Goal: Task Accomplishment & Management: Complete application form

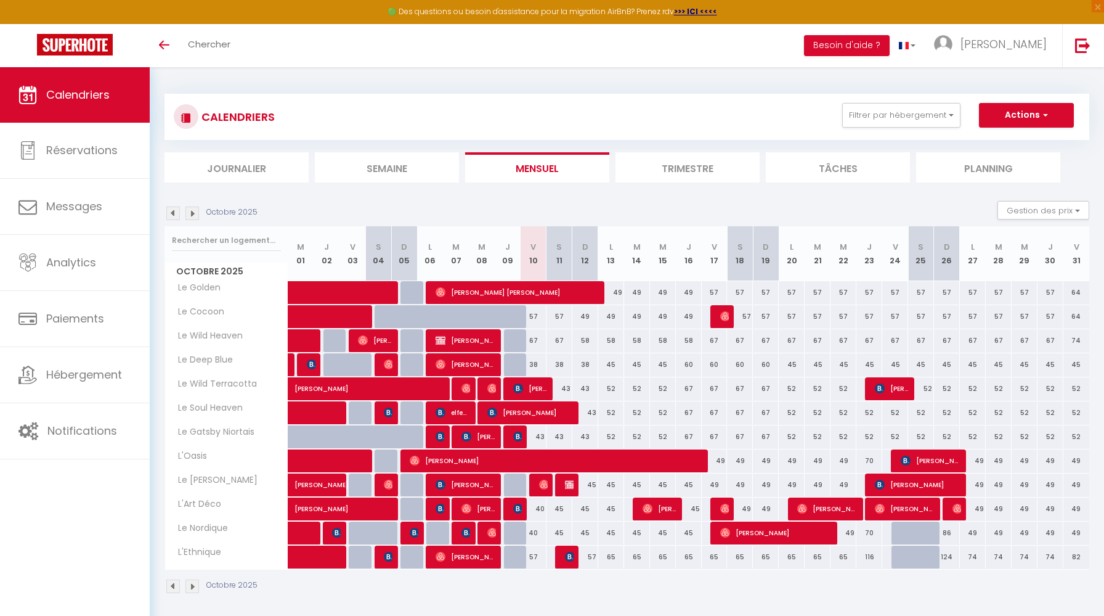
scroll to position [67, 0]
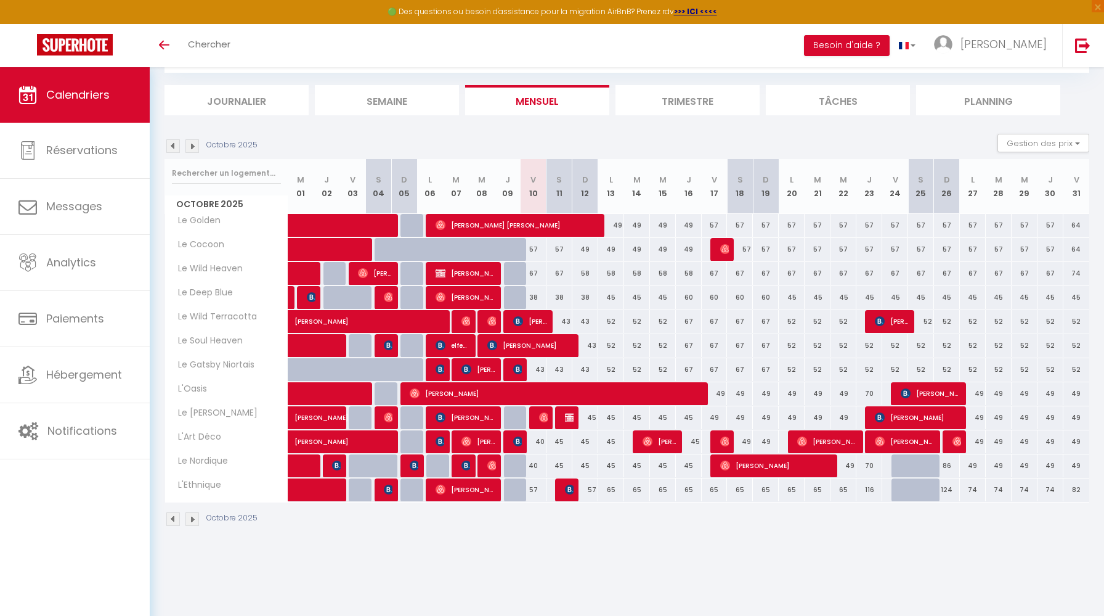
click at [916, 466] on div at bounding box center [921, 465] width 26 height 23
type input "111"
type input "Sam 25 Octobre 2025"
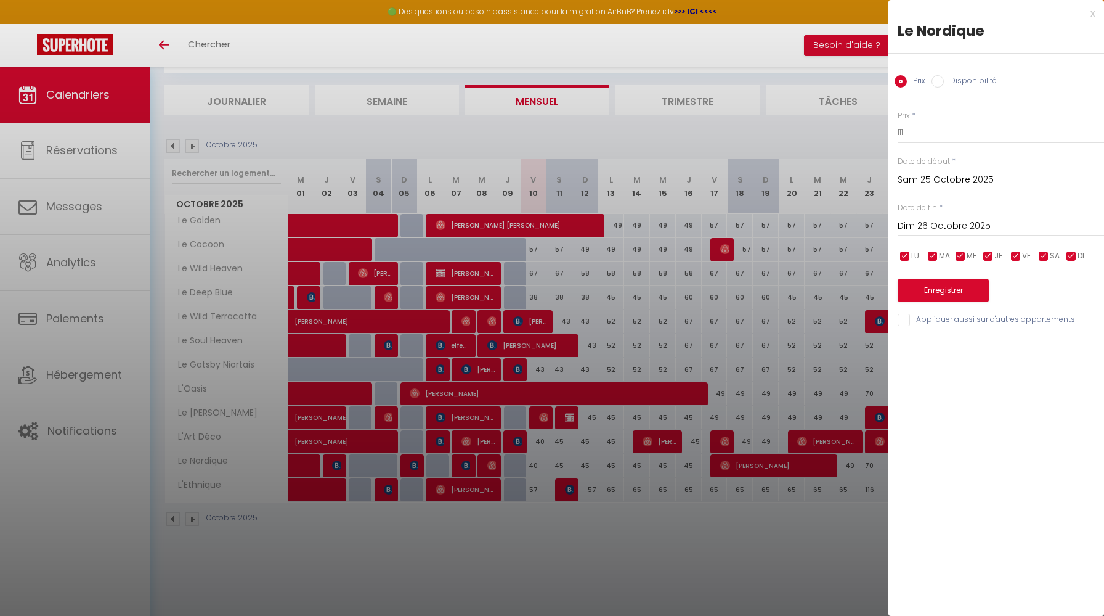
click at [919, 226] on input "Dim 26 Octobre 2025" at bounding box center [1001, 226] width 206 height 16
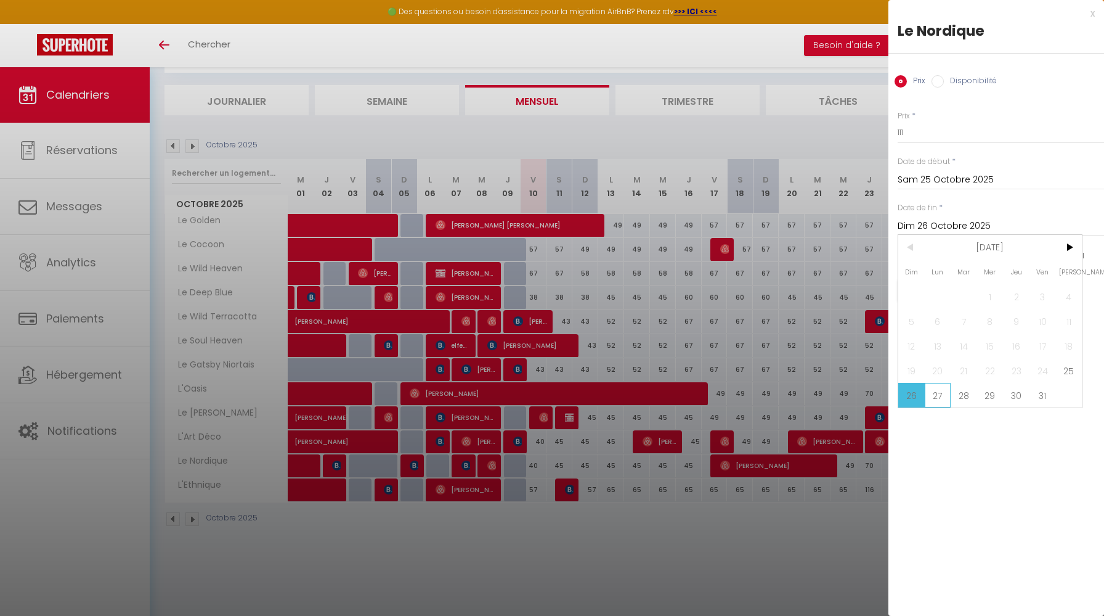
click at [940, 397] on span "27" at bounding box center [938, 395] width 26 height 25
type input "Lun 27 Octobre 2025"
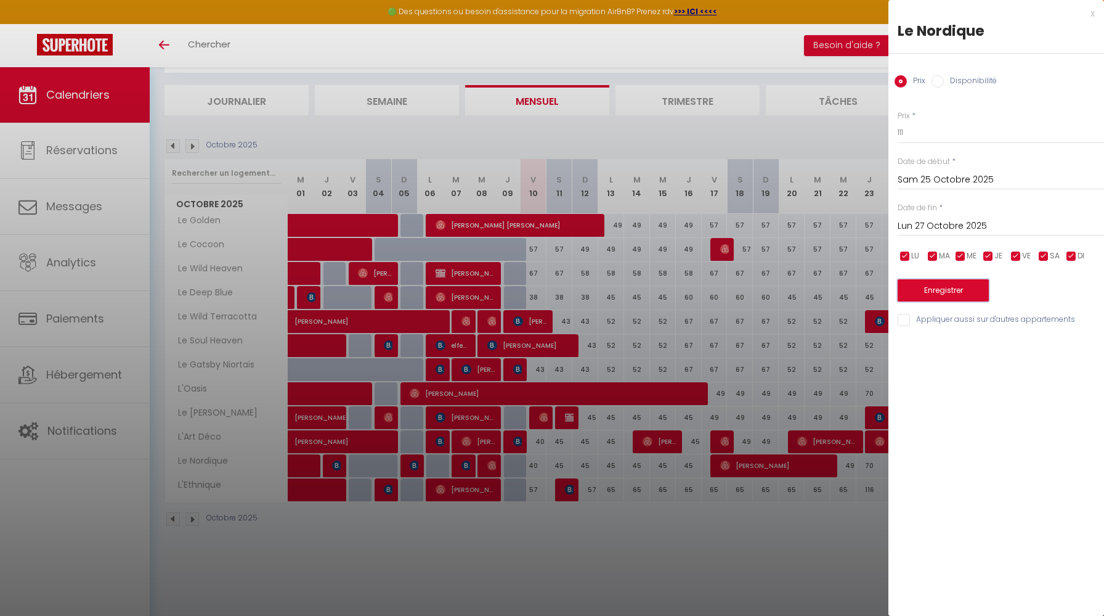
click at [942, 298] on button "Enregistrer" at bounding box center [943, 290] width 91 height 22
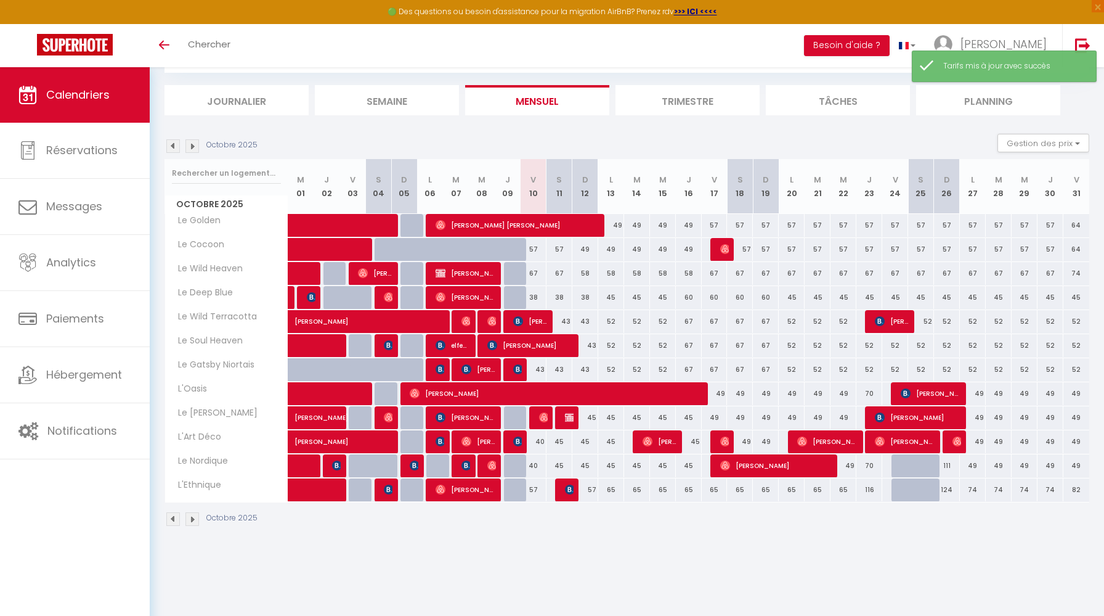
click at [928, 494] on div at bounding box center [930, 496] width 26 height 23
type input "141"
type input "Sam 25 Octobre 2025"
type input "Dim 26 Octobre 2025"
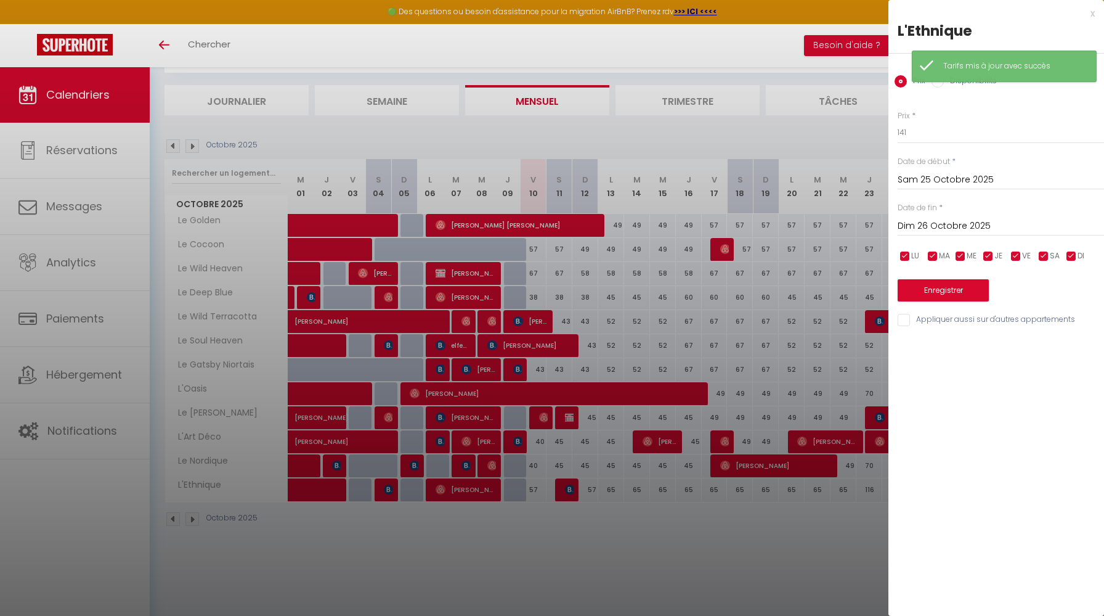
click at [938, 86] on input "Disponibilité" at bounding box center [938, 81] width 12 height 12
radio input "true"
radio input "false"
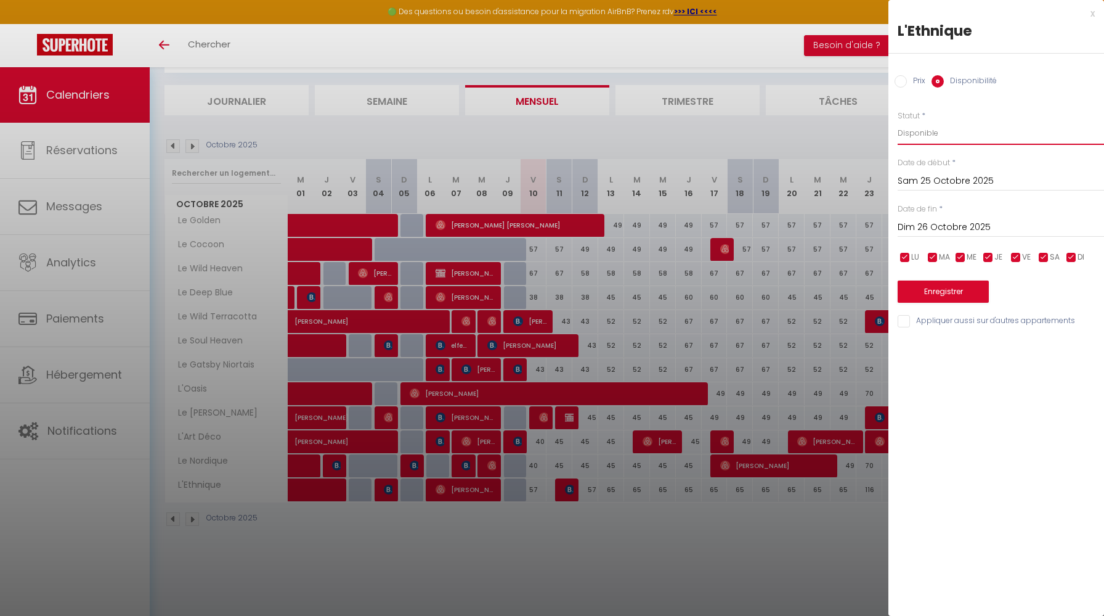
click at [926, 136] on select "Disponible Indisponible" at bounding box center [1001, 132] width 206 height 23
select select "0"
click at [898, 121] on select "Disponible Indisponible" at bounding box center [1001, 132] width 206 height 23
click at [938, 228] on input "Dim 26 Octobre 2025" at bounding box center [1001, 227] width 206 height 16
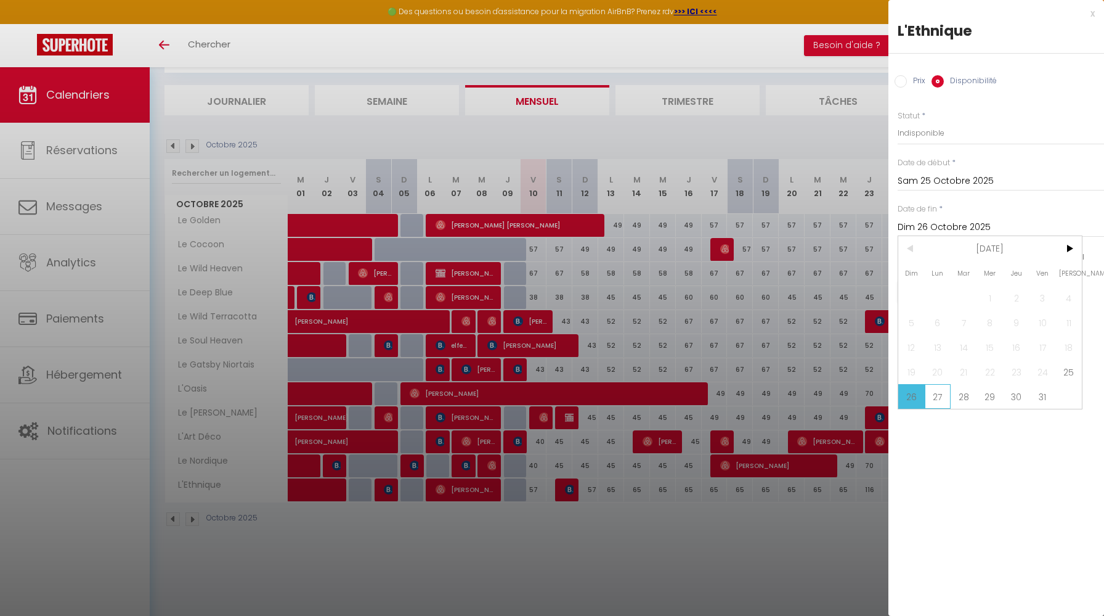
click at [940, 400] on span "27" at bounding box center [938, 396] width 26 height 25
type input "Lun 27 Octobre 2025"
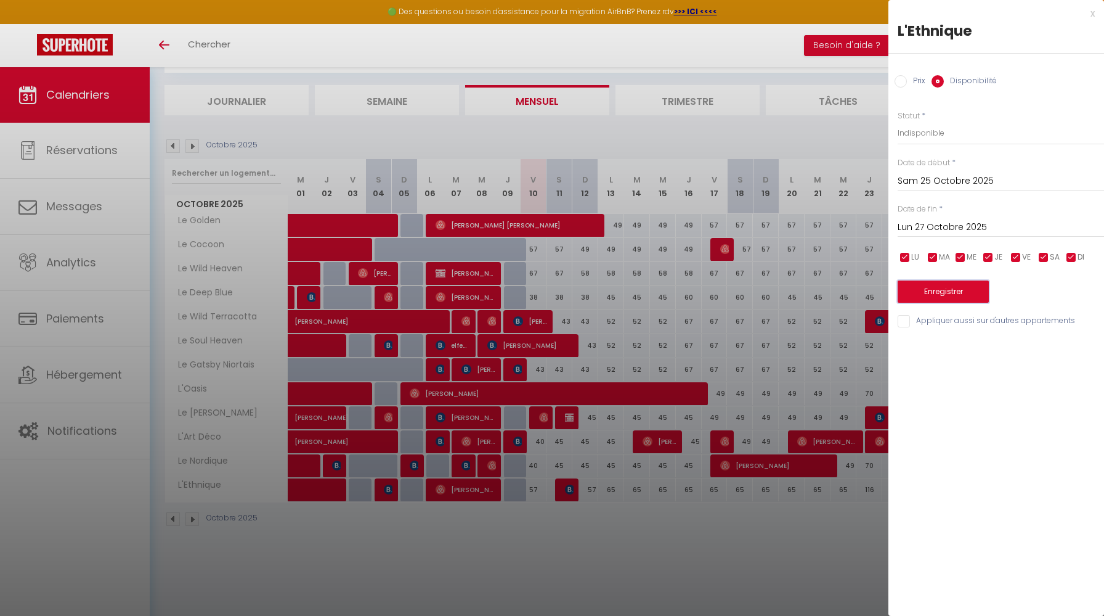
click at [951, 297] on button "Enregistrer" at bounding box center [943, 291] width 91 height 22
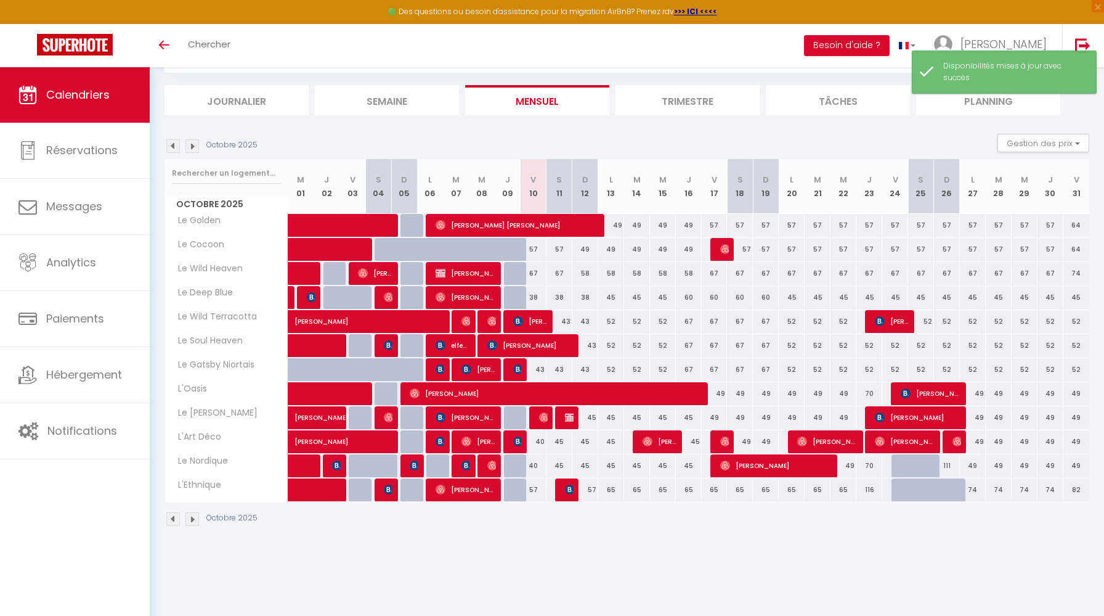
click at [916, 464] on div at bounding box center [921, 465] width 26 height 23
select select "1"
type input "Sam 25 Octobre 2025"
type input "Dim 26 Octobre 2025"
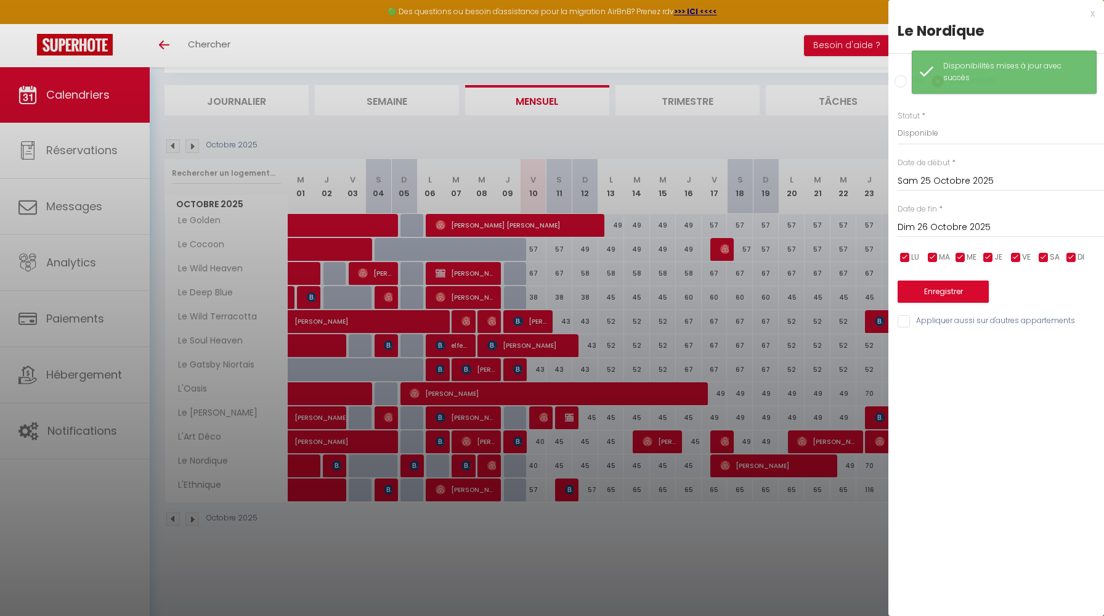
click at [898, 80] on input "Prix" at bounding box center [901, 81] width 12 height 12
radio input "true"
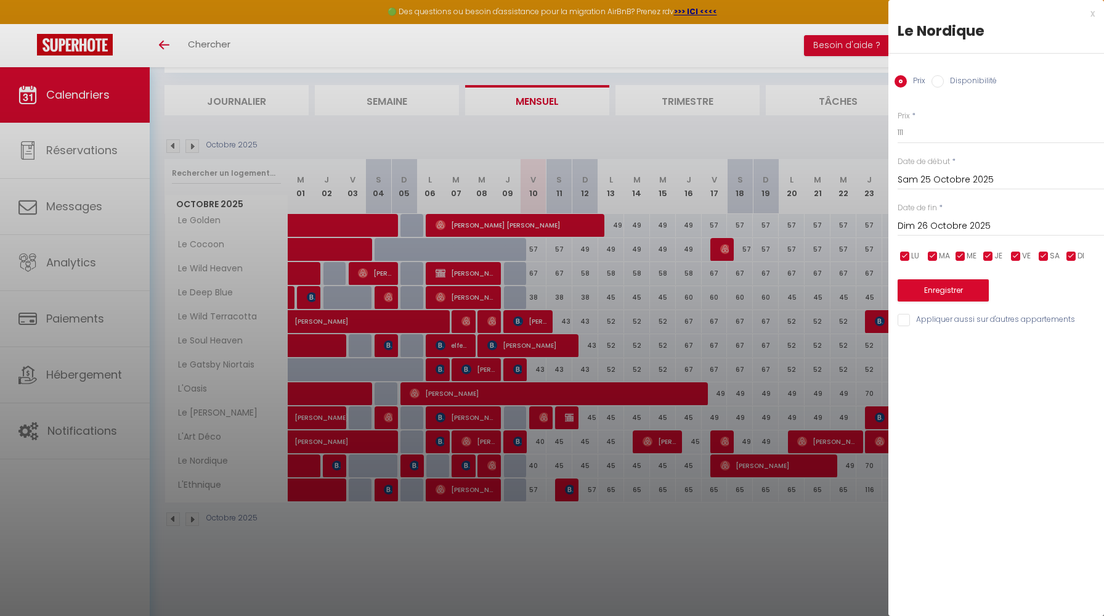
click at [933, 84] on input "Disponibilité" at bounding box center [938, 81] width 12 height 12
radio input "true"
radio input "false"
click at [933, 132] on select "Disponible Indisponible" at bounding box center [1001, 132] width 206 height 23
select select "0"
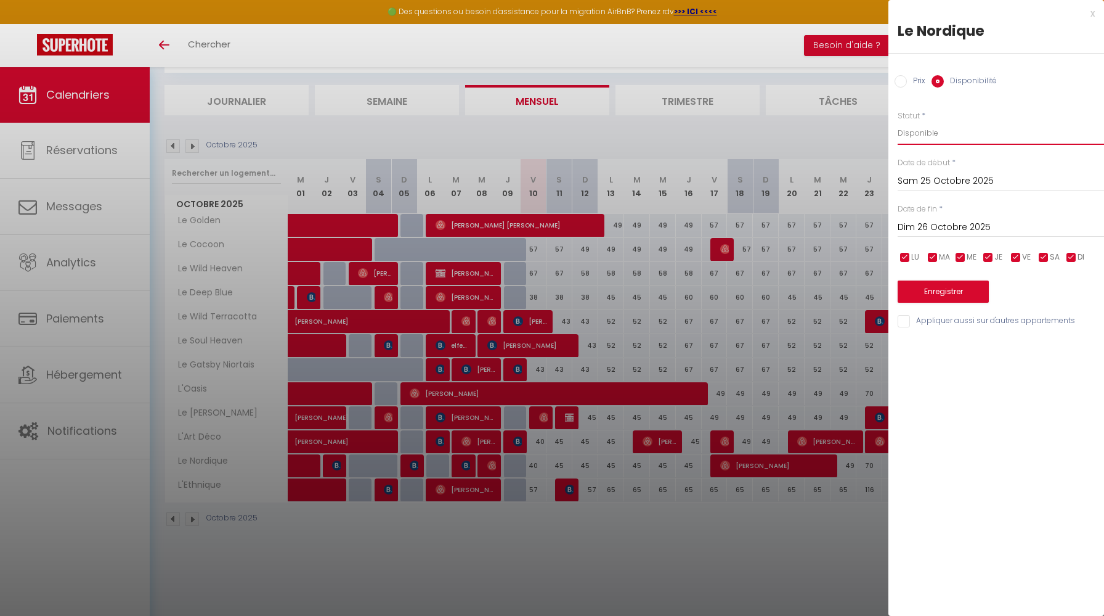
click at [898, 121] on select "Disponible Indisponible" at bounding box center [1001, 132] width 206 height 23
click at [932, 232] on input "Dim 26 Octobre 2025" at bounding box center [1001, 227] width 206 height 16
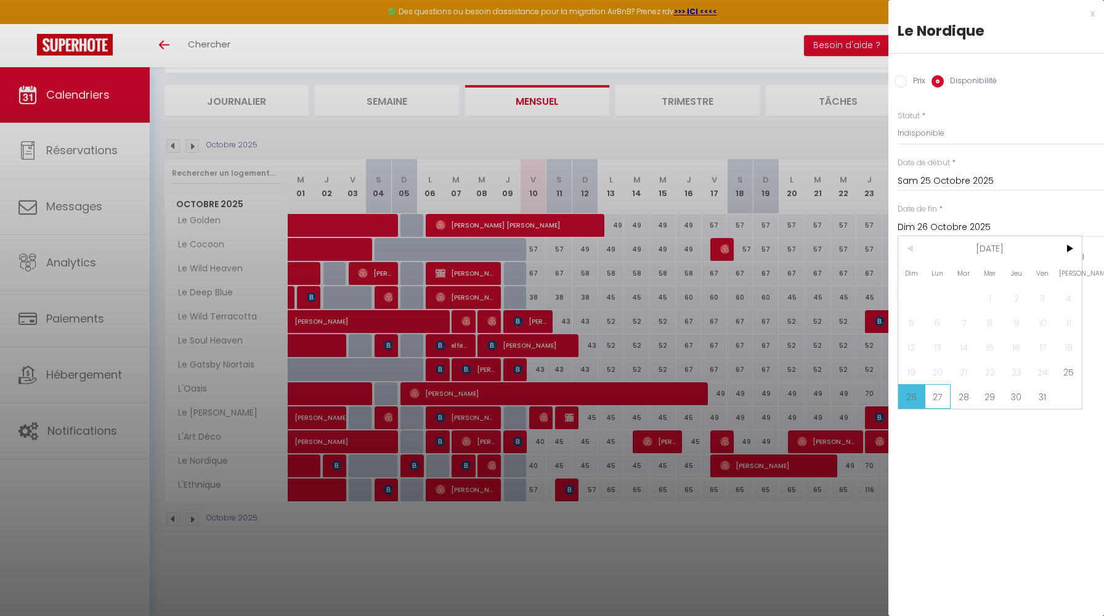
click at [939, 398] on span "27" at bounding box center [938, 396] width 26 height 25
type input "Lun 27 Octobre 2025"
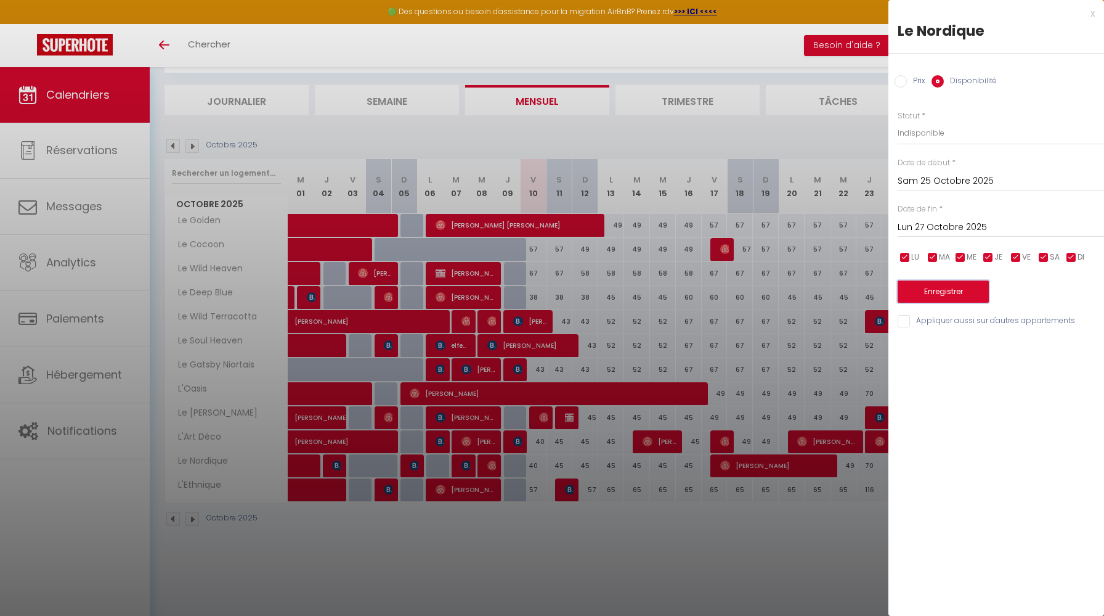
click at [949, 291] on button "Enregistrer" at bounding box center [943, 291] width 91 height 22
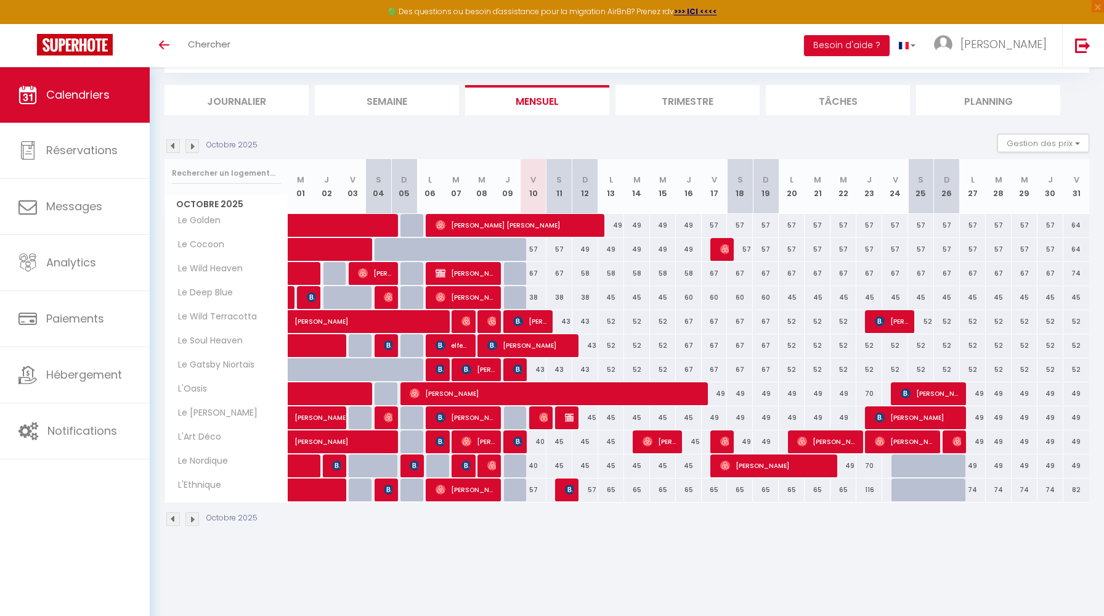
click at [916, 462] on div at bounding box center [921, 465] width 26 height 23
select select "1"
type input "Sam 25 Octobre 2025"
type input "Dim 26 Octobre 2025"
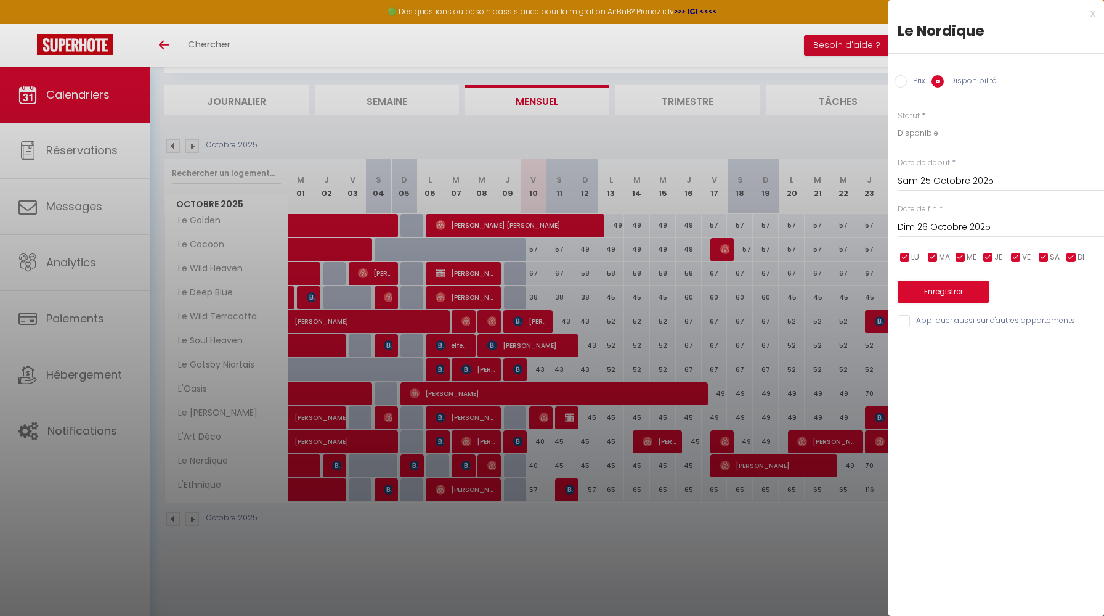
click at [722, 49] on div at bounding box center [552, 308] width 1104 height 616
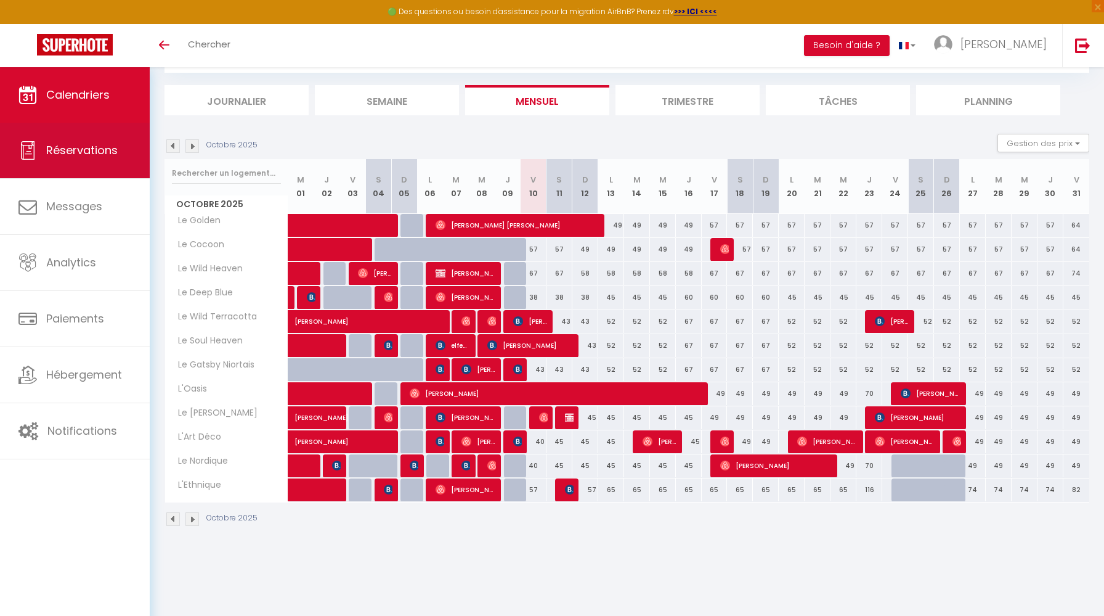
click at [71, 165] on link "Réservations" at bounding box center [75, 150] width 150 height 55
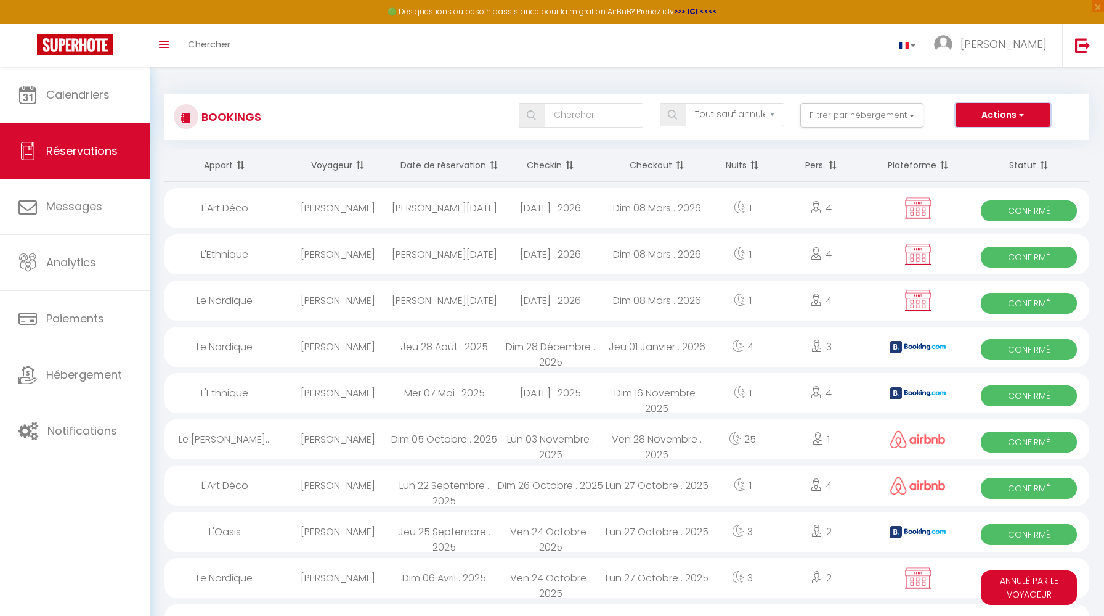
click at [999, 121] on button "Actions" at bounding box center [1003, 115] width 95 height 25
click at [991, 141] on link "Nouvelle Réservation" at bounding box center [984, 142] width 132 height 16
select select
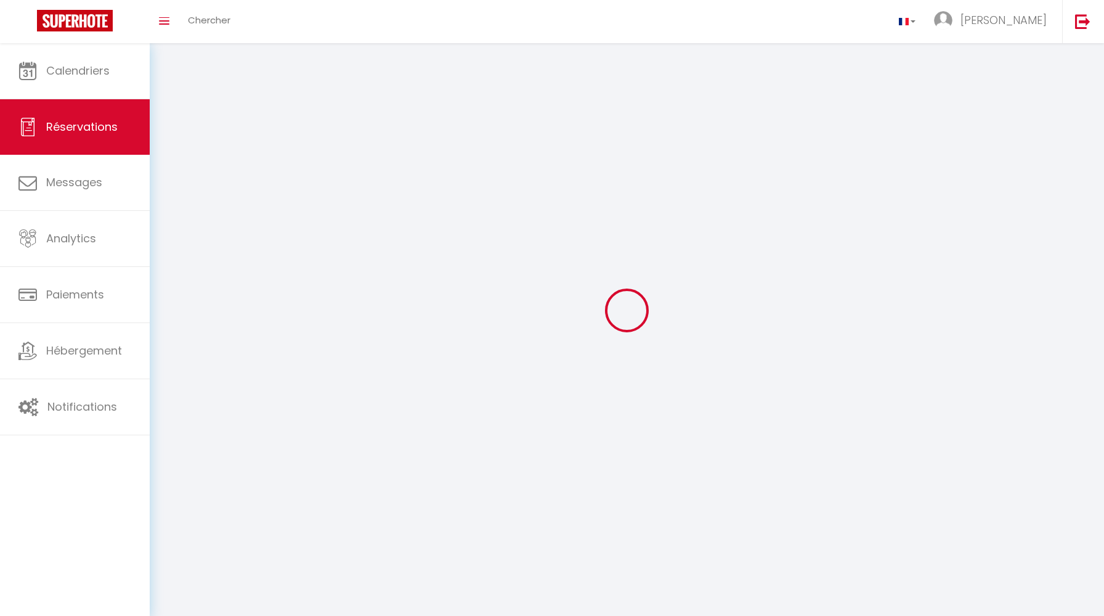
select select
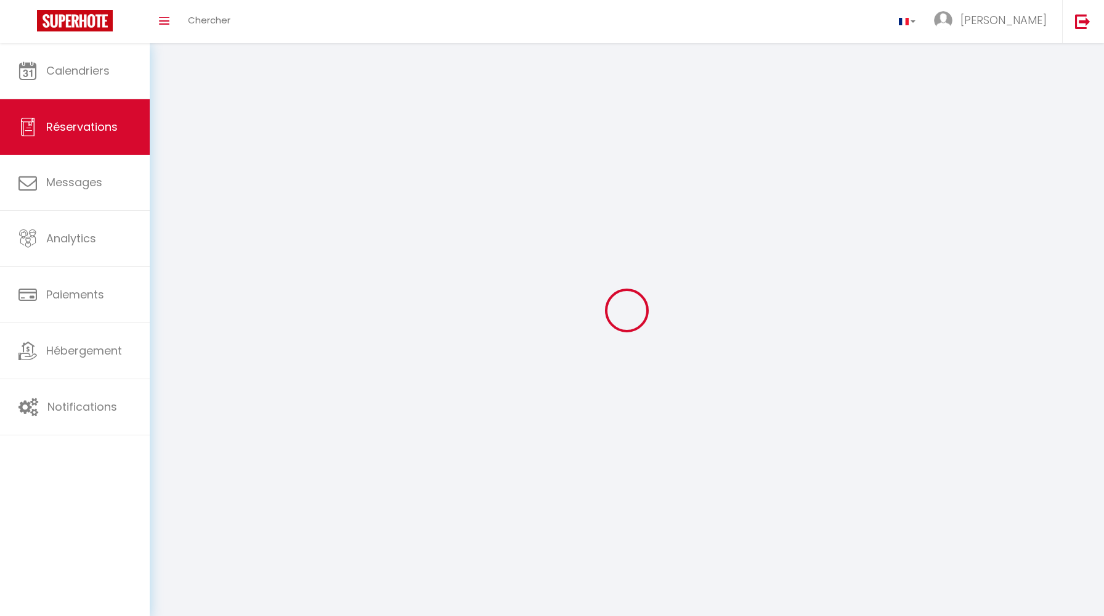
select select
checkbox input "false"
select select
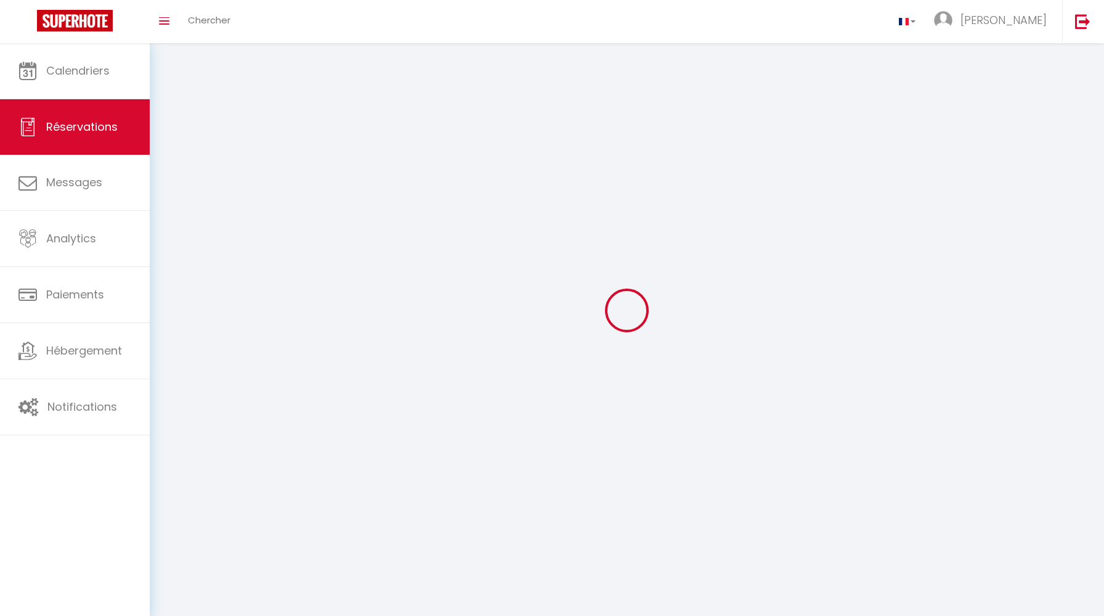
select select
checkbox input "false"
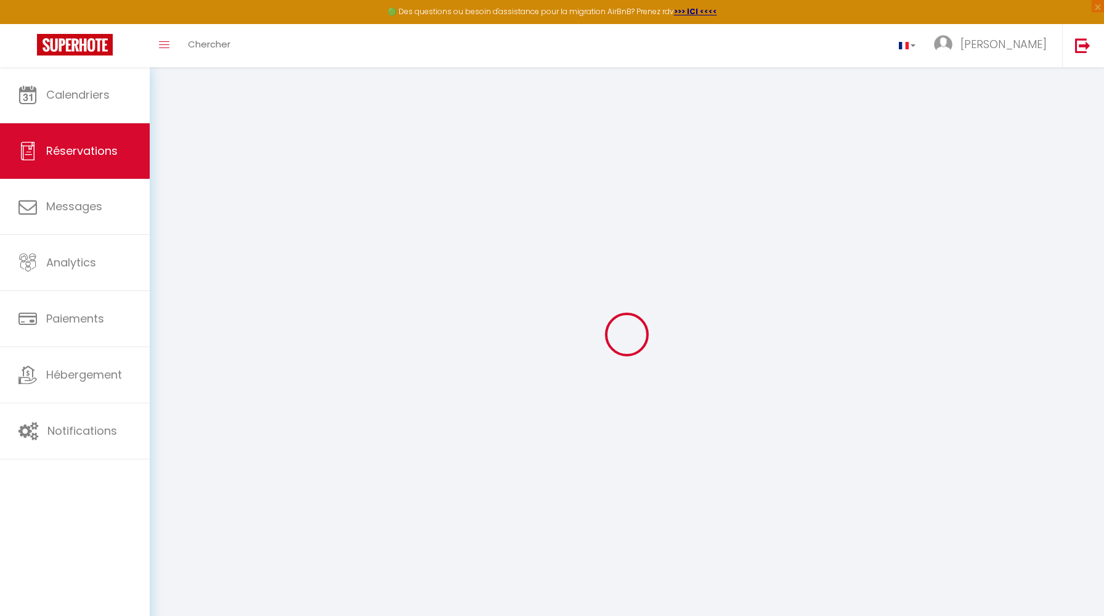
select select
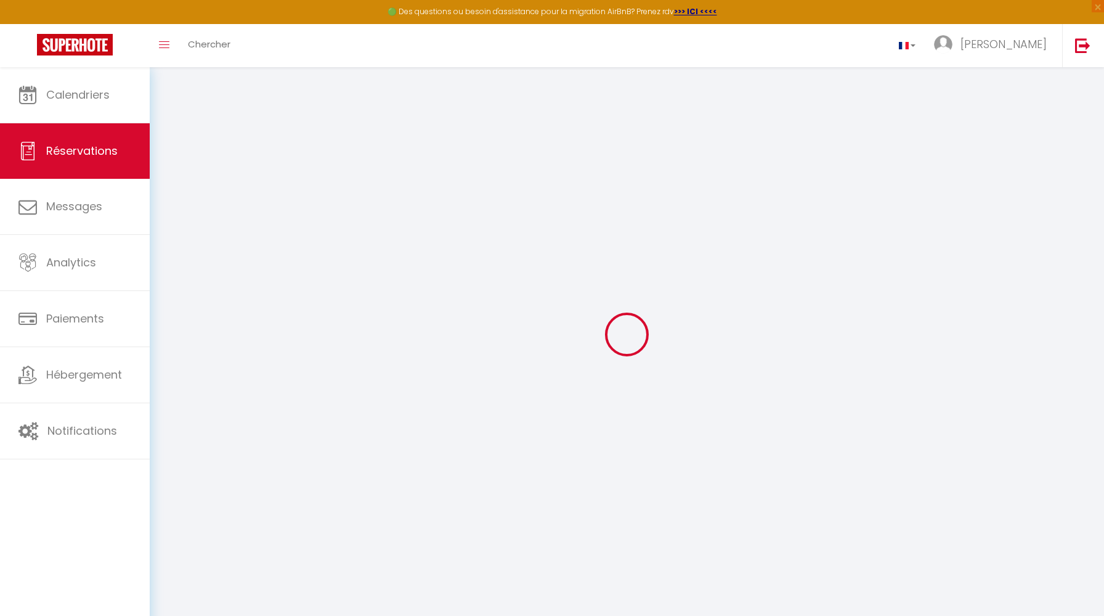
select select
checkbox input "false"
select select
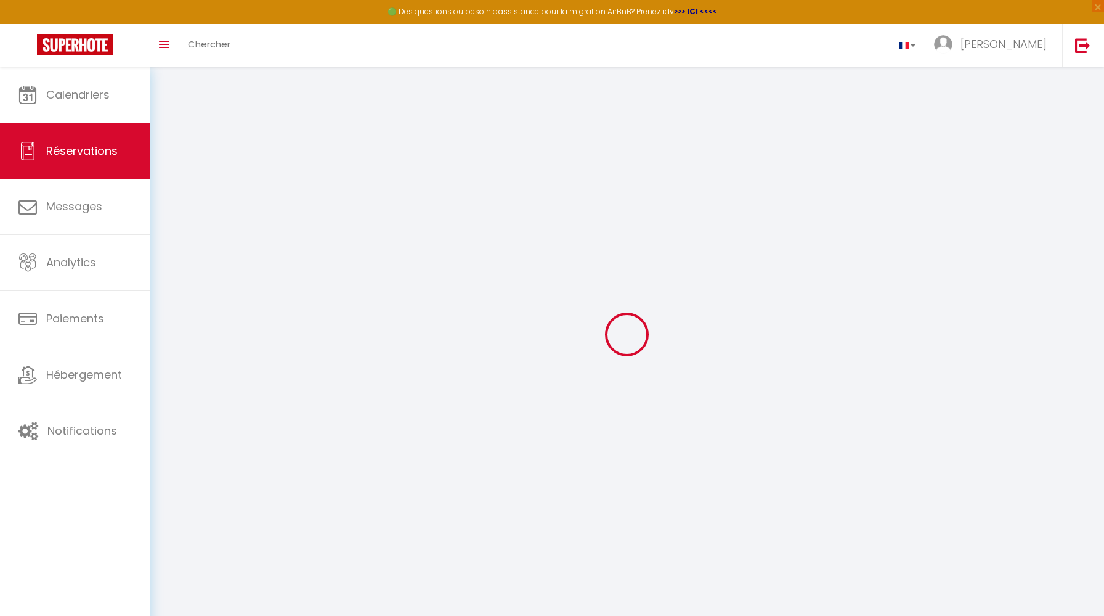
select select
checkbox input "false"
select select
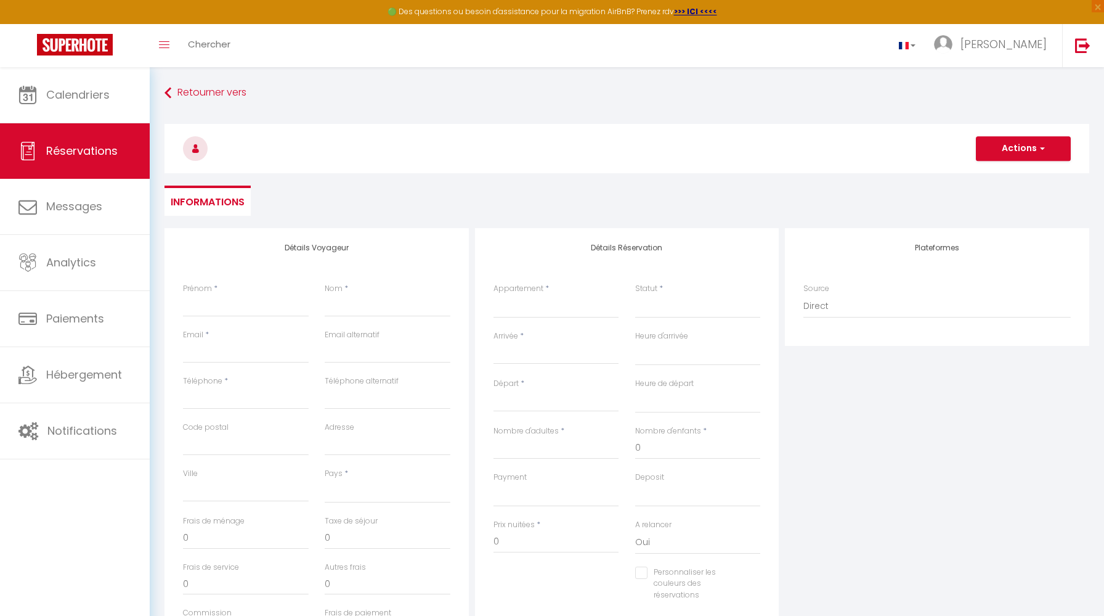
select select
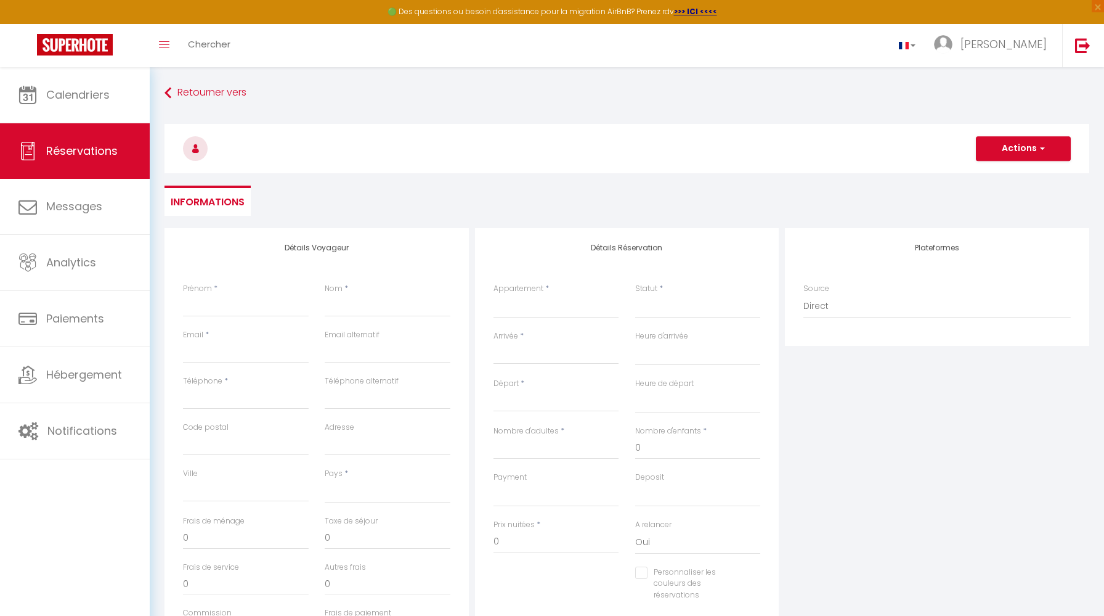
checkbox input "false"
select select
click at [235, 298] on input "Prénom" at bounding box center [246, 306] width 126 height 22
type input "Y"
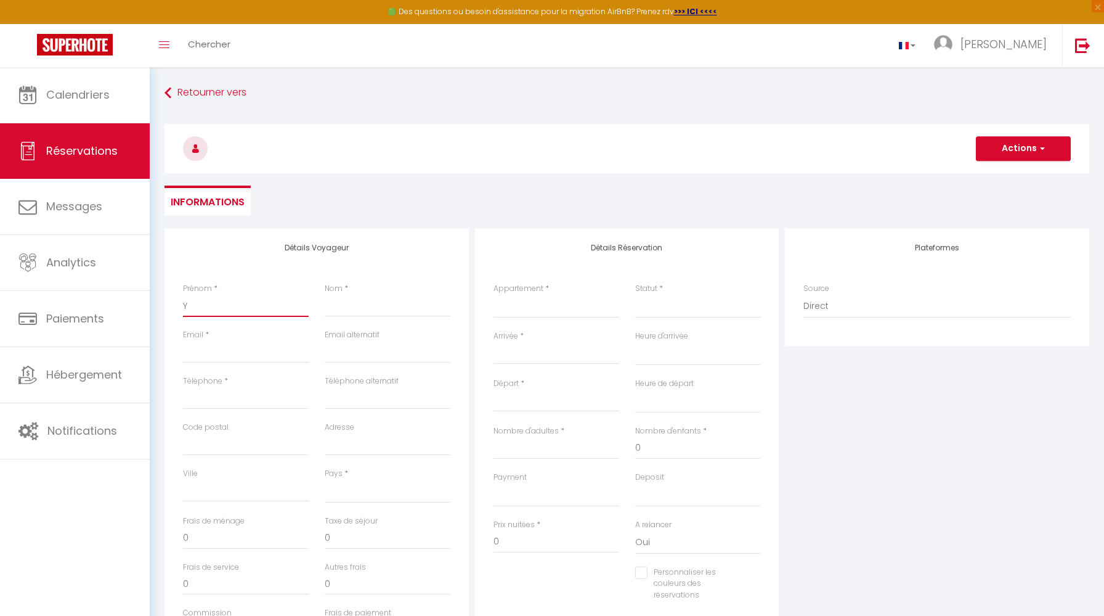
select select
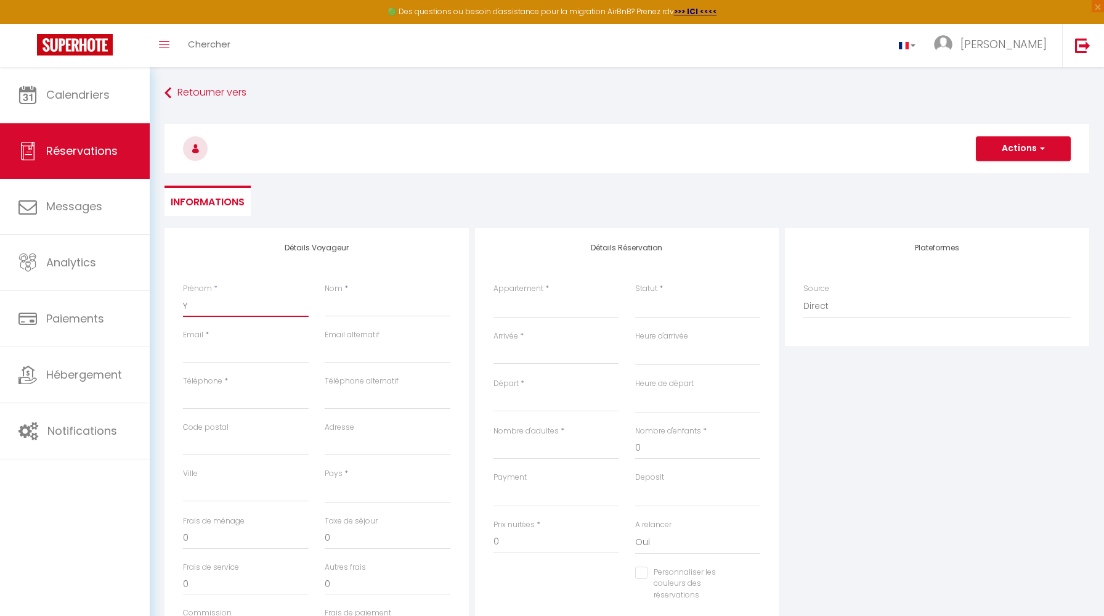
select select
checkbox input "false"
type input "Ya"
select select
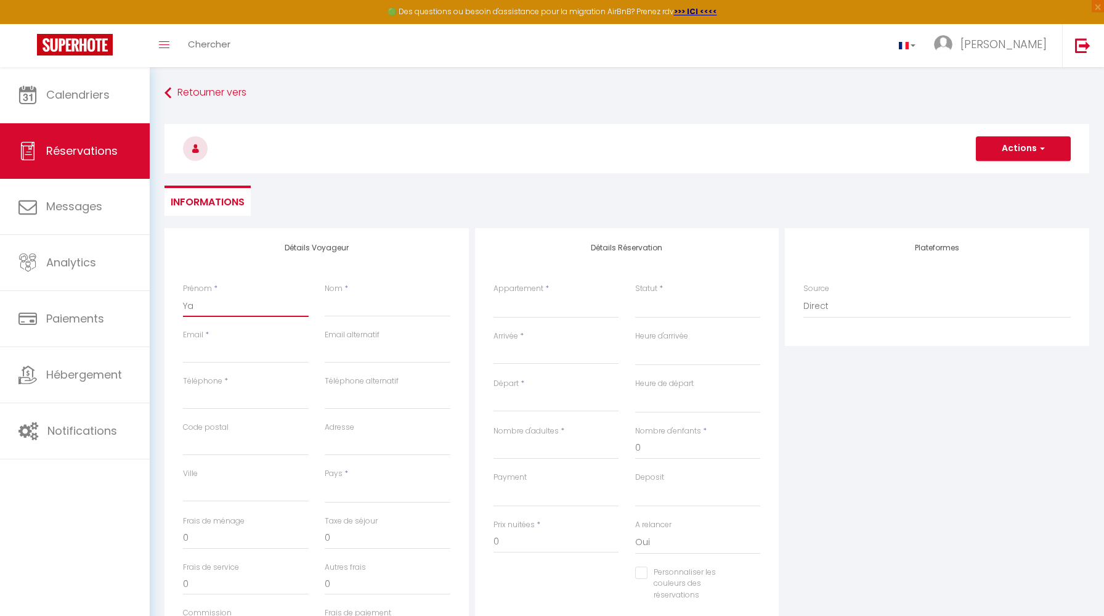
select select
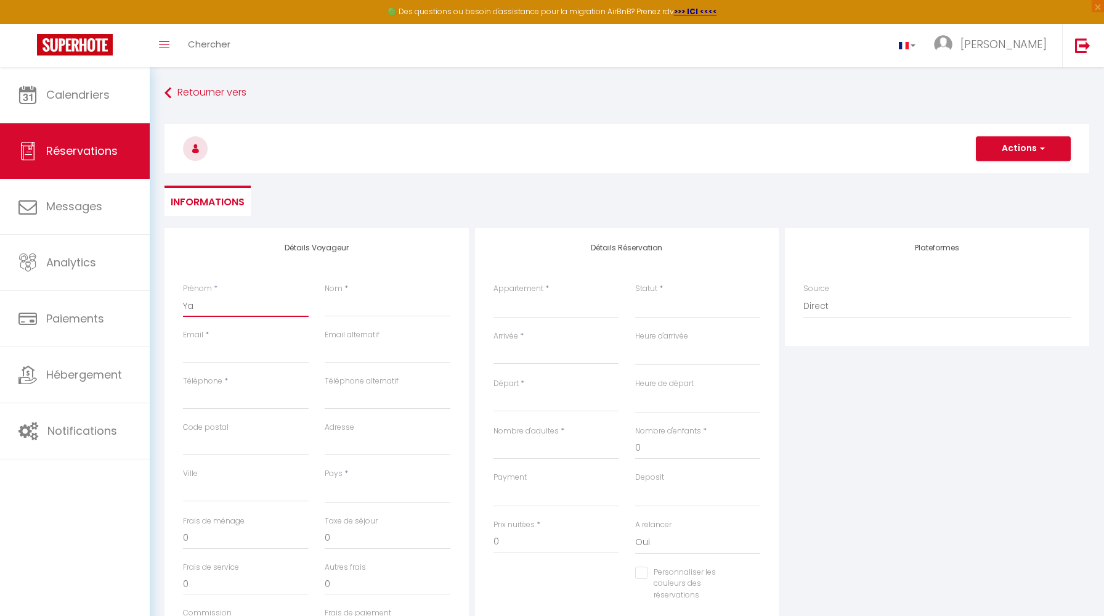
select select
checkbox input "false"
type input "[PERSON_NAME]"
select select
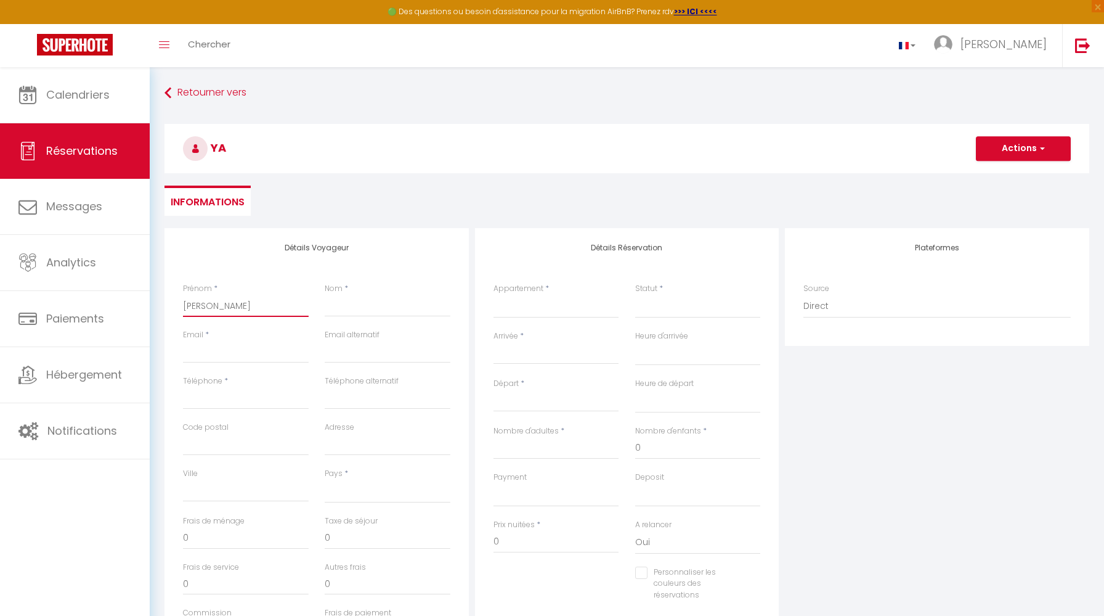
select select
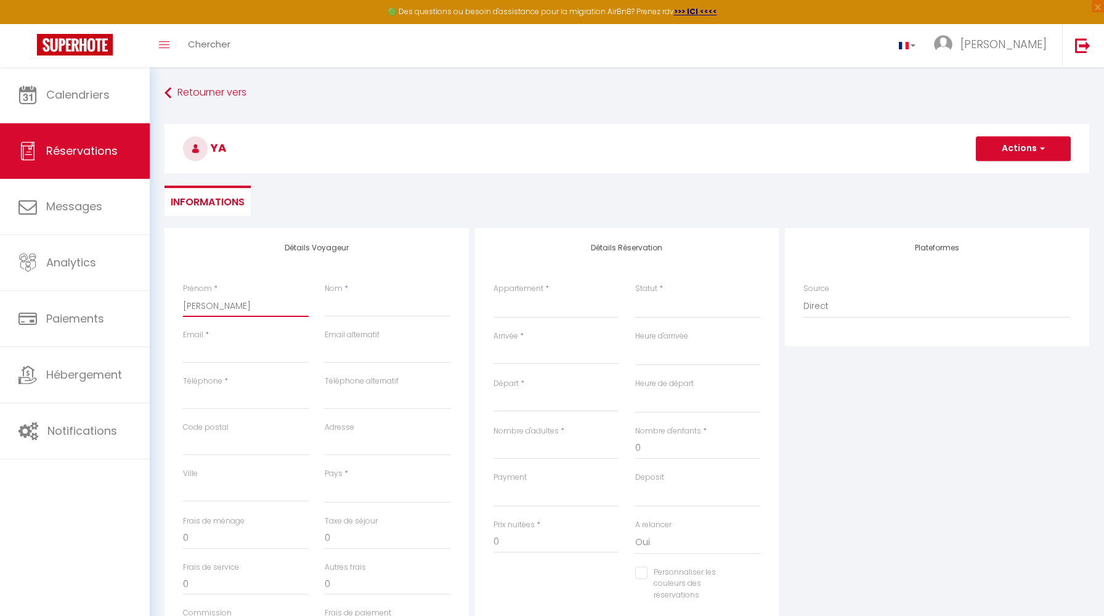
checkbox input "false"
type input "[PERSON_NAME]"
select select
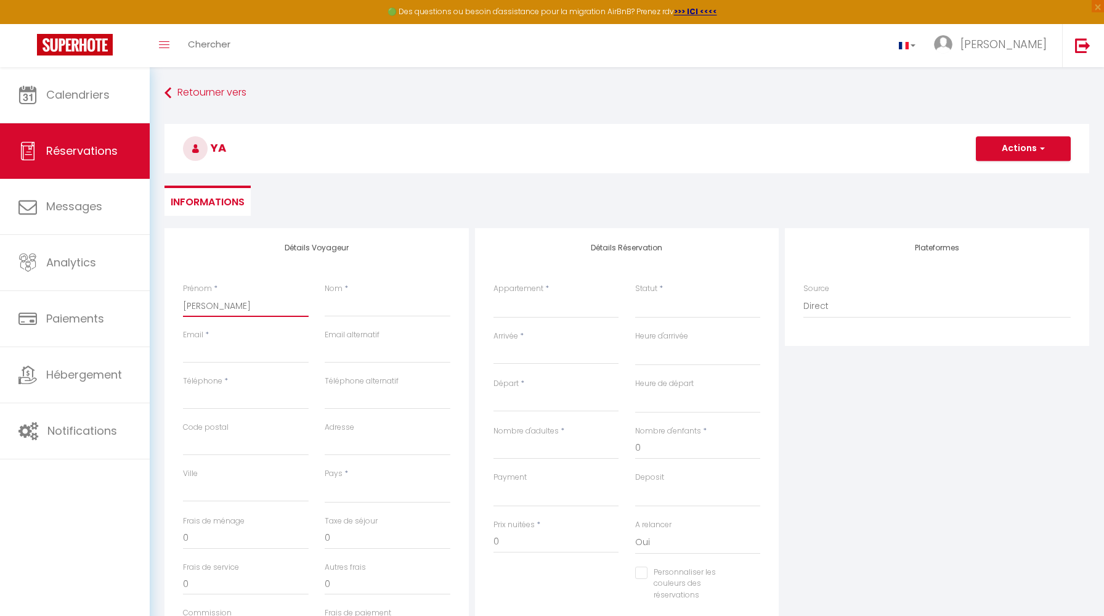
select select
checkbox input "false"
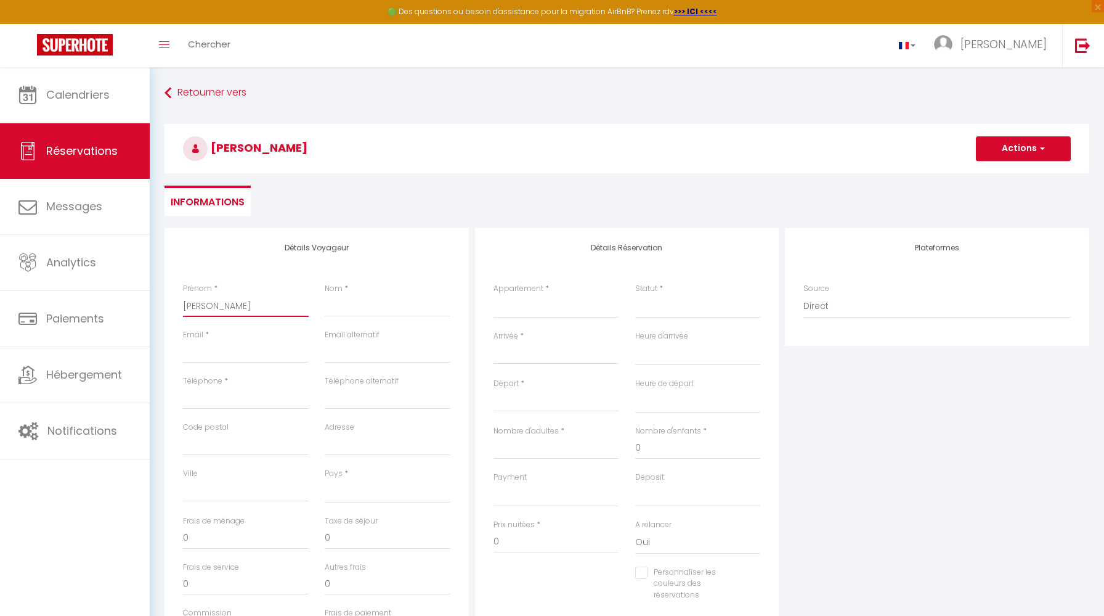
type input "[PERSON_NAME]"
type input "P"
select select
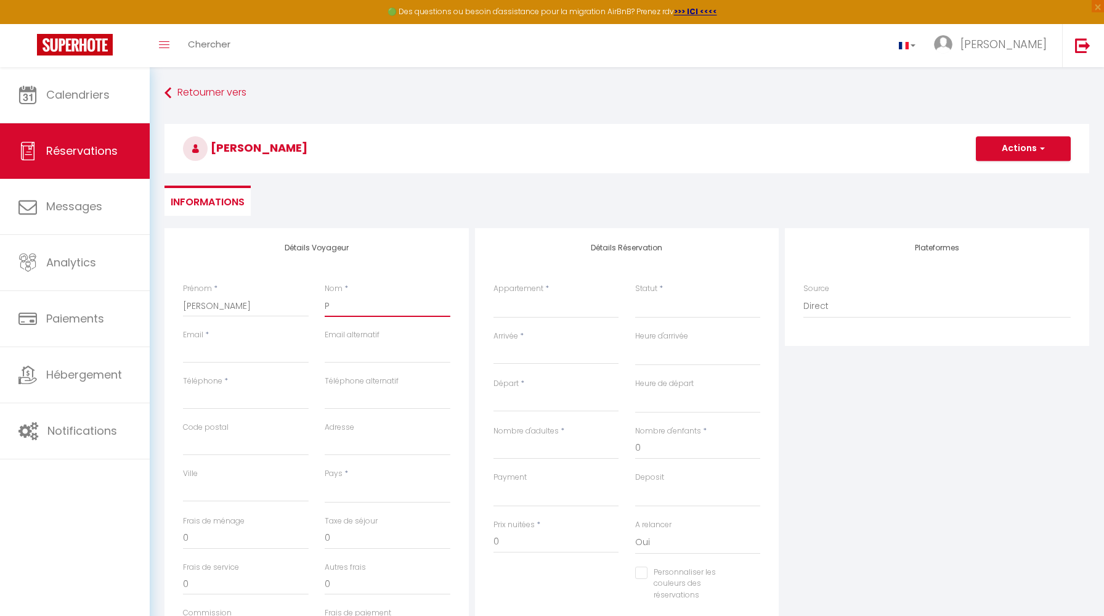
select select
checkbox input "false"
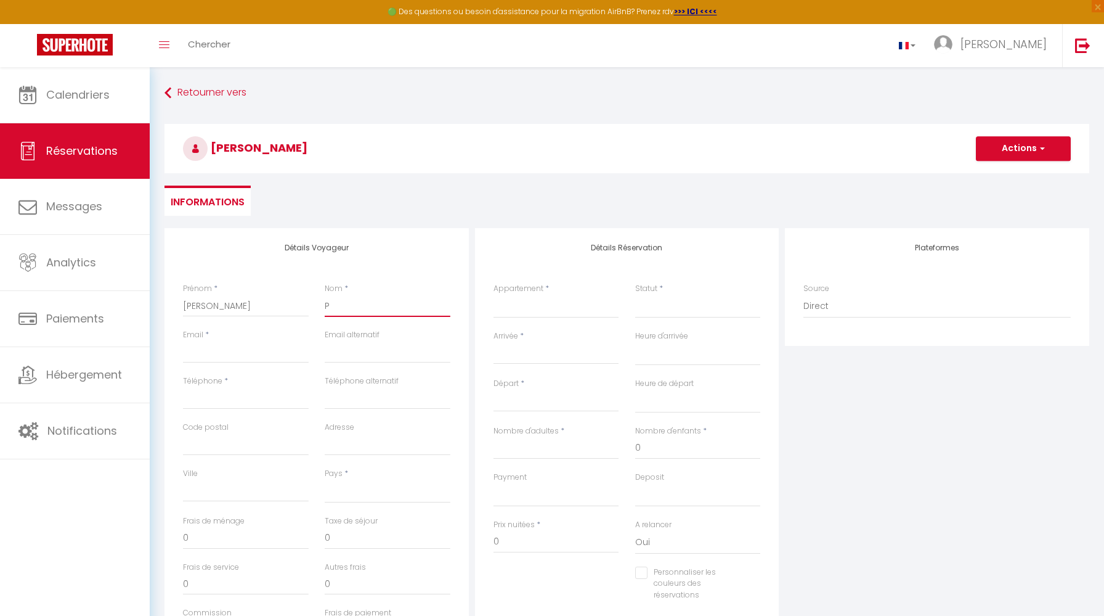
type input "PE"
select select
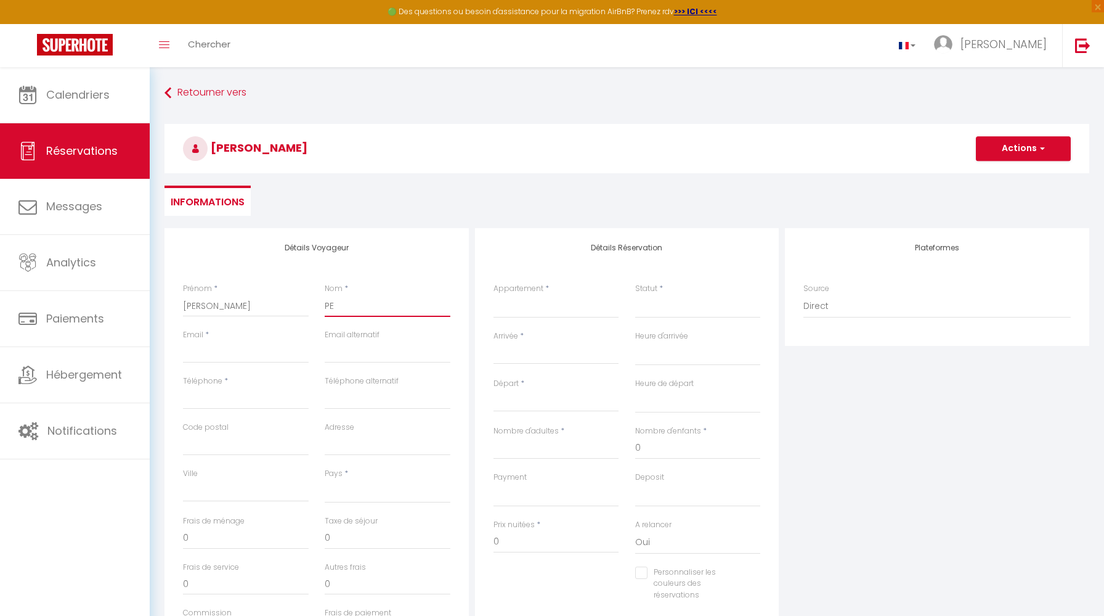
select select
checkbox input "false"
type input "PEL"
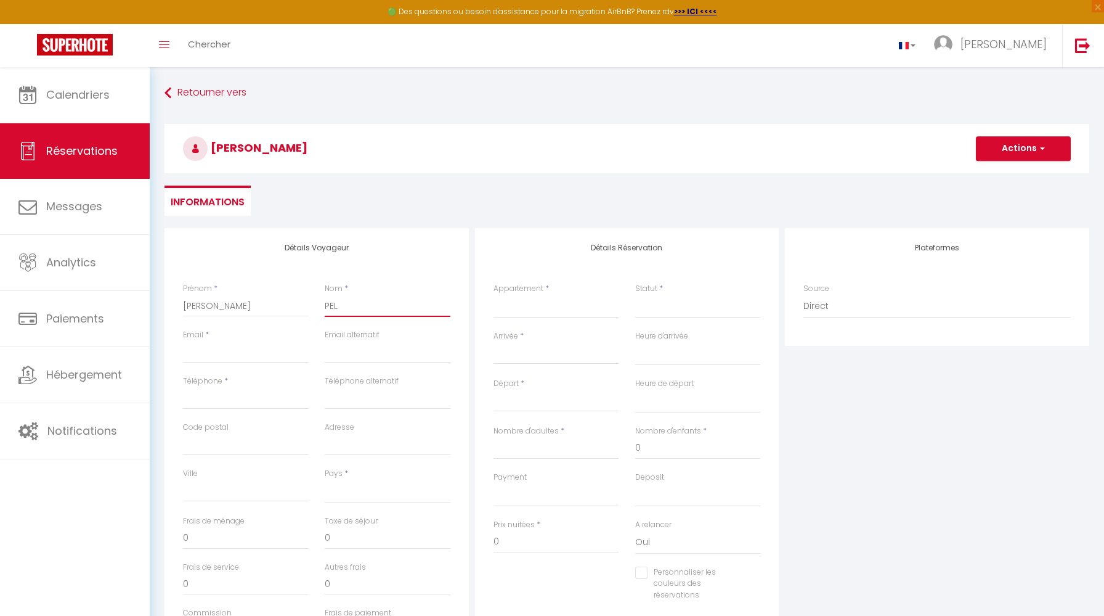
select select
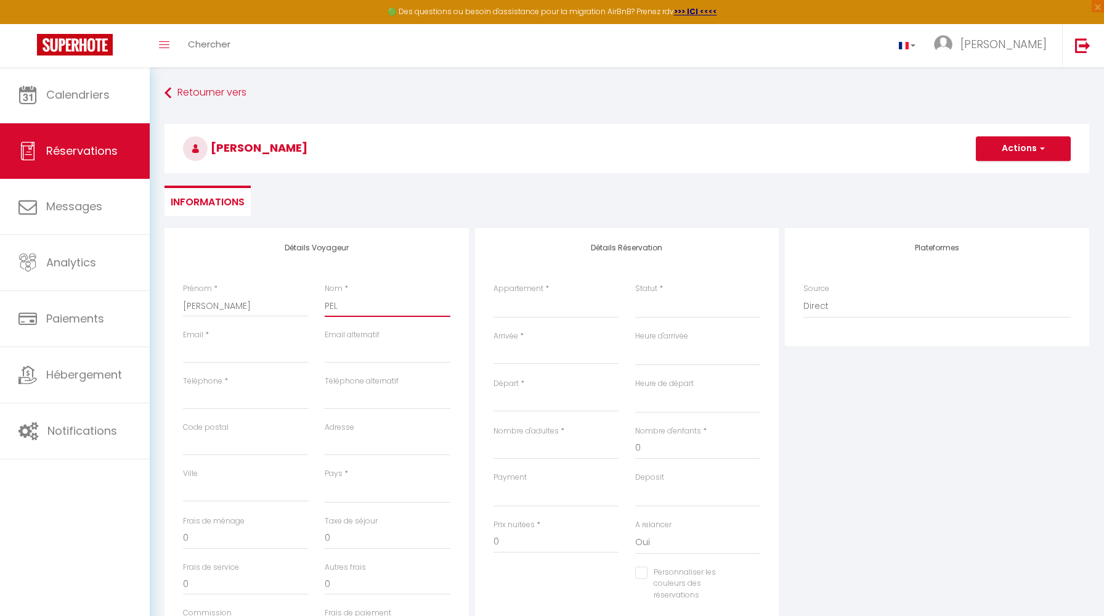
select select
checkbox input "false"
type input "PELL"
select select
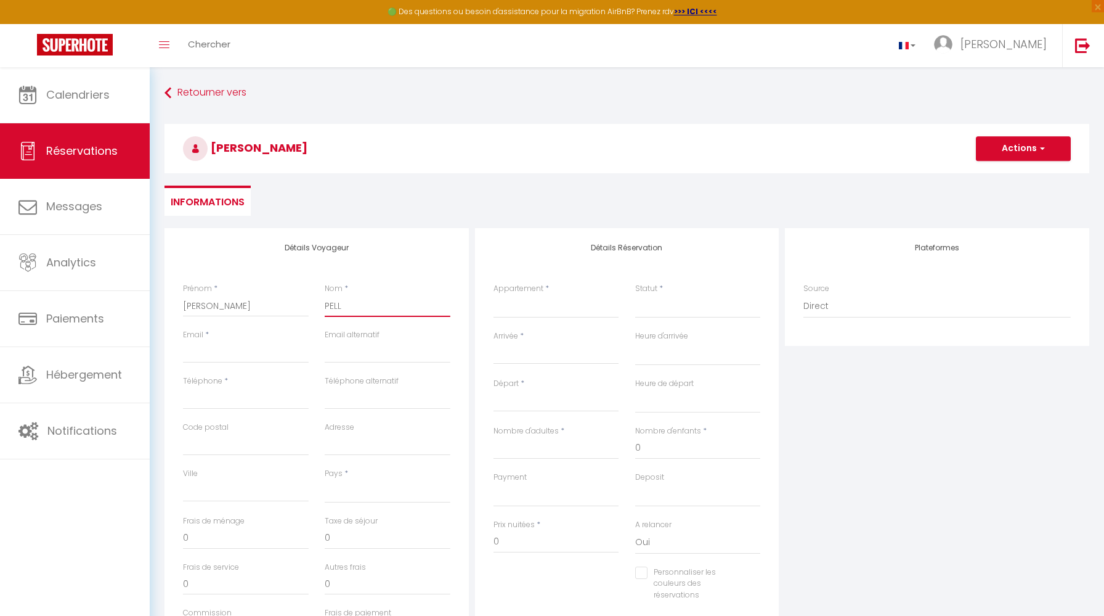
select select
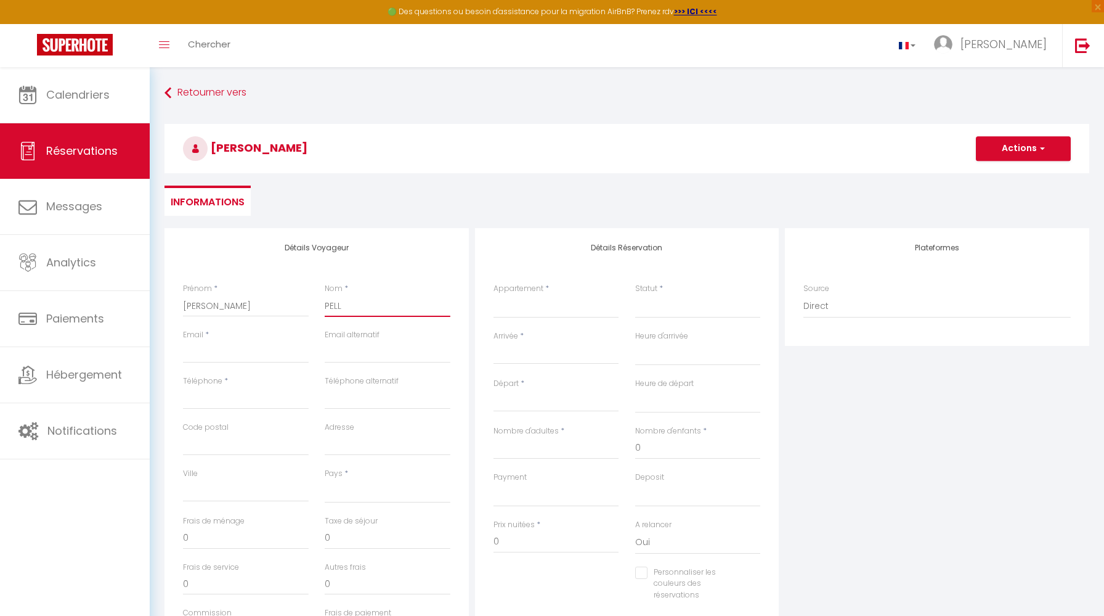
select select
checkbox input "false"
type input "PELLE"
select select
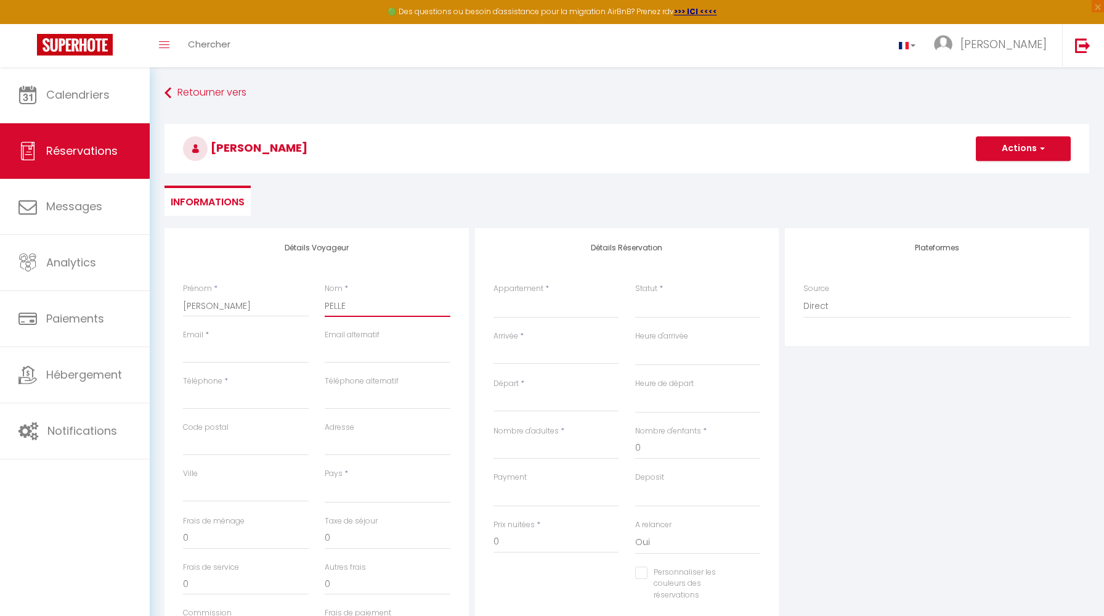
select select
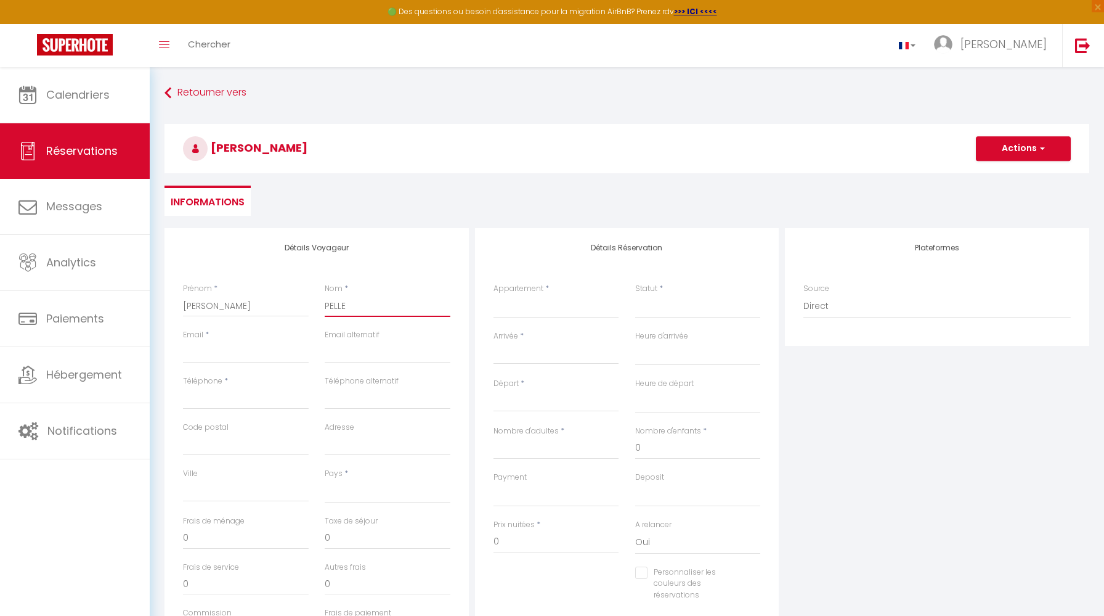
checkbox input "false"
type input "PELLEI"
select select
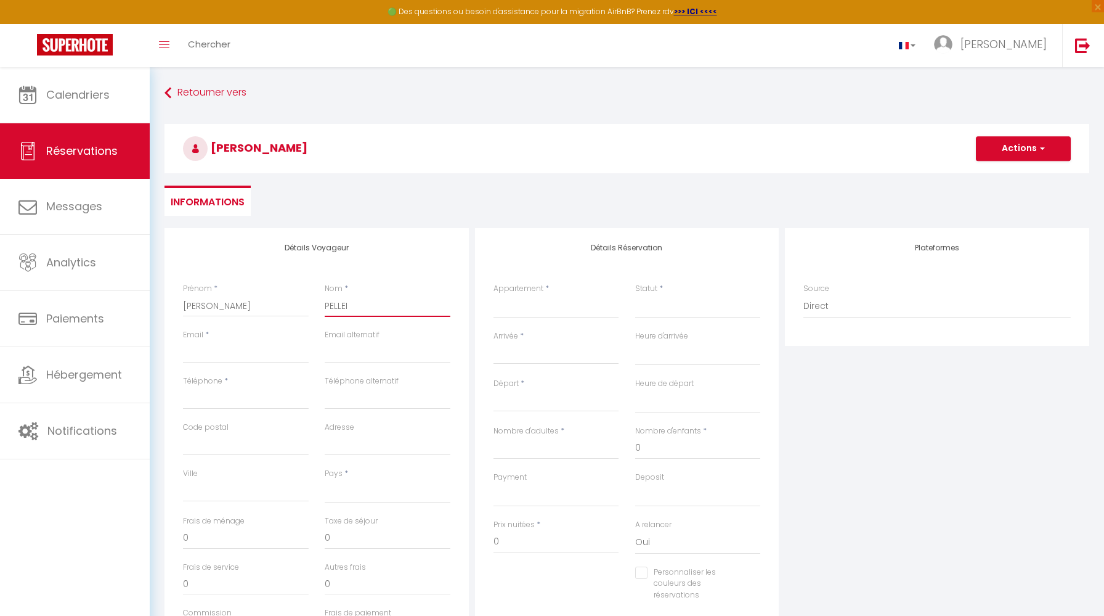
select select
checkbox input "false"
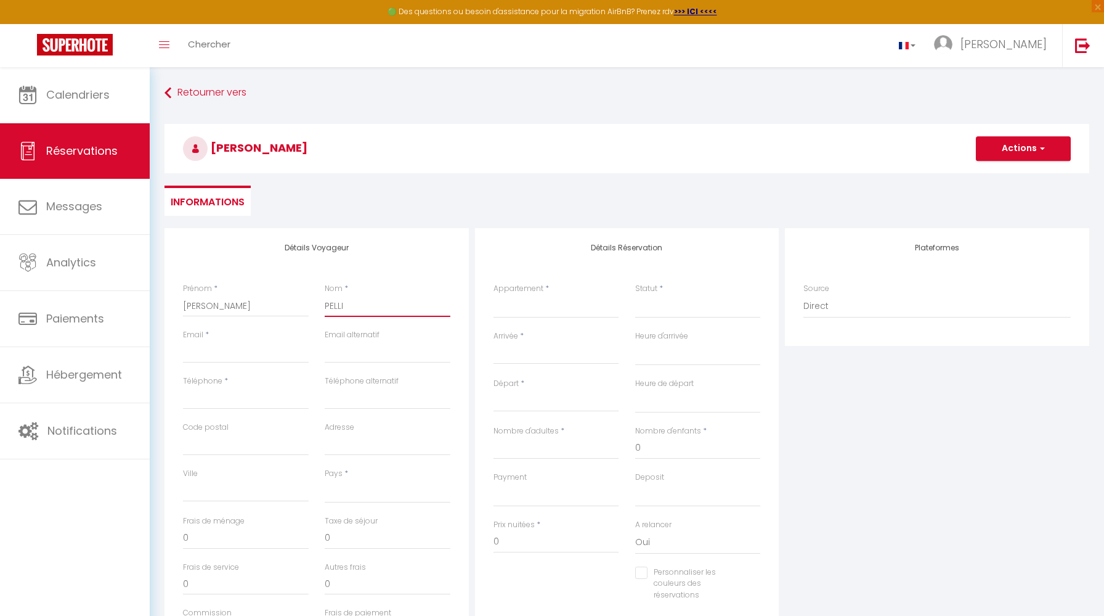
type input "PELLIE"
select select
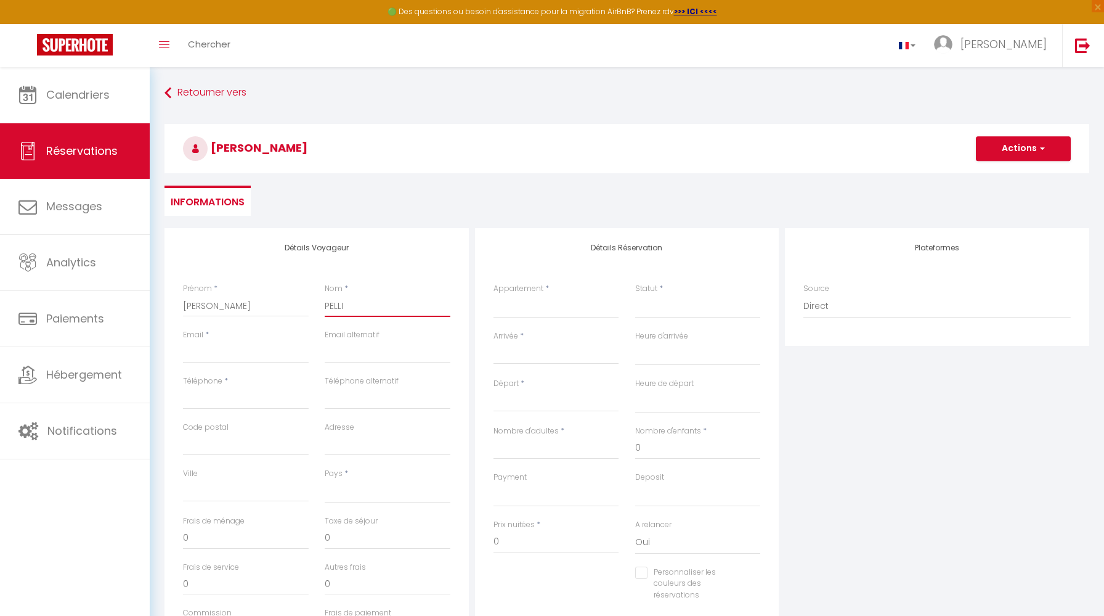
select select
checkbox input "false"
select select
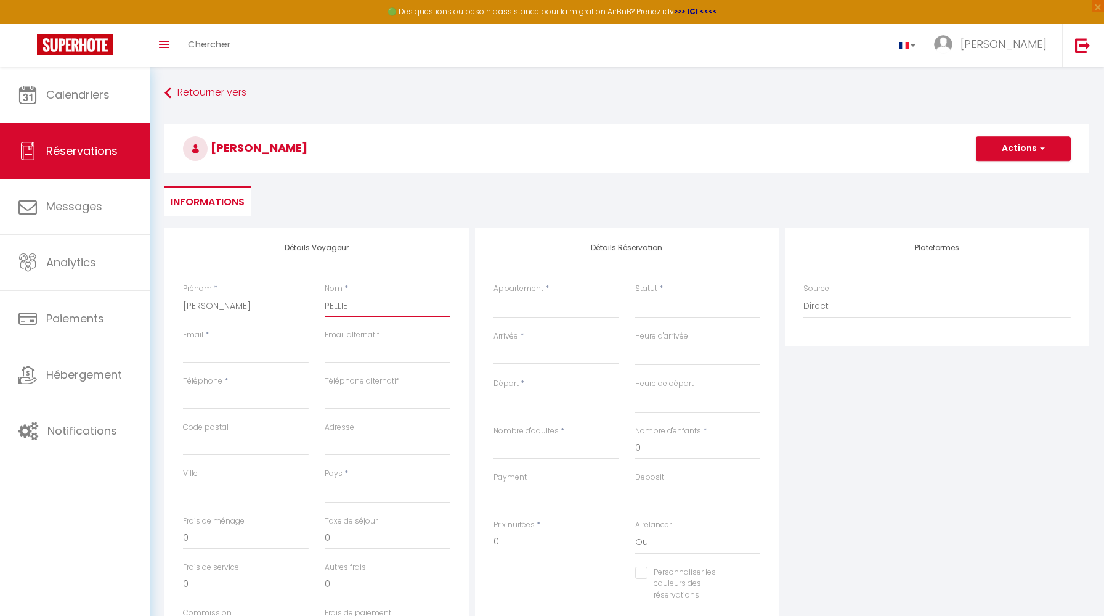
select select
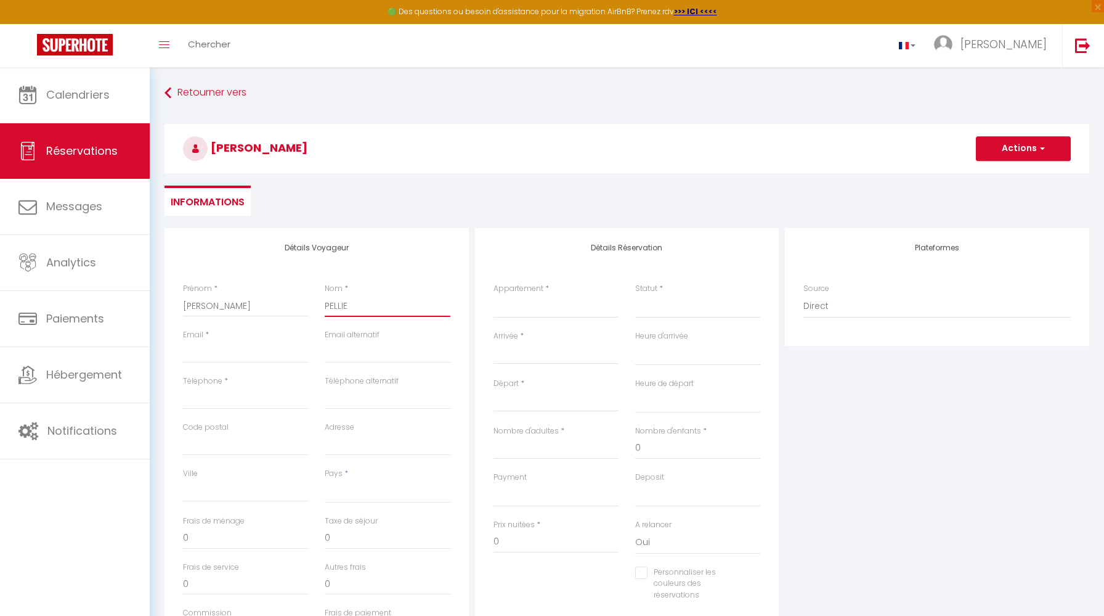
select select
checkbox input "false"
type input "PELLIET"
select select
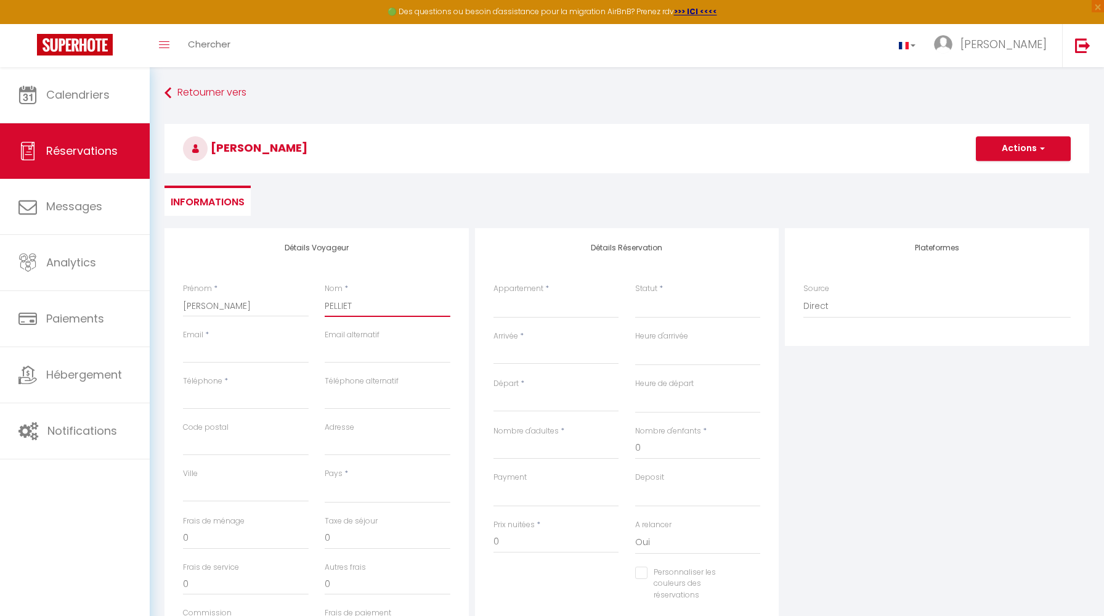
select select
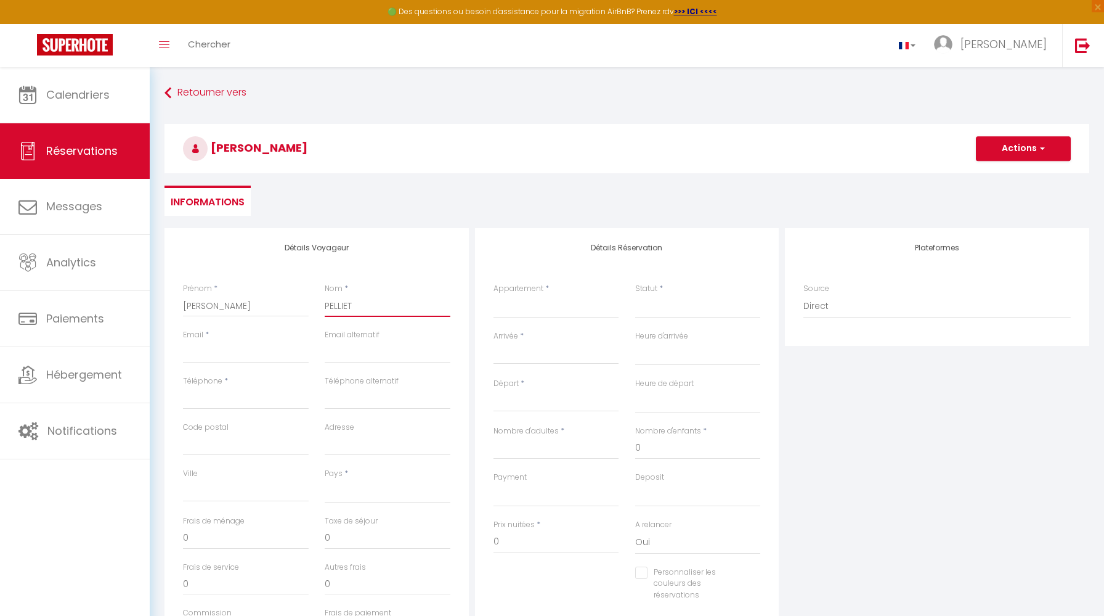
checkbox input "false"
type input "PELLIET"
click at [212, 357] on input "Email" at bounding box center [246, 352] width 126 height 22
paste input "[EMAIL_ADDRESS][DOMAIN_NAME]"
type input "[EMAIL_ADDRESS][DOMAIN_NAME]"
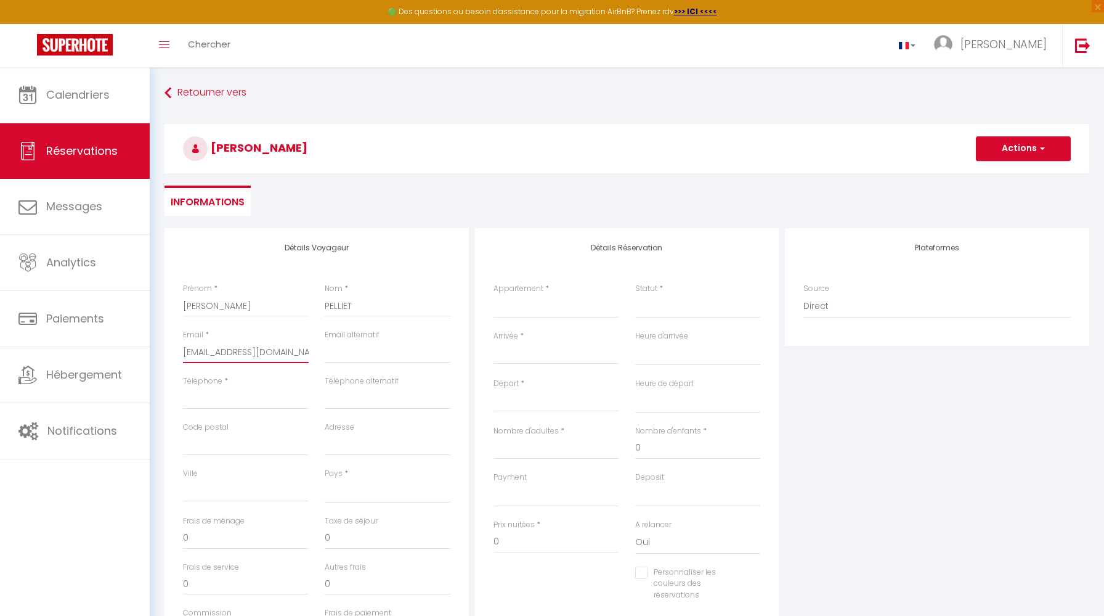
select select
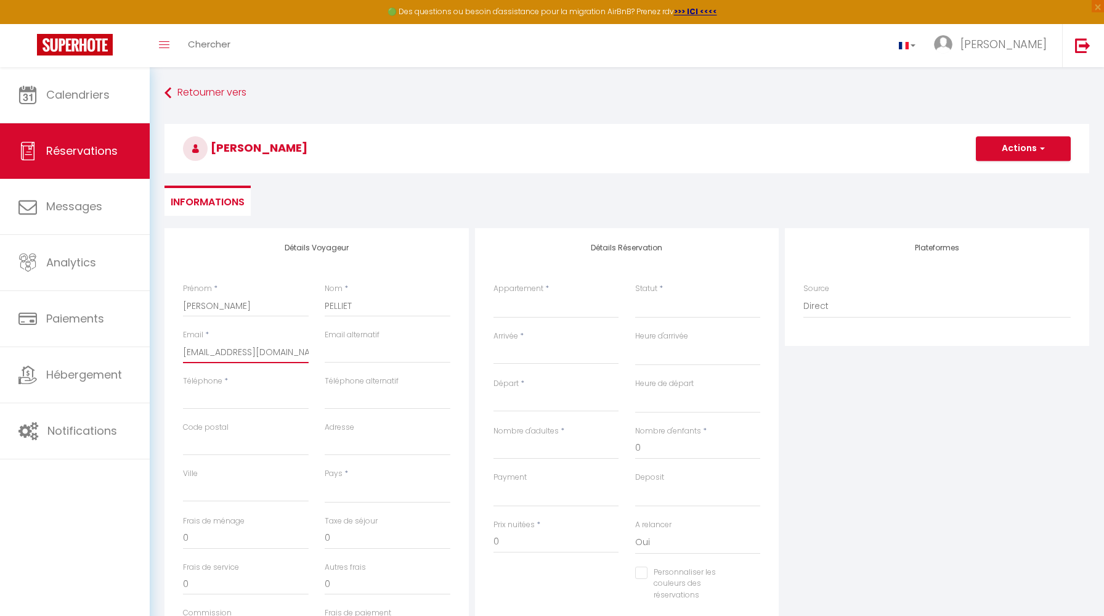
select select
checkbox input "false"
type input "[EMAIL_ADDRESS][DOMAIN_NAME]"
click at [248, 394] on input "Téléphone" at bounding box center [246, 398] width 126 height 22
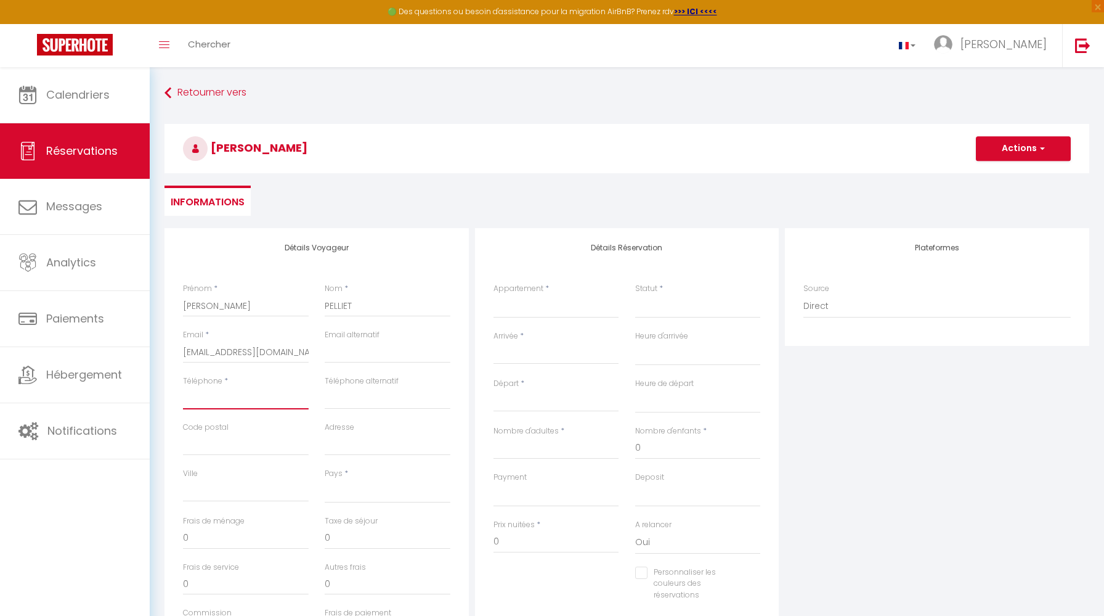
paste input "06 61 44 67 72"
type input "06 61 44 67 72"
select select
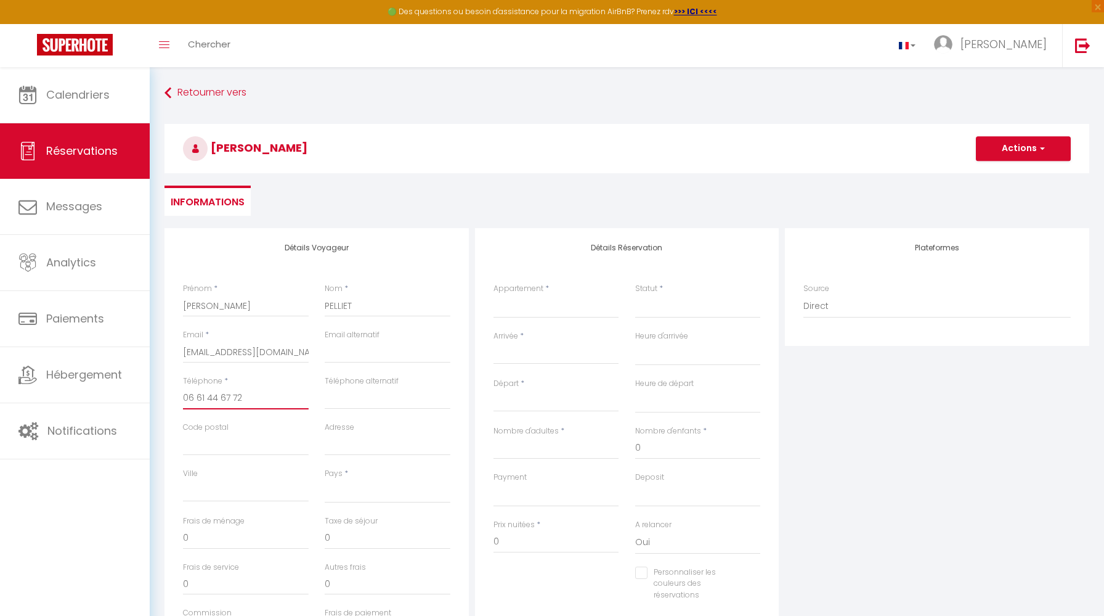
select select
checkbox input "false"
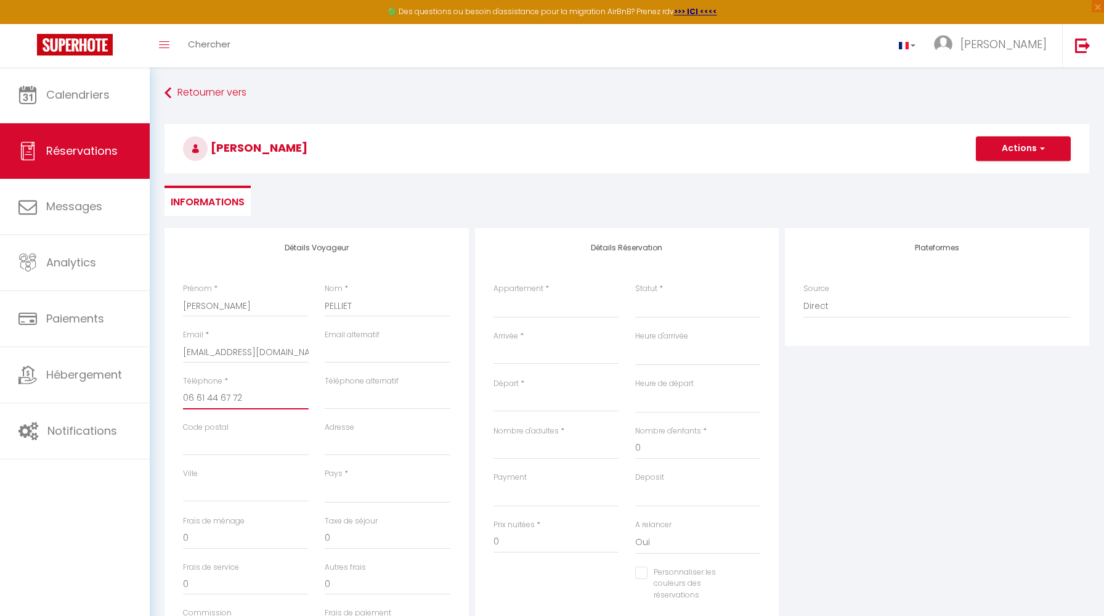
scroll to position [80, 0]
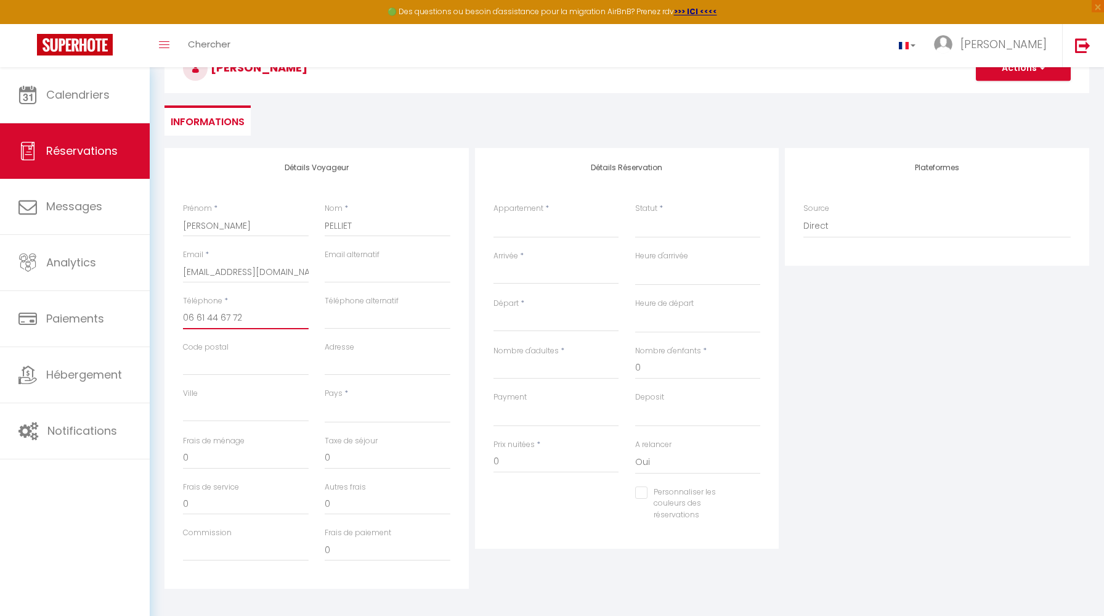
type input "06 61 44 67 72"
click at [341, 410] on select "[GEOGRAPHIC_DATA] [GEOGRAPHIC_DATA] [GEOGRAPHIC_DATA] [GEOGRAPHIC_DATA] [GEOGRA…" at bounding box center [388, 410] width 126 height 23
click at [325, 399] on select "[GEOGRAPHIC_DATA] [GEOGRAPHIC_DATA] [GEOGRAPHIC_DATA] [GEOGRAPHIC_DATA] [GEOGRA…" at bounding box center [388, 410] width 126 height 23
click at [267, 455] on input "0" at bounding box center [246, 458] width 126 height 22
drag, startPoint x: 209, startPoint y: 457, endPoint x: 150, endPoint y: 457, distance: 59.1
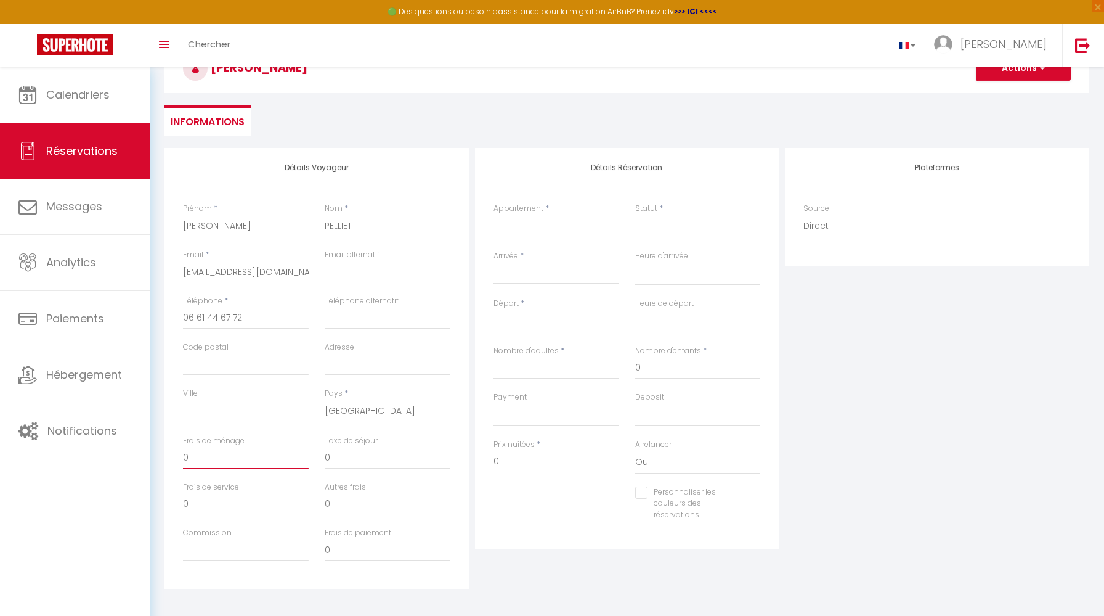
click at [150, 457] on div "Retourner vers [PERSON_NAME] Actions Enregistrer Actions Enregistrer Aperçu et …" at bounding box center [627, 306] width 954 height 639
click at [502, 244] on div "Appartement * Le Nordique L'Art Déco L'Ethnique Le Golden Le Cocoon Le [PERSON_…" at bounding box center [557, 226] width 142 height 47
click at [502, 224] on select "Le Nordique L'Art Déco L'Ethnique Le Golden Le Cocoon Le [PERSON_NAME] L'Oasis …" at bounding box center [557, 225] width 126 height 23
click at [494, 214] on select "Le Nordique L'Art Déco L'Ethnique Le Golden Le Cocoon Le [PERSON_NAME] L'Oasis …" at bounding box center [557, 225] width 126 height 23
click at [657, 228] on select "Confirmé Non Confirmé [PERSON_NAME] par le voyageur No Show Request" at bounding box center [698, 225] width 126 height 23
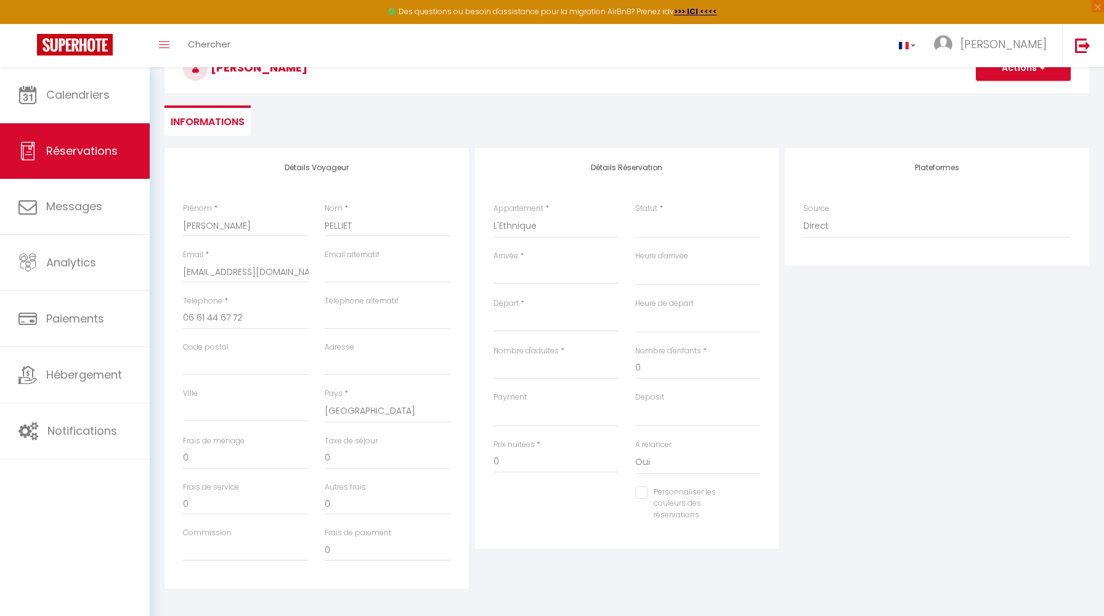
click at [665, 242] on div "Statut * Confirmé Non Confirmé Annulé Annulé par le voyageur No Show Request" at bounding box center [698, 226] width 142 height 47
click at [665, 227] on select "Confirmé Non Confirmé [PERSON_NAME] par le voyageur No Show Request" at bounding box center [698, 225] width 126 height 23
click at [675, 226] on select "Confirmé Non Confirmé [PERSON_NAME] par le voyageur No Show Request" at bounding box center [698, 225] width 126 height 23
click at [635, 214] on select "Confirmé Non Confirmé [PERSON_NAME] par le voyageur No Show Request" at bounding box center [698, 225] width 126 height 23
click at [569, 277] on input "Arrivée" at bounding box center [557, 274] width 126 height 16
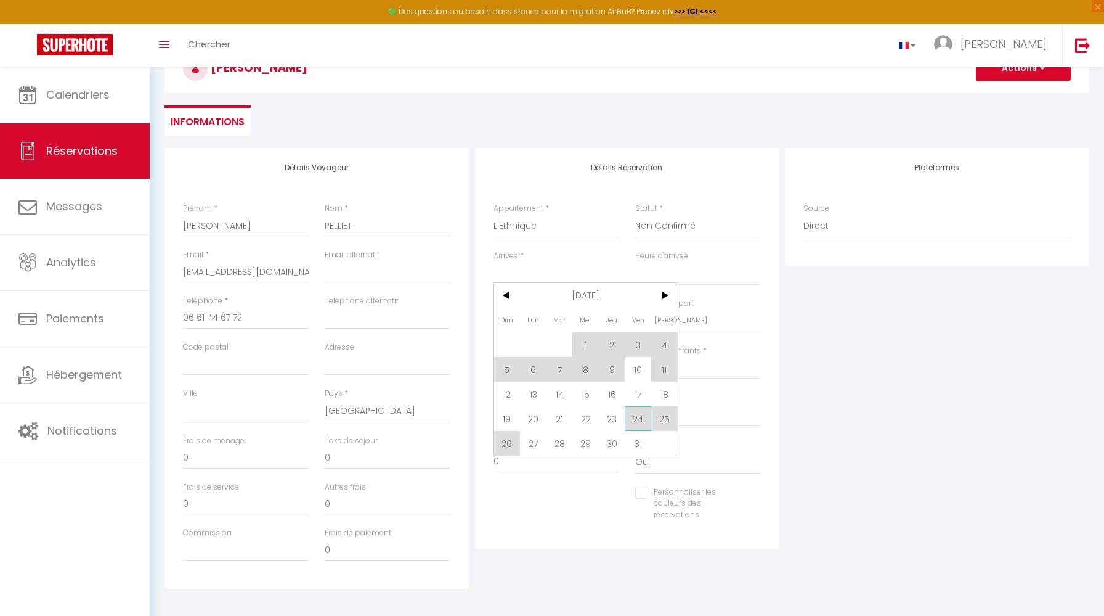
click at [638, 415] on span "24" at bounding box center [638, 418] width 26 height 25
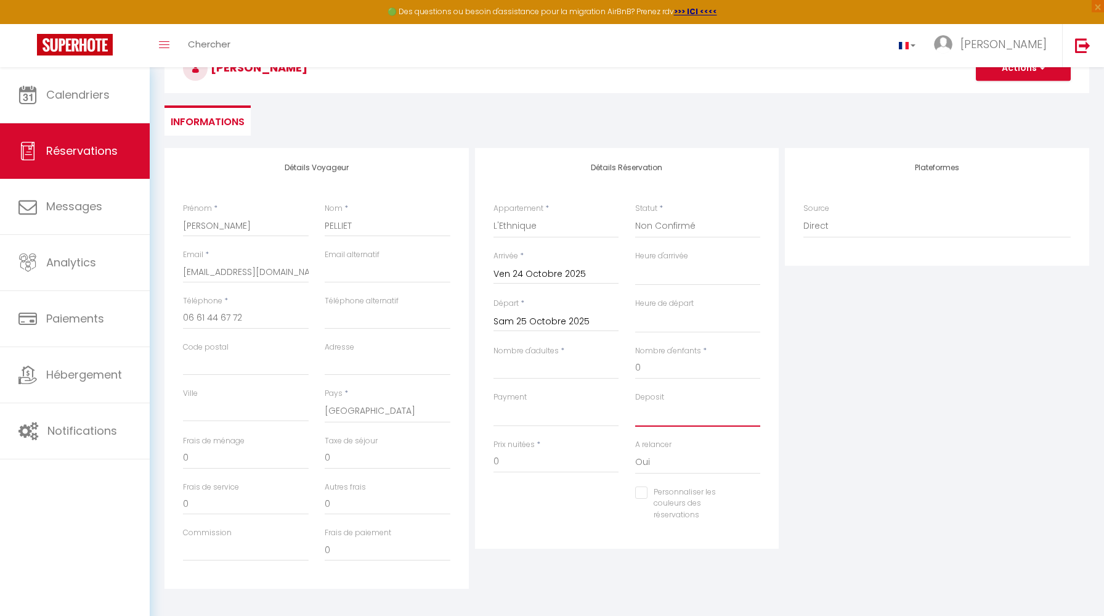
click at [638, 417] on select "OK KO" at bounding box center [698, 414] width 126 height 23
click at [566, 325] on input "Sam 25 Octobre 2025" at bounding box center [557, 322] width 126 height 16
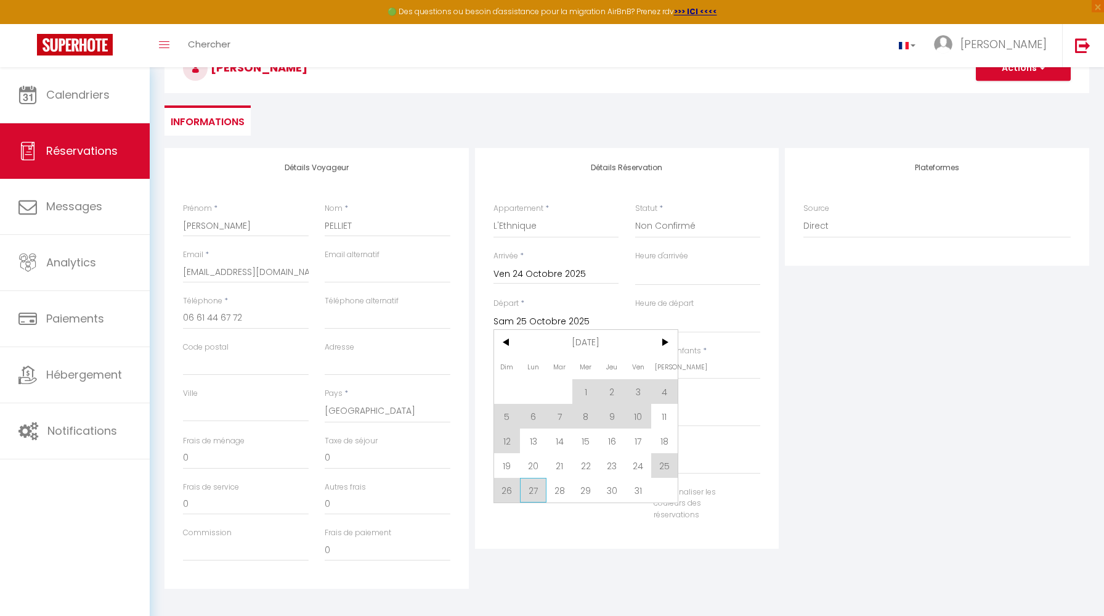
click at [539, 482] on span "27" at bounding box center [533, 489] width 26 height 25
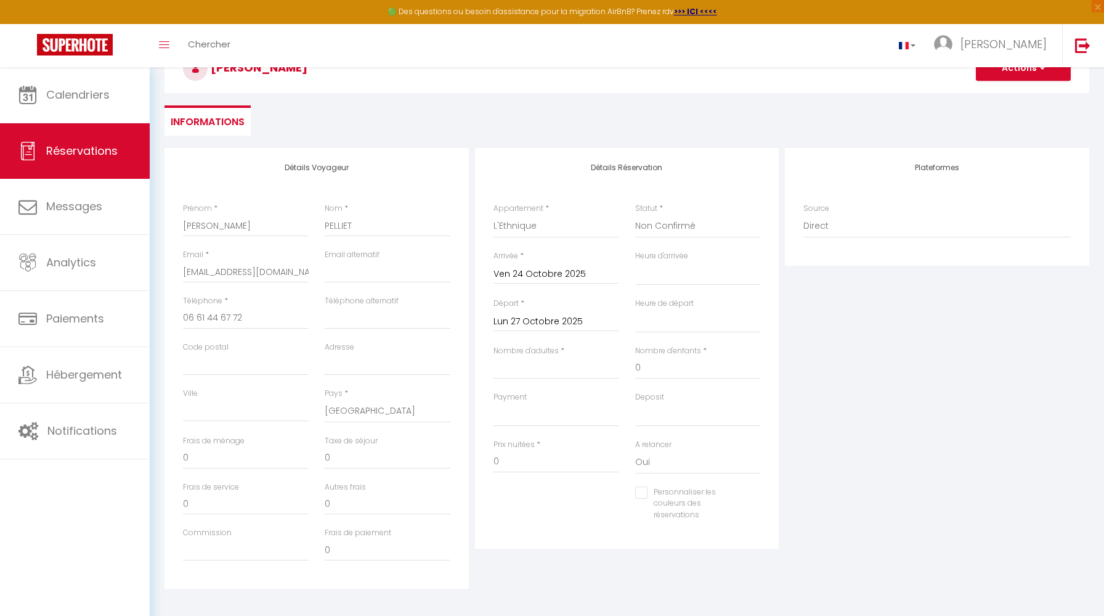
click at [538, 487] on div "Personnaliser les couleurs des réservations #D7092E" at bounding box center [627, 509] width 283 height 47
click at [538, 359] on input "Nombre d'adultes" at bounding box center [557, 368] width 126 height 22
click at [552, 452] on input "0" at bounding box center [557, 461] width 126 height 22
drag, startPoint x: 530, startPoint y: 461, endPoint x: 478, endPoint y: 461, distance: 51.8
click at [478, 461] on div "Détails Réservation Appartement * Le Nordique L'Art Déco L'Ethnique Le Golden L…" at bounding box center [627, 348] width 304 height 400
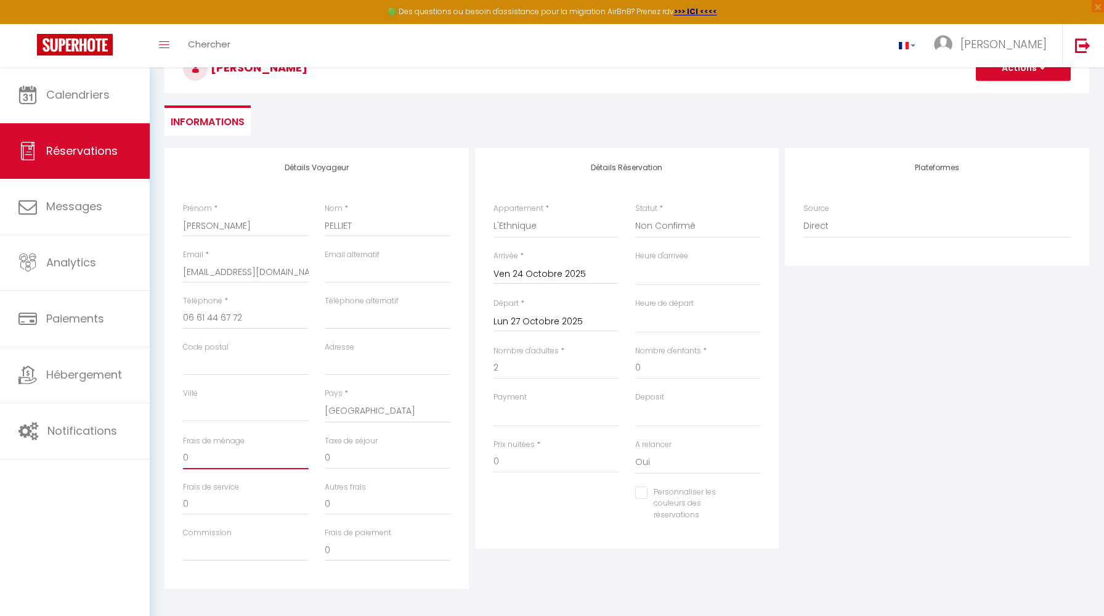
drag, startPoint x: 213, startPoint y: 453, endPoint x: 160, endPoint y: 453, distance: 53.0
click at [160, 453] on div "Détails Voyageur Prénom * [PERSON_NAME] * PELLIET Email * [EMAIL_ADDRESS][DOMAI…" at bounding box center [626, 379] width 941 height 463
drag, startPoint x: 364, startPoint y: 456, endPoint x: 284, endPoint y: 455, distance: 79.5
click at [284, 455] on div "Frais de ménage 30 Taxe de séjour 0" at bounding box center [316, 458] width 283 height 46
click at [521, 420] on select "OK KO" at bounding box center [557, 414] width 126 height 23
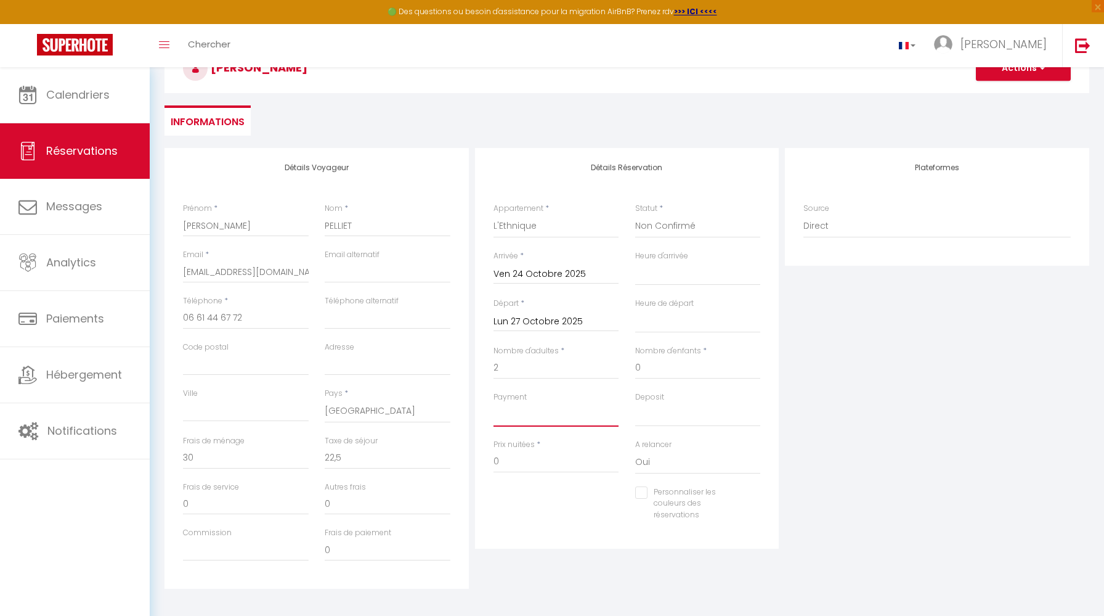
click at [494, 403] on select "OK KO" at bounding box center [557, 414] width 126 height 23
click at [665, 415] on select "OK KO" at bounding box center [698, 414] width 126 height 23
click at [635, 403] on select "OK KO" at bounding box center [698, 414] width 126 height 23
drag, startPoint x: 513, startPoint y: 368, endPoint x: 464, endPoint y: 370, distance: 48.7
click at [464, 370] on div "Détails Voyageur Prénom * [PERSON_NAME] * PELLIET Email * [EMAIL_ADDRESS][DOMAI…" at bounding box center [626, 368] width 931 height 441
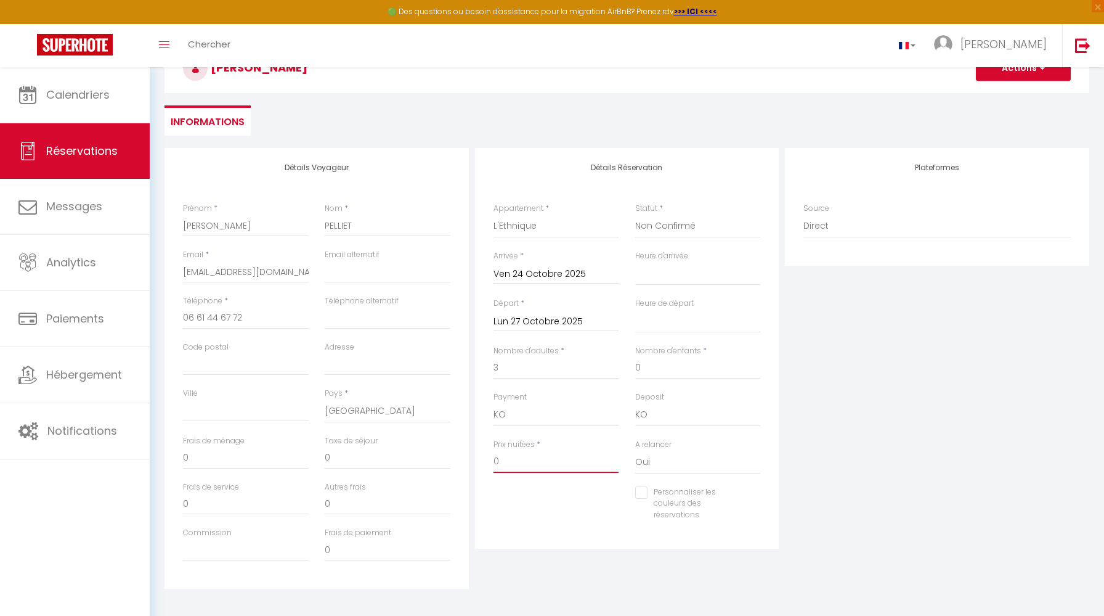
drag, startPoint x: 517, startPoint y: 464, endPoint x: 471, endPoint y: 463, distance: 45.6
click at [472, 463] on div "Détails Réservation Appartement * Le Nordique L'Art Déco L'Ethnique Le Golden L…" at bounding box center [627, 368] width 311 height 441
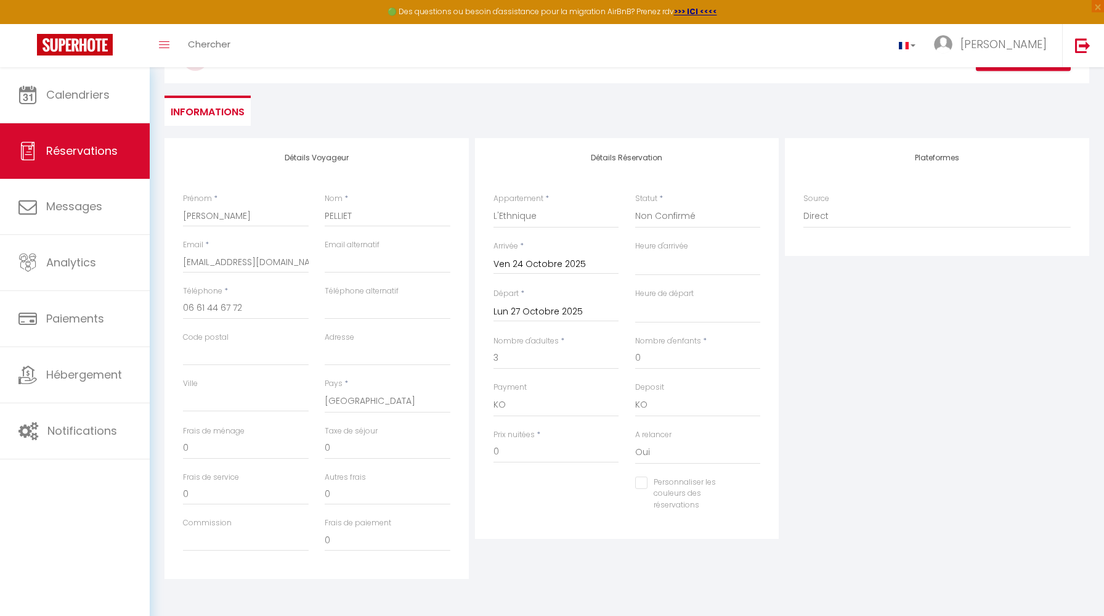
click at [837, 366] on div "Plateformes Source Direct [DOMAIN_NAME] [DOMAIN_NAME] Chalet montagne Expedia G…" at bounding box center [937, 358] width 311 height 441
drag, startPoint x: 508, startPoint y: 449, endPoint x: 471, endPoint y: 448, distance: 37.0
click at [471, 448] on div "Détails Voyageur Prénom * [PERSON_NAME] * PELLIET Email * [EMAIL_ADDRESS][DOMAI…" at bounding box center [626, 358] width 931 height 441
click at [367, 447] on input "0" at bounding box center [388, 448] width 126 height 22
click at [821, 209] on select "Direct [DOMAIN_NAME] [DOMAIN_NAME] Chalet montagne Expedia Gite de [GEOGRAPHIC_…" at bounding box center [936, 216] width 267 height 23
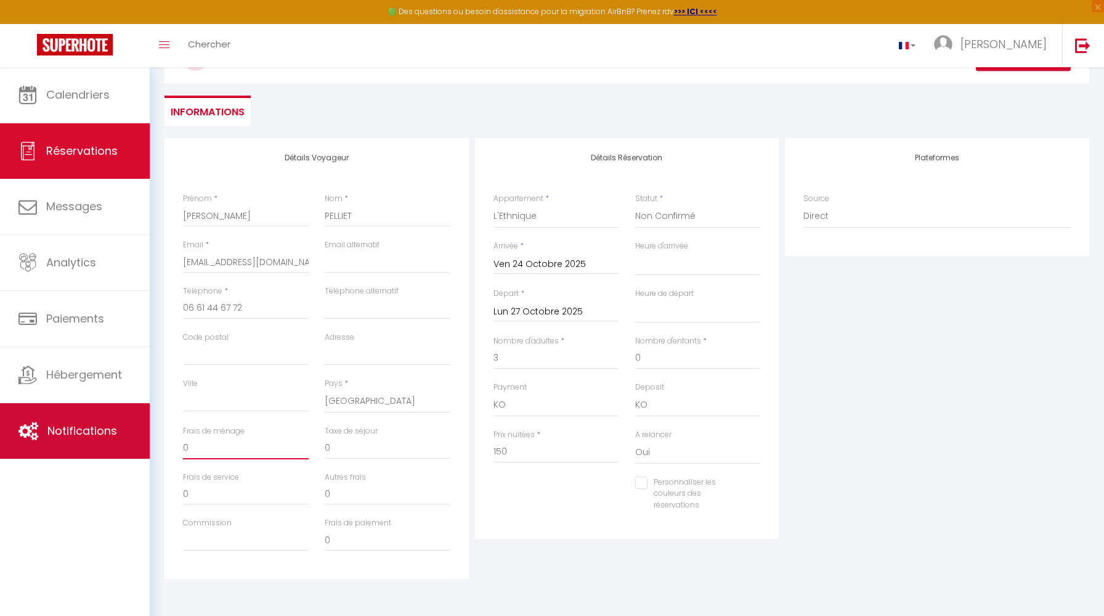
drag, startPoint x: 222, startPoint y: 445, endPoint x: 126, endPoint y: 444, distance: 96.7
click at [126, 444] on div "🟢 Des questions ou besoin d'assistance pour la migration AirBnB? Prenez rdv >>>…" at bounding box center [552, 296] width 1104 height 639
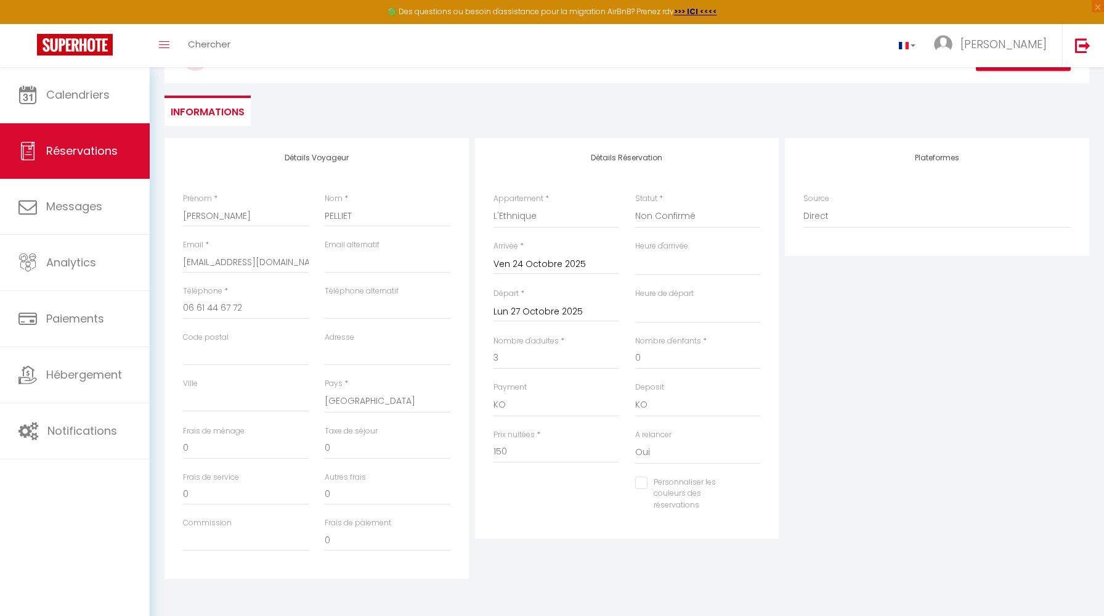
click at [523, 509] on div "Personnaliser les couleurs des réservations #D7092E" at bounding box center [627, 499] width 283 height 47
drag, startPoint x: 364, startPoint y: 453, endPoint x: 287, endPoint y: 453, distance: 76.4
click at [287, 453] on div "Frais de ménage 0 Taxe de séjour 0" at bounding box center [316, 448] width 283 height 46
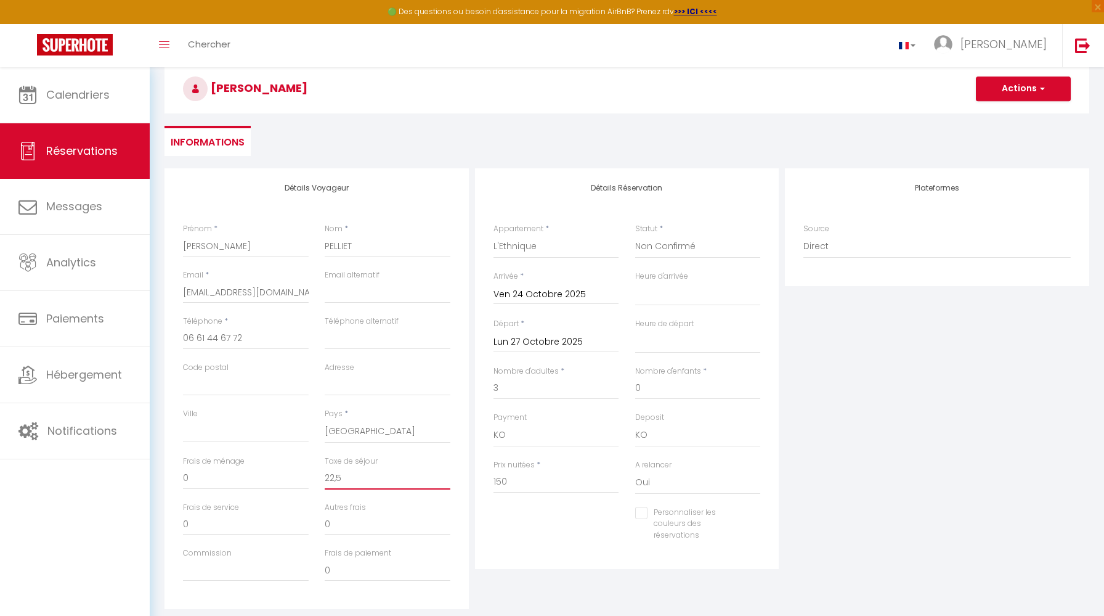
scroll to position [59, 0]
drag, startPoint x: 1025, startPoint y: 99, endPoint x: 1018, endPoint y: 99, distance: 7.4
click at [1025, 99] on button "Actions" at bounding box center [1023, 90] width 95 height 25
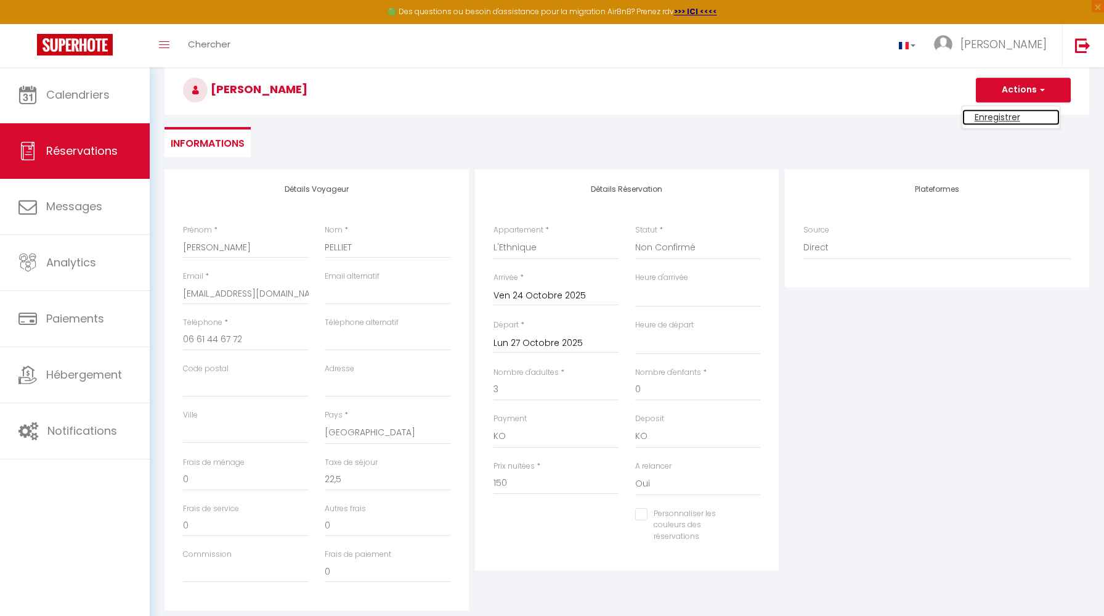
click at [1009, 120] on link "Enregistrer" at bounding box center [1010, 117] width 97 height 16
drag, startPoint x: 371, startPoint y: 474, endPoint x: 299, endPoint y: 474, distance: 71.5
click at [299, 474] on div "Frais de ménage 0 Taxe de séjour 22,5" at bounding box center [316, 480] width 283 height 46
click at [363, 475] on input "22,5" at bounding box center [388, 479] width 126 height 22
click at [333, 481] on input "22,5" at bounding box center [388, 479] width 126 height 22
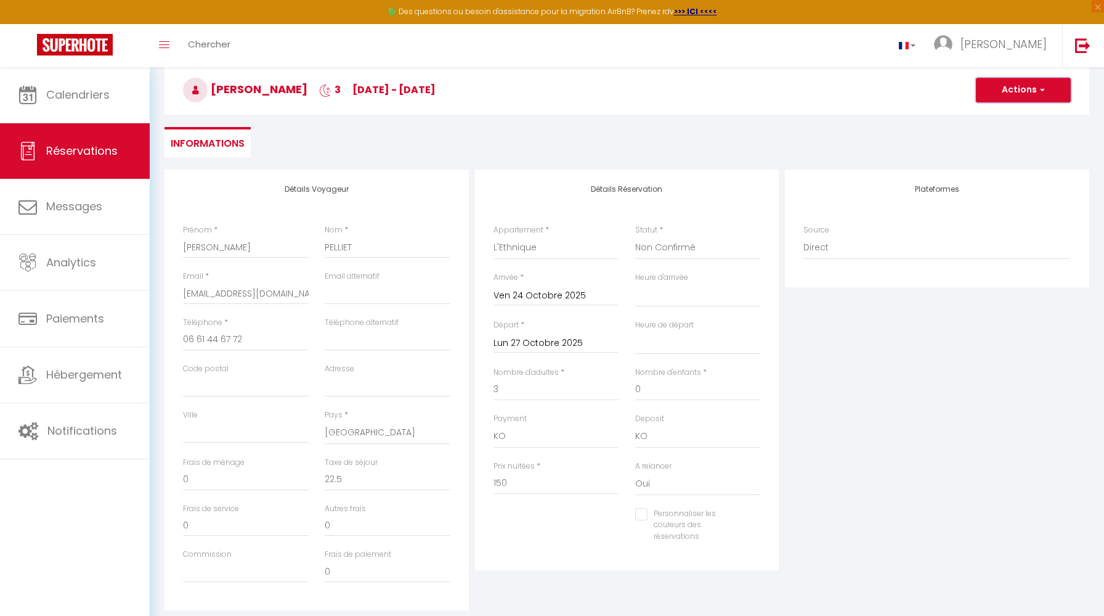
click at [1041, 78] on button "Actions" at bounding box center [1023, 90] width 95 height 25
click at [1010, 114] on link "Enregistrer" at bounding box center [1010, 117] width 97 height 16
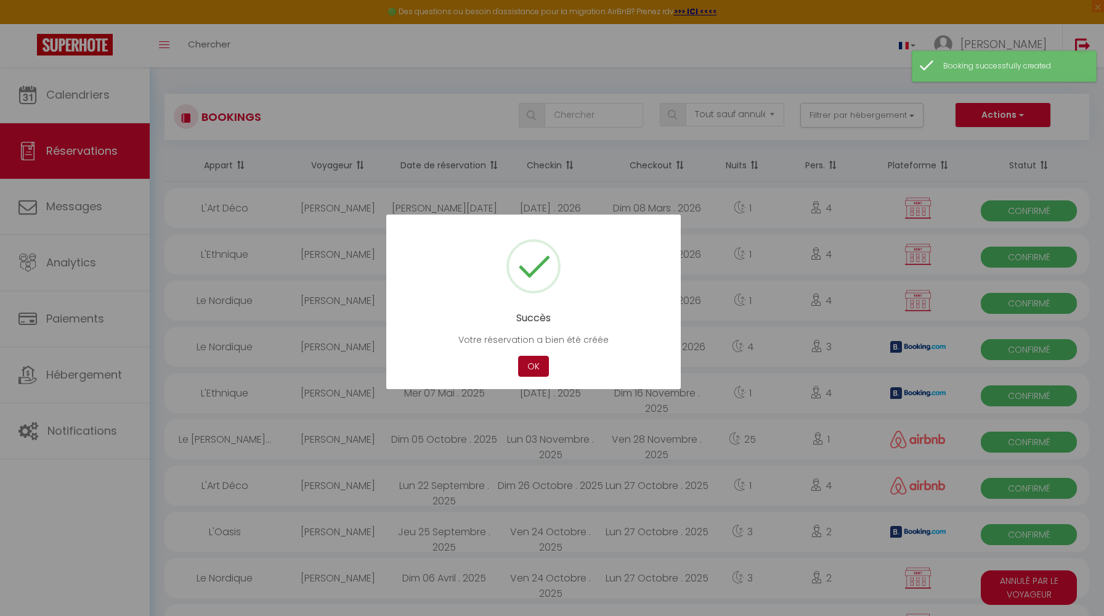
click at [540, 366] on button "OK" at bounding box center [533, 367] width 31 height 22
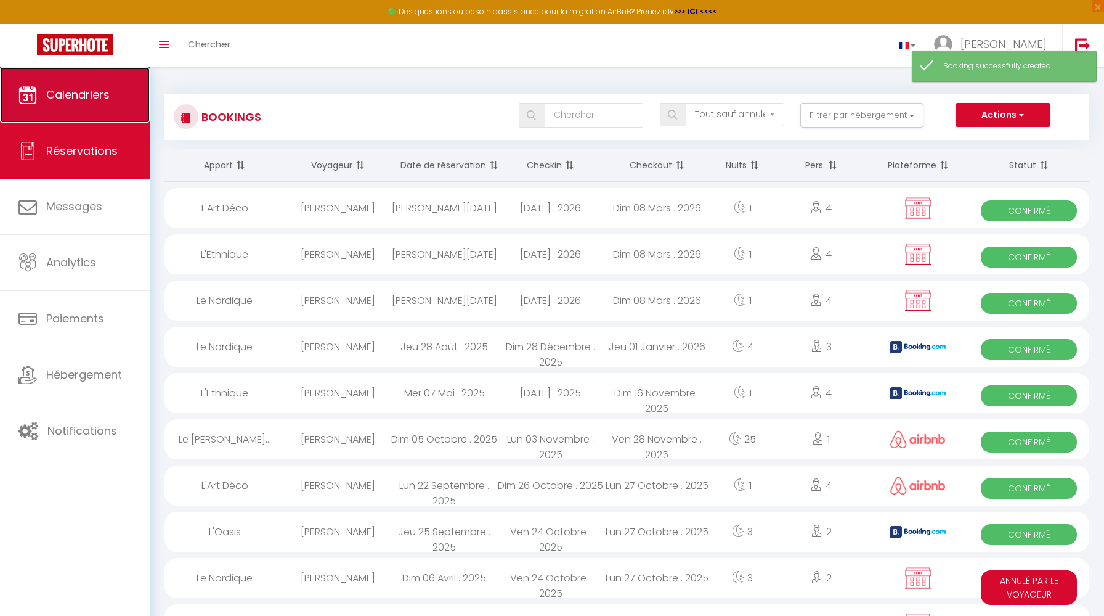
click at [89, 96] on span "Calendriers" at bounding box center [77, 94] width 63 height 15
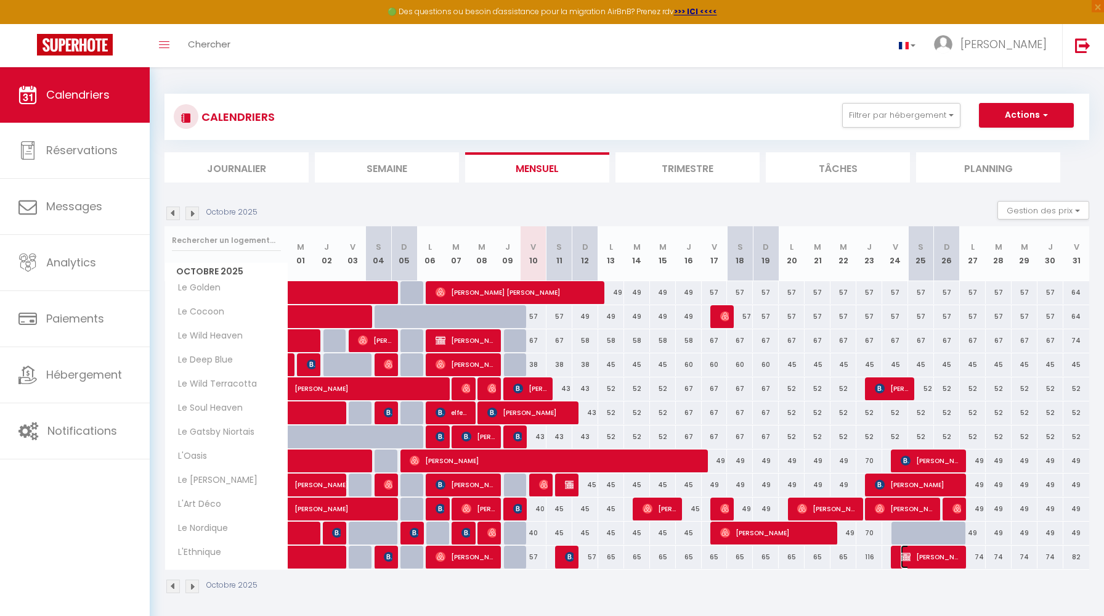
click at [932, 557] on span "[PERSON_NAME]" at bounding box center [931, 556] width 60 height 23
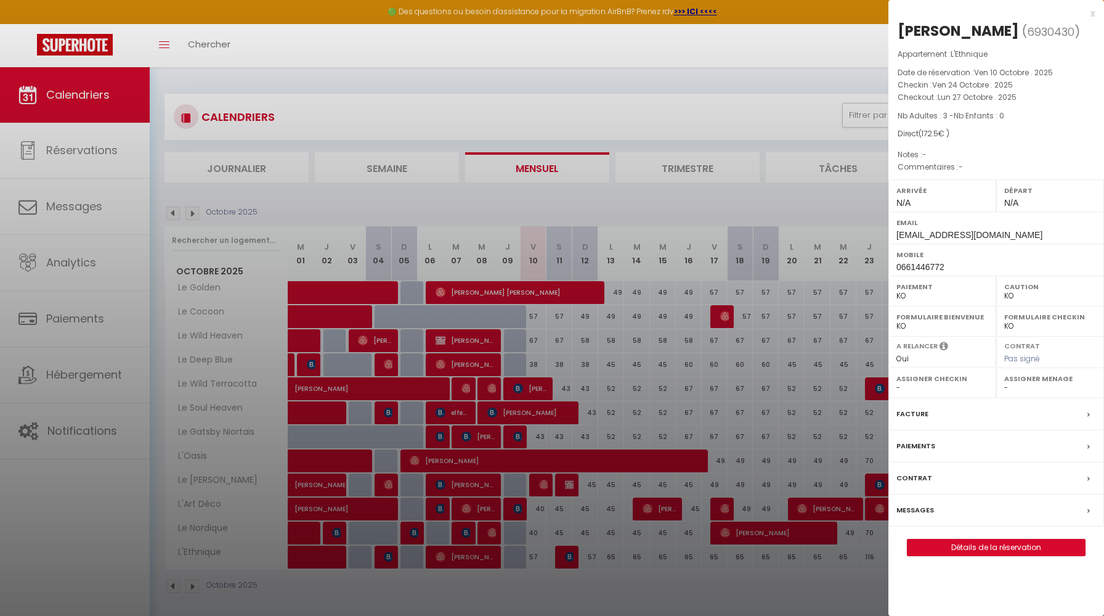
click at [500, 262] on div at bounding box center [552, 308] width 1104 height 616
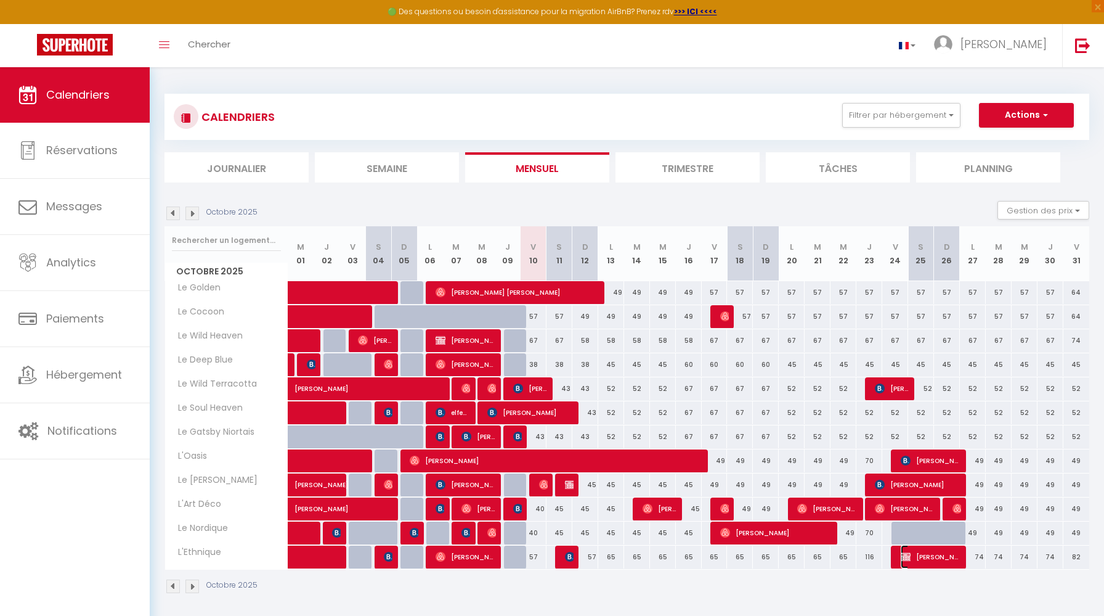
click at [904, 556] on img at bounding box center [906, 556] width 10 height 10
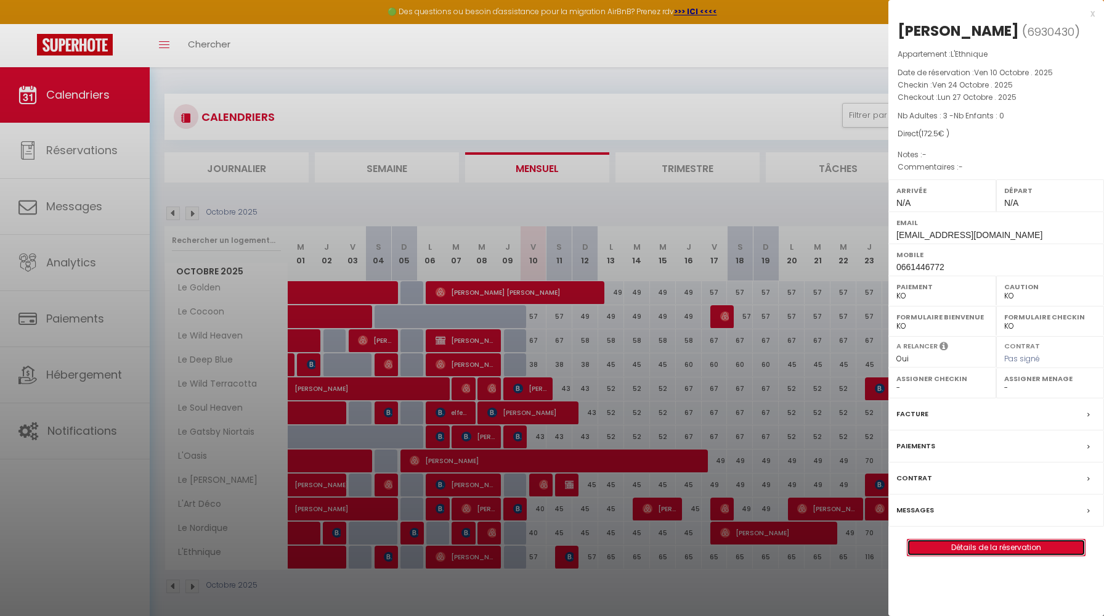
click at [972, 545] on link "Détails de la réservation" at bounding box center [996, 547] width 177 height 16
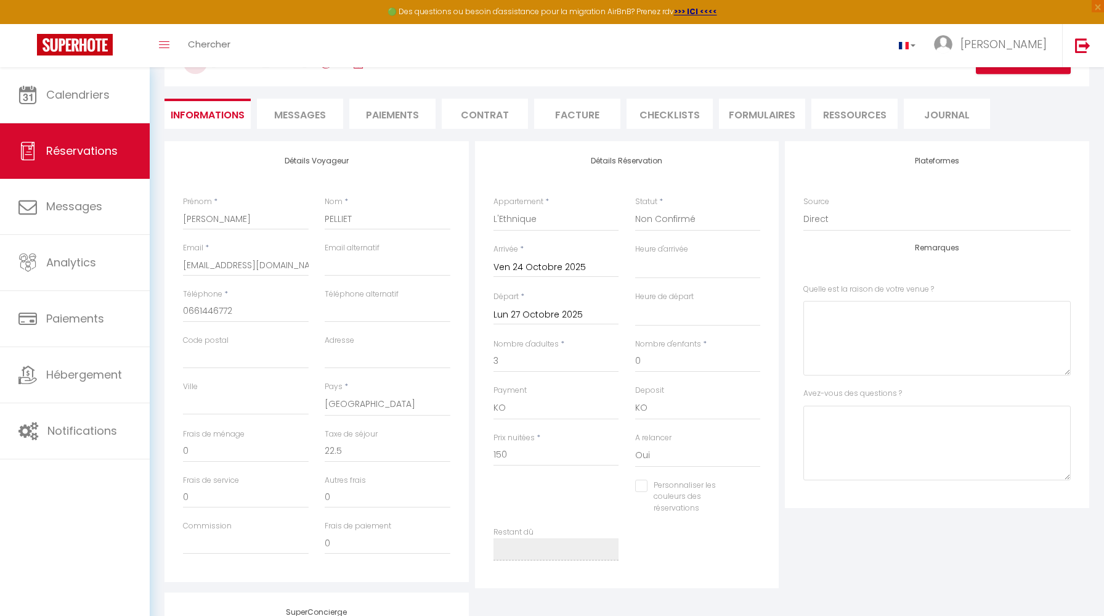
scroll to position [91, 0]
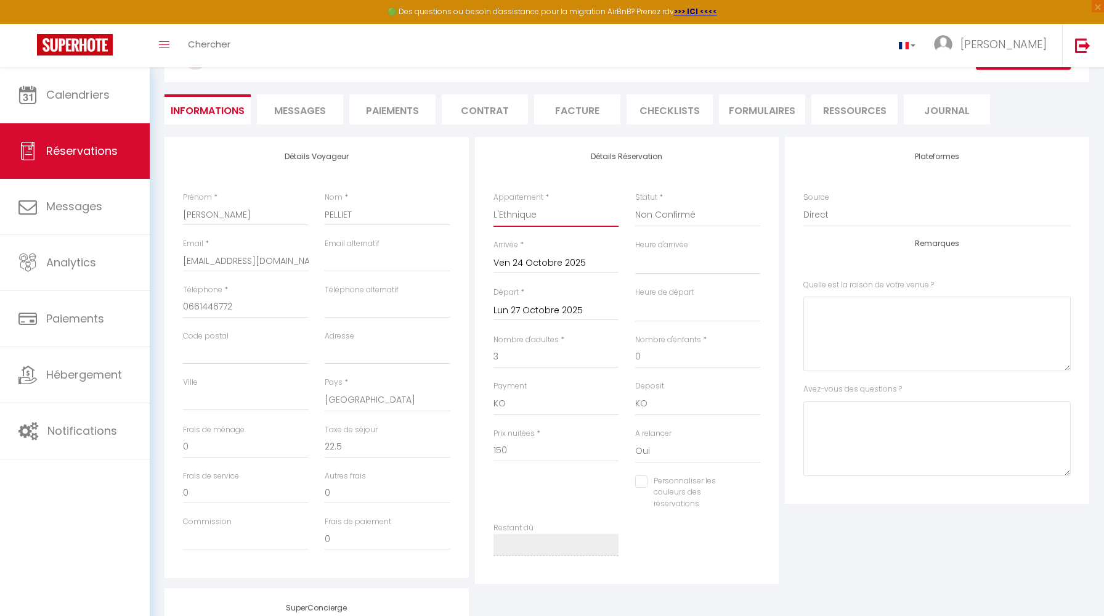
click at [564, 226] on select "Le Nordique L'Art Déco L'Ethnique Le Golden Le Cocoon Le [PERSON_NAME] L'Oasis …" at bounding box center [557, 214] width 126 height 23
drag, startPoint x: 547, startPoint y: 452, endPoint x: 441, endPoint y: 450, distance: 106.0
click at [441, 450] on div "Détails Voyageur Prénom * [PERSON_NAME] * PELLIET Email * [EMAIL_ADDRESS][DOMAI…" at bounding box center [626, 360] width 931 height 447
drag, startPoint x: 333, startPoint y: 446, endPoint x: 251, endPoint y: 446, distance: 81.9
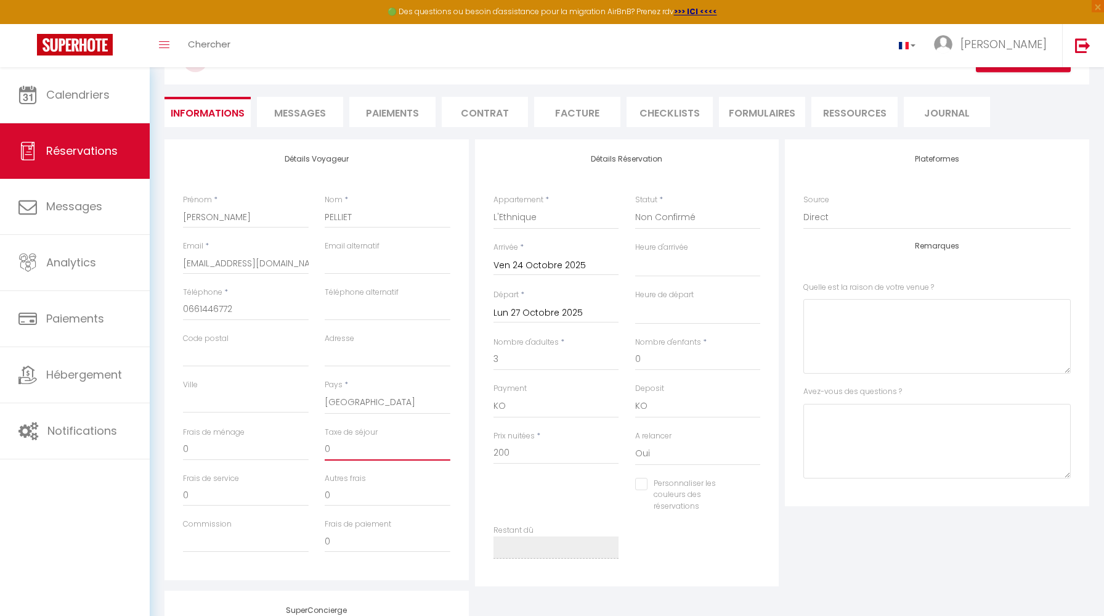
click at [251, 446] on div "Frais de ménage 0 Taxe de séjour 0" at bounding box center [316, 449] width 283 height 46
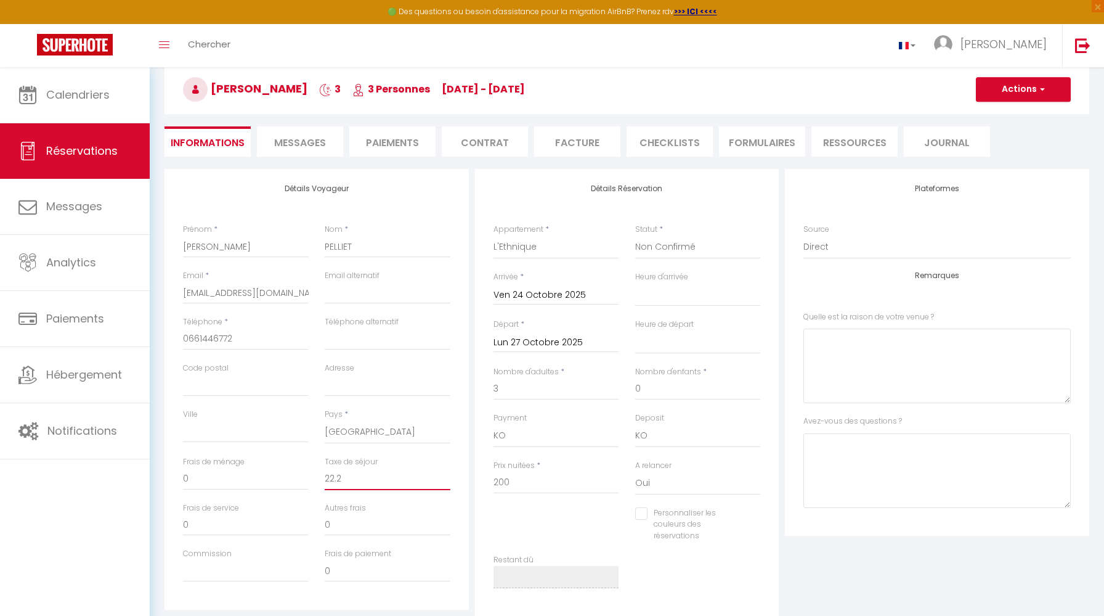
scroll to position [62, 0]
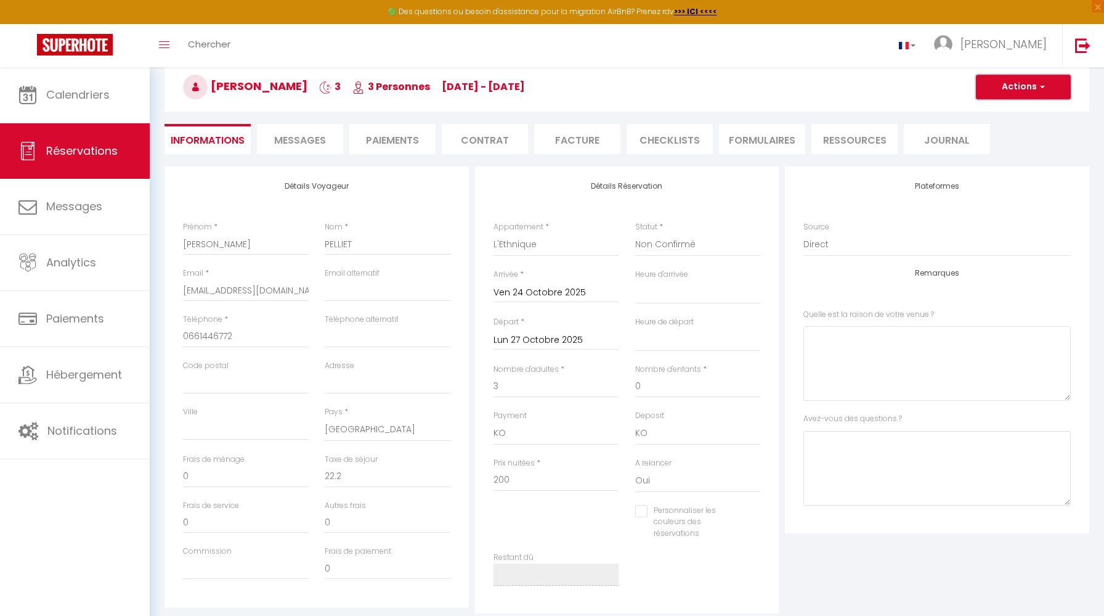
click at [1032, 95] on button "Actions" at bounding box center [1023, 87] width 95 height 25
click at [987, 112] on link "Enregistrer" at bounding box center [1010, 114] width 97 height 16
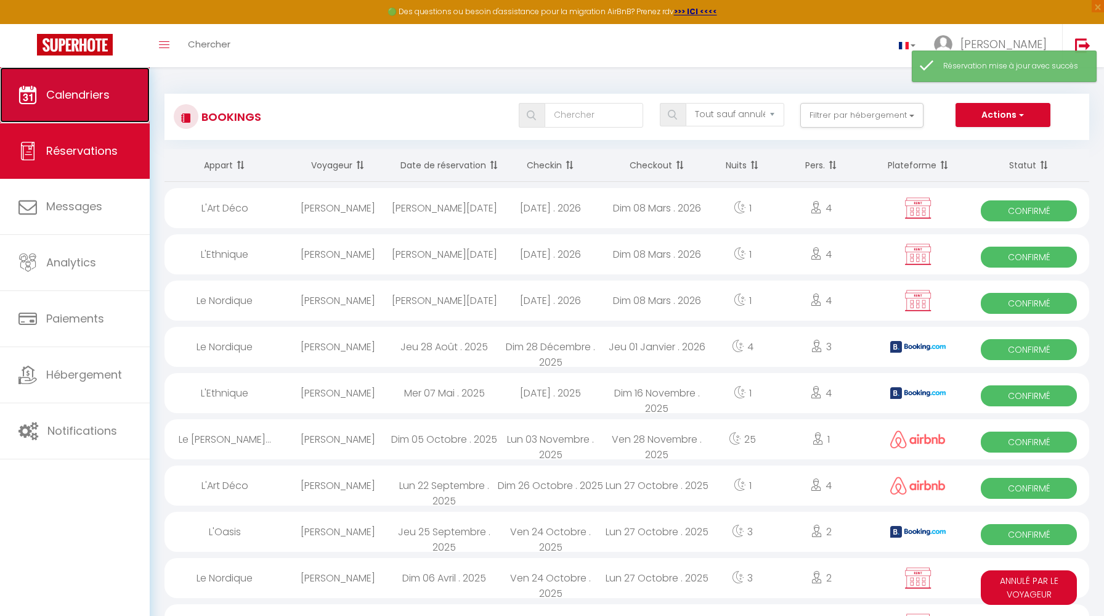
click at [81, 107] on link "Calendriers" at bounding box center [75, 94] width 150 height 55
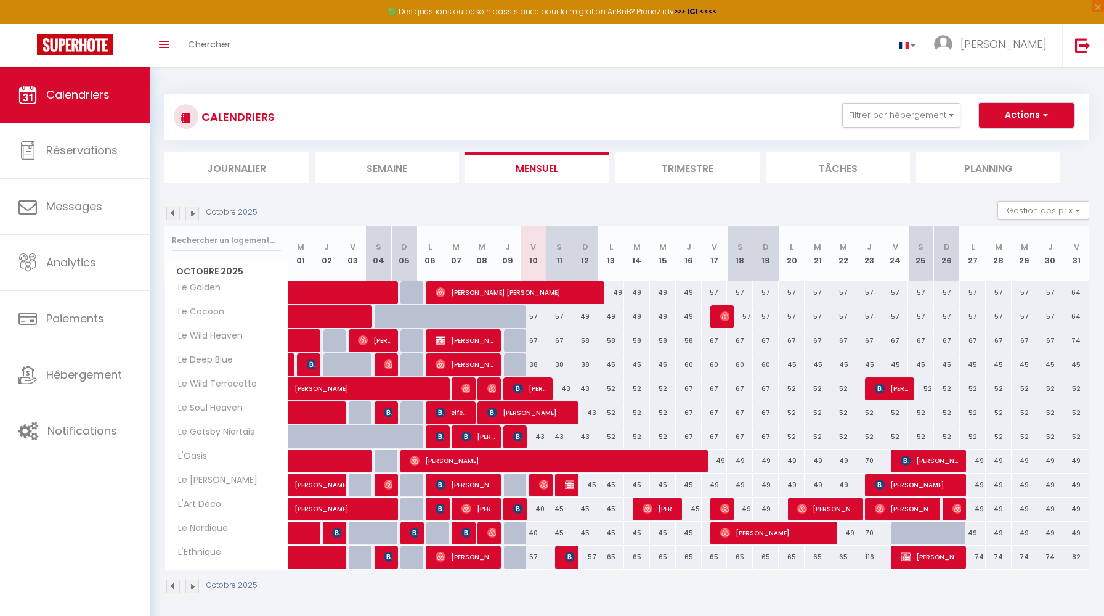
click at [1023, 109] on button "Actions" at bounding box center [1026, 115] width 95 height 25
click at [1022, 142] on link "Nouvelle réservation" at bounding box center [1013, 143] width 107 height 18
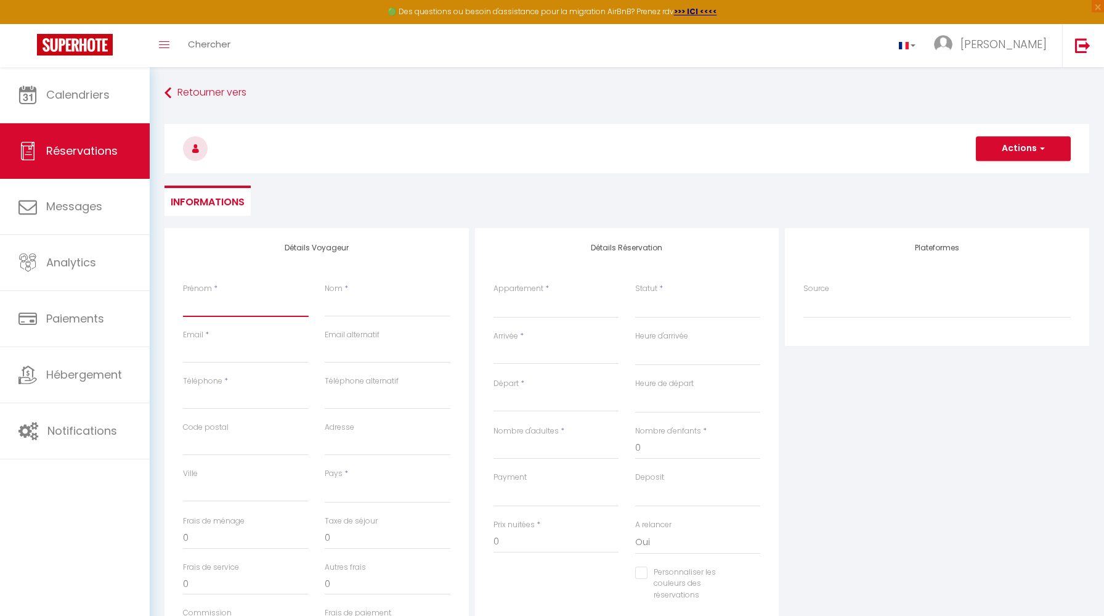
click at [221, 302] on input "Prénom" at bounding box center [246, 306] width 126 height 22
paste input "06 61 44 67 72"
click at [217, 403] on input "Téléphone" at bounding box center [246, 398] width 126 height 22
paste input "06 61 44 67 72"
click at [251, 341] on input "Email" at bounding box center [246, 352] width 126 height 22
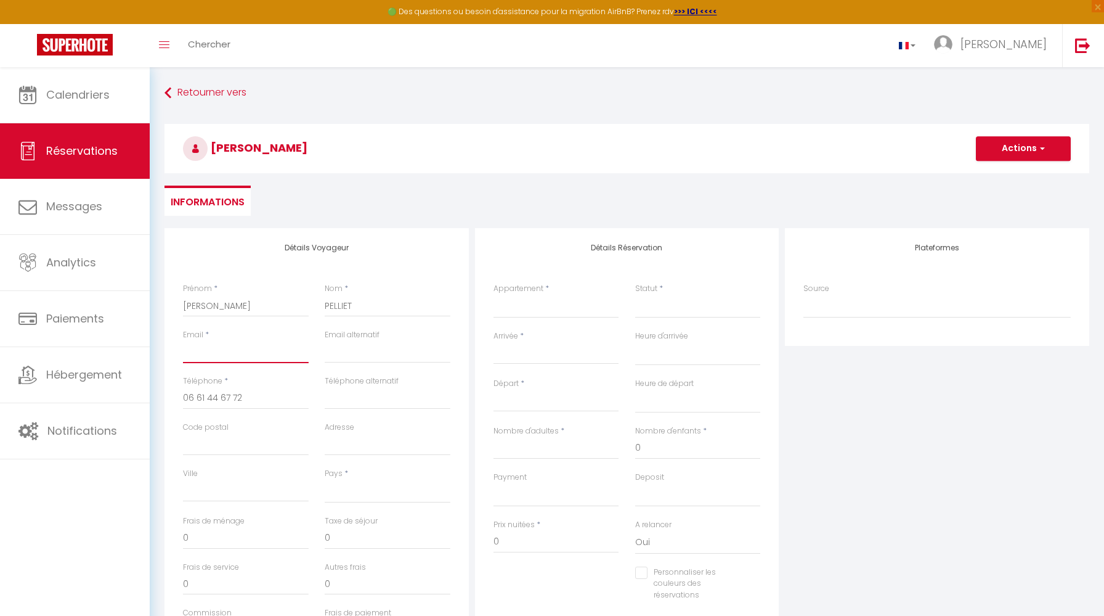
paste input "[EMAIL_ADDRESS][DOMAIN_NAME]"
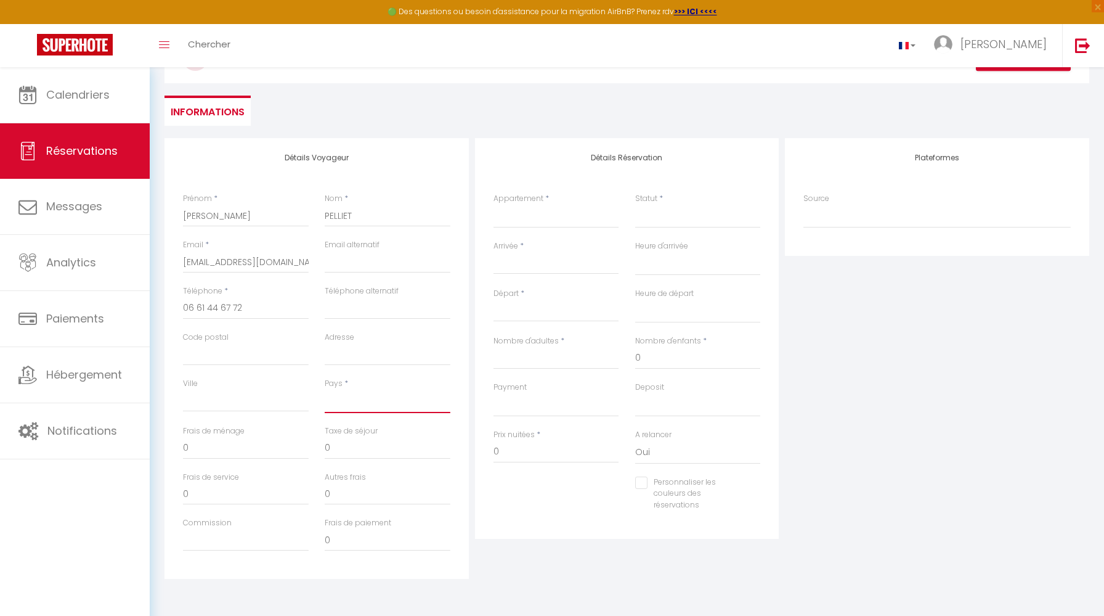
click at [356, 398] on select "[GEOGRAPHIC_DATA] [GEOGRAPHIC_DATA] [GEOGRAPHIC_DATA] [GEOGRAPHIC_DATA] [GEOGRA…" at bounding box center [388, 400] width 126 height 23
click at [325, 389] on select "[GEOGRAPHIC_DATA] [GEOGRAPHIC_DATA] [GEOGRAPHIC_DATA] [GEOGRAPHIC_DATA] [GEOGRA…" at bounding box center [388, 400] width 126 height 23
click at [532, 211] on select "Le Nordique L'Art Déco L'Ethnique Le Golden Le Cocoon Le [PERSON_NAME] L'Oasis …" at bounding box center [557, 216] width 126 height 23
click at [494, 205] on select "Le Nordique L'Art Déco L'Ethnique Le Golden Le Cocoon Le [PERSON_NAME] L'Oasis …" at bounding box center [557, 216] width 126 height 23
click at [532, 267] on input "Arrivée" at bounding box center [557, 264] width 126 height 16
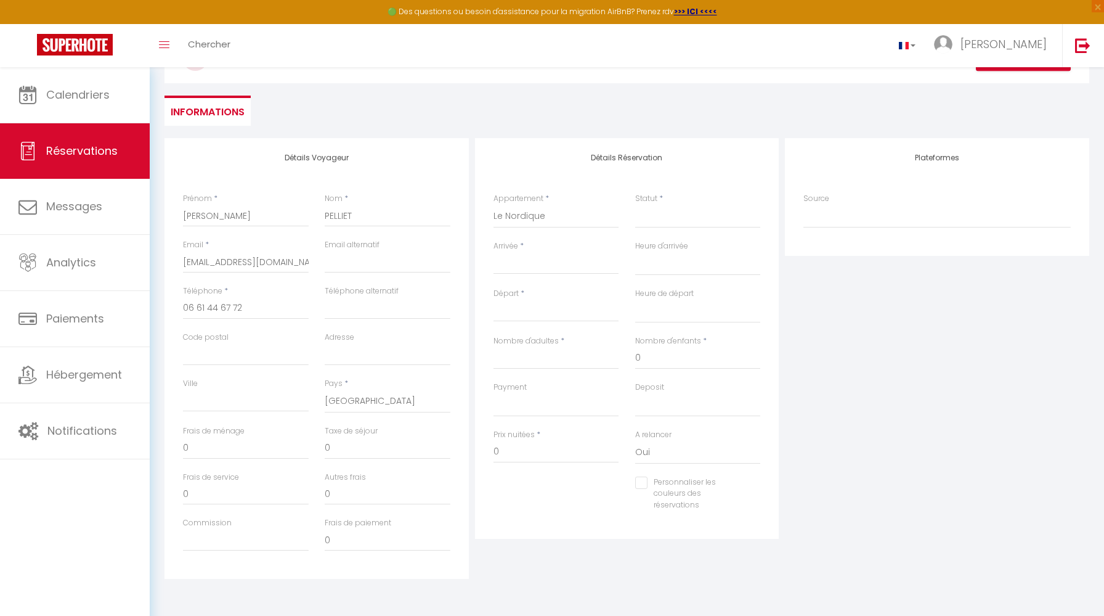
click at [497, 267] on input "Arrivée" at bounding box center [557, 264] width 126 height 16
click at [498, 252] on div "< [DATE] > Dim Lun Mar Mer Jeu Ven Sam 1 2 3 4 5 6 7 8 9 10 11 12 13 14 15 16 1…" at bounding box center [557, 263] width 126 height 22
click at [523, 258] on input "Arrivée" at bounding box center [557, 264] width 126 height 16
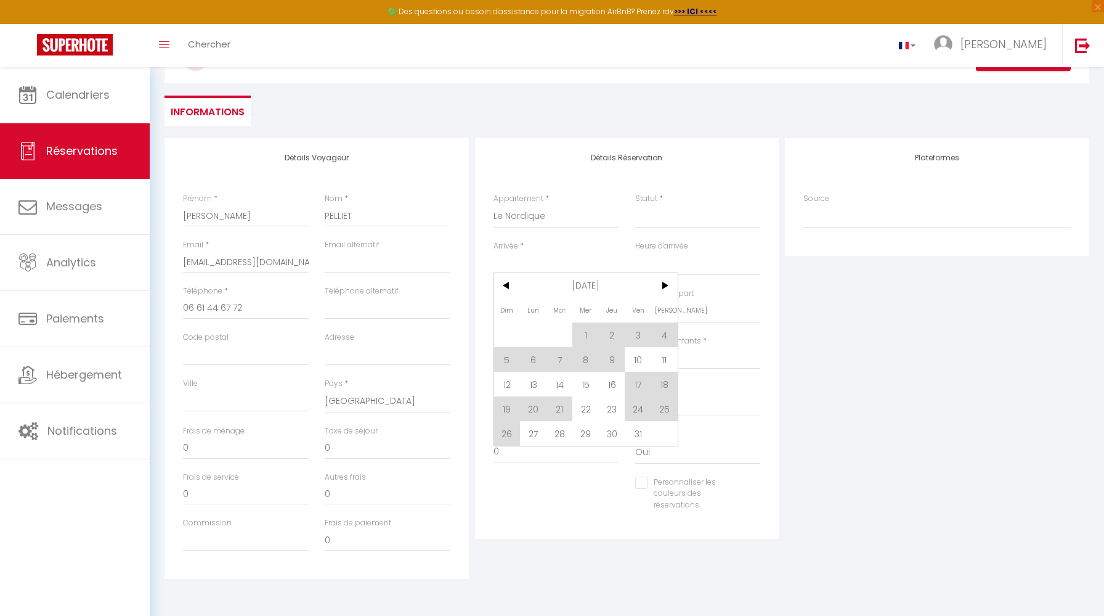
drag, startPoint x: 636, startPoint y: 407, endPoint x: 532, endPoint y: 434, distance: 107.4
click at [636, 407] on span "24" at bounding box center [638, 408] width 26 height 25
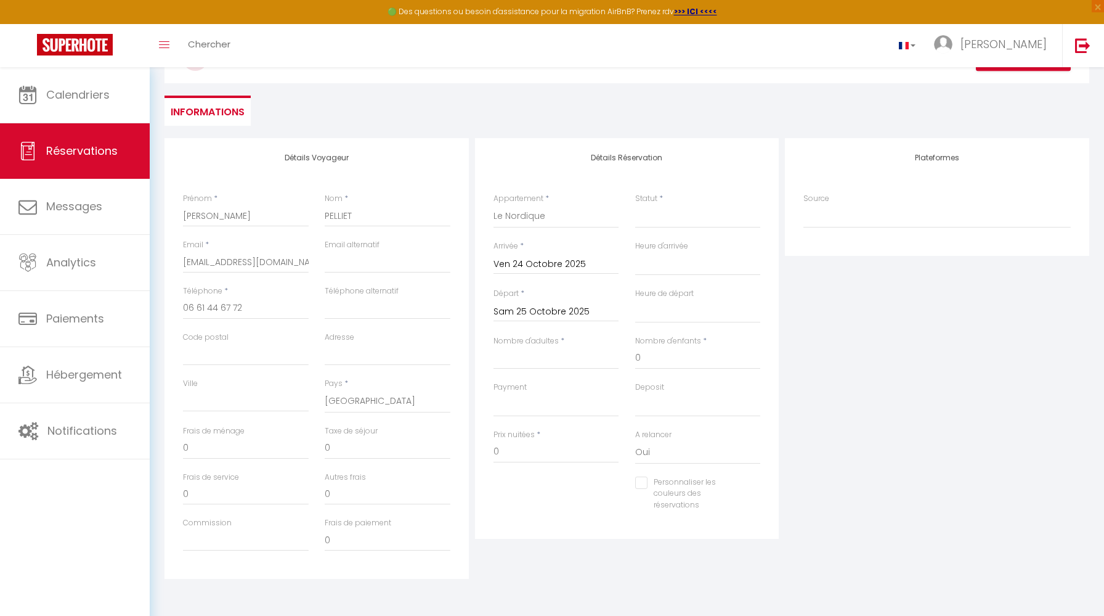
click at [547, 307] on input "Sam 25 Octobre 2025" at bounding box center [557, 312] width 126 height 16
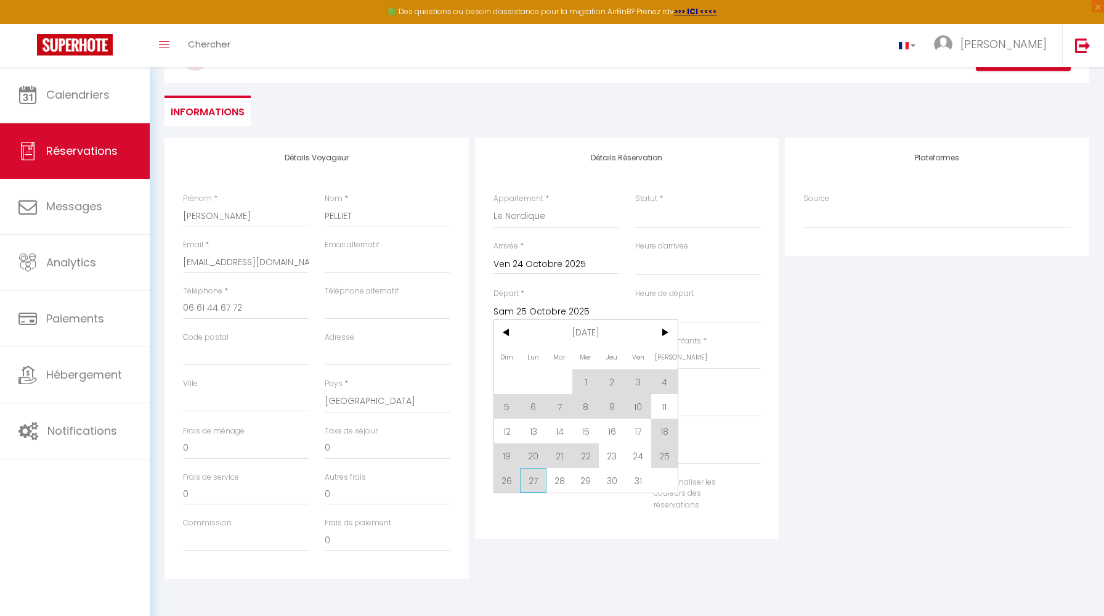
click at [543, 476] on span "27" at bounding box center [533, 480] width 26 height 25
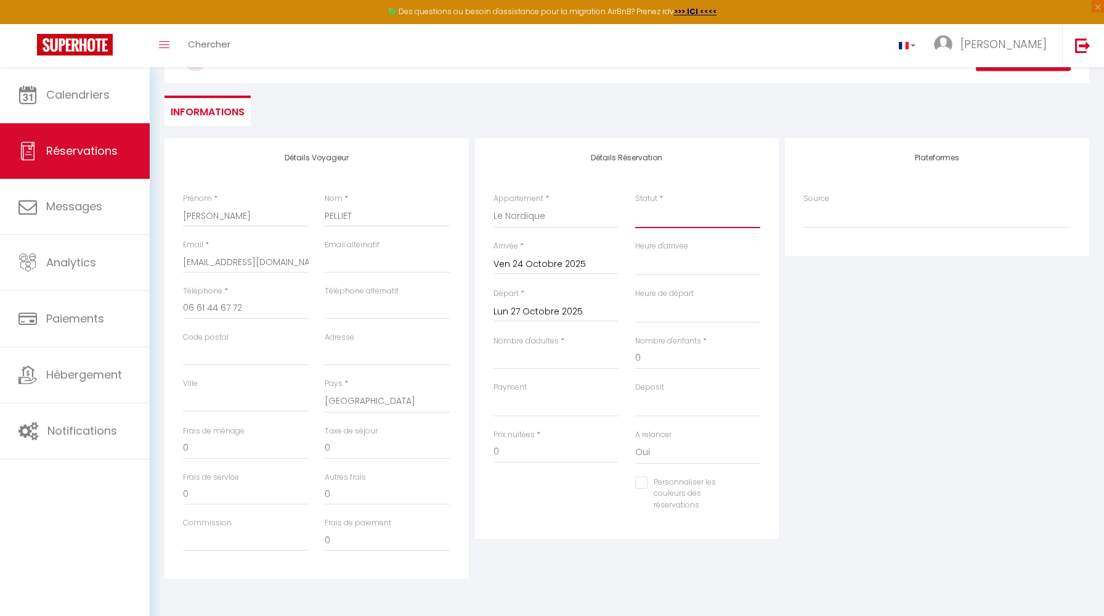
click at [665, 209] on select "Confirmé Non Confirmé [PERSON_NAME] par le voyageur No Show Request" at bounding box center [698, 216] width 126 height 23
click at [635, 205] on select "Confirmé Non Confirmé [PERSON_NAME] par le voyageur No Show Request" at bounding box center [698, 216] width 126 height 23
click at [526, 362] on input "Nombre d'adultes" at bounding box center [557, 358] width 126 height 22
drag, startPoint x: 352, startPoint y: 446, endPoint x: 300, endPoint y: 445, distance: 52.4
click at [300, 445] on div "Frais de ménage 0 Taxe de séjour 0" at bounding box center [316, 448] width 283 height 46
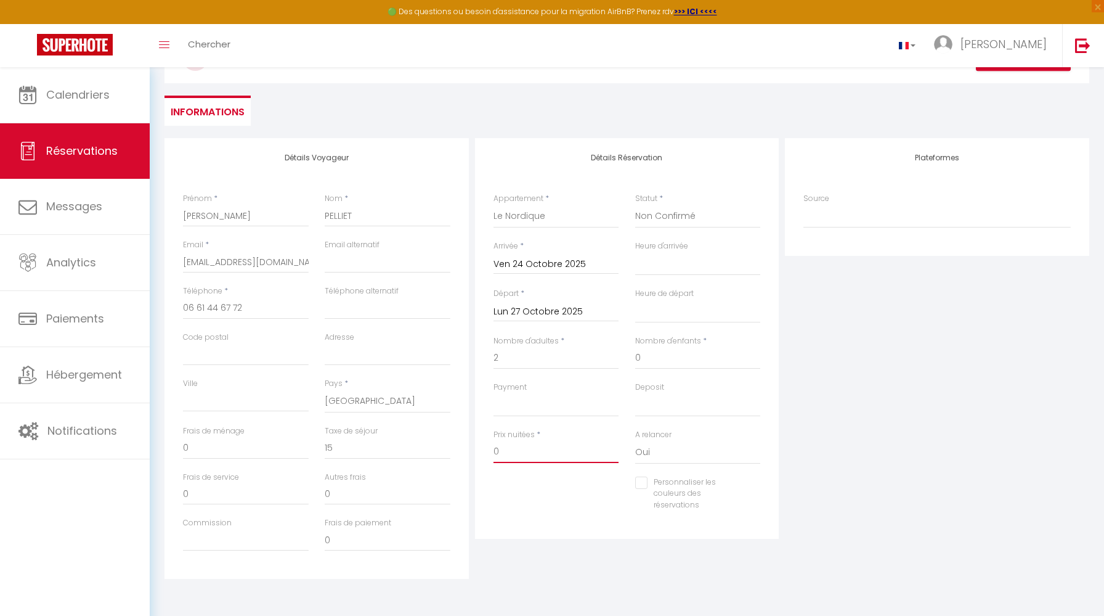
drag, startPoint x: 510, startPoint y: 453, endPoint x: 483, endPoint y: 453, distance: 26.5
click at [483, 453] on div "Détails Réservation Appartement * Le Nordique L'Art Déco L'Ethnique Le Golden L…" at bounding box center [627, 338] width 304 height 400
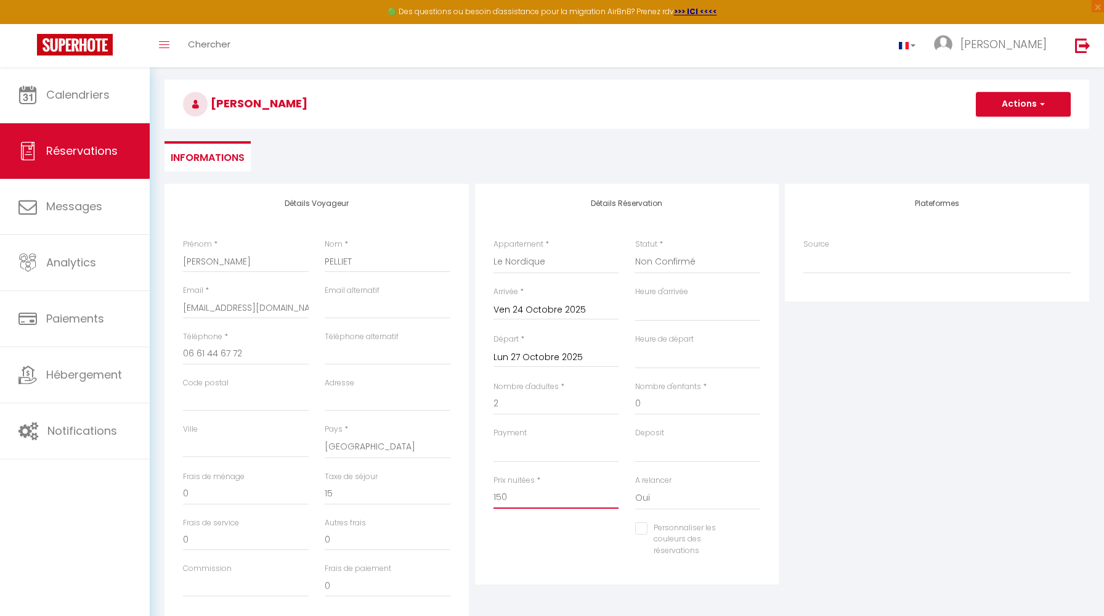
scroll to position [45, 0]
click at [562, 447] on select "OK KO" at bounding box center [557, 449] width 126 height 23
click at [494, 438] on select "OK KO" at bounding box center [557, 449] width 126 height 23
click at [649, 449] on select "OK KO" at bounding box center [698, 449] width 126 height 23
click at [635, 438] on select "OK KO" at bounding box center [698, 449] width 126 height 23
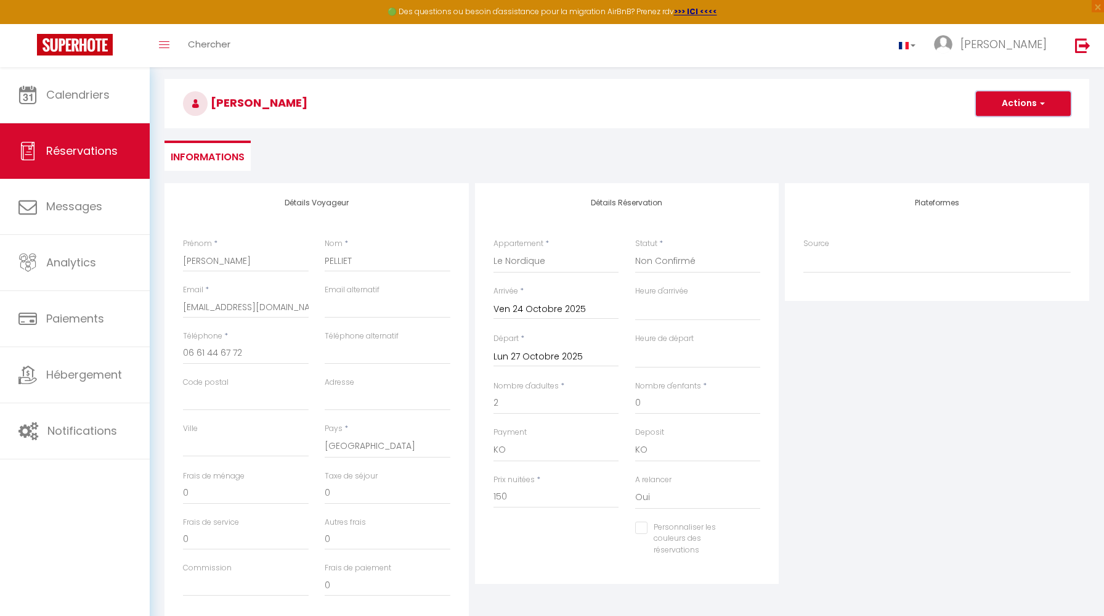
click at [1022, 96] on button "Actions" at bounding box center [1023, 103] width 95 height 25
click at [1025, 121] on ul "Enregistrer" at bounding box center [1011, 130] width 99 height 23
click at [1023, 105] on button "Actions" at bounding box center [1023, 103] width 95 height 25
click at [1006, 131] on link "Enregistrer" at bounding box center [1010, 131] width 97 height 16
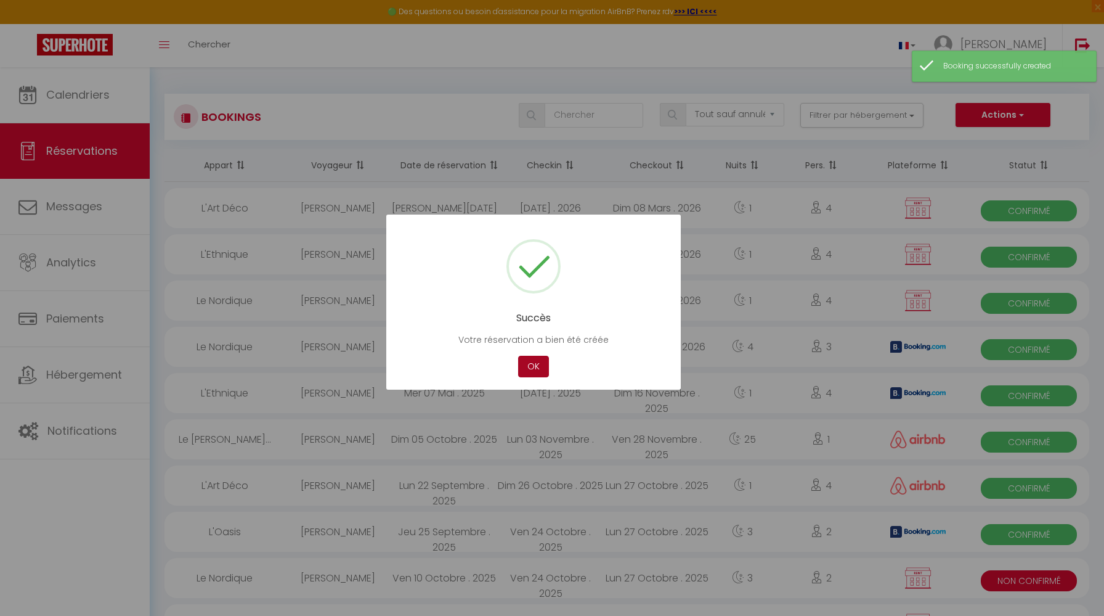
click at [532, 373] on button "OK" at bounding box center [533, 367] width 31 height 22
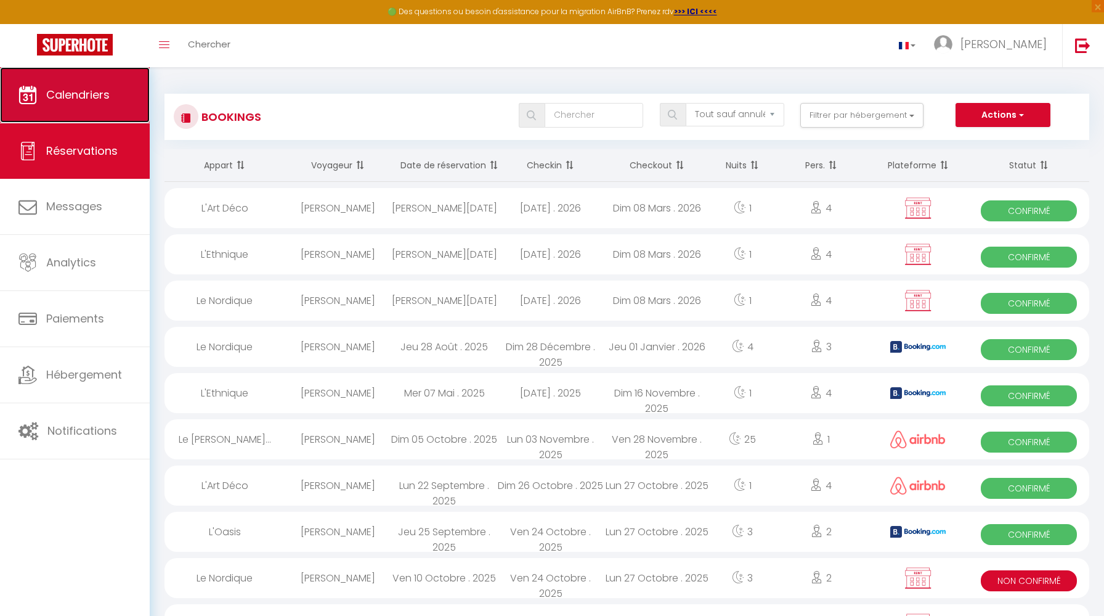
click at [94, 95] on span "Calendriers" at bounding box center [77, 94] width 63 height 15
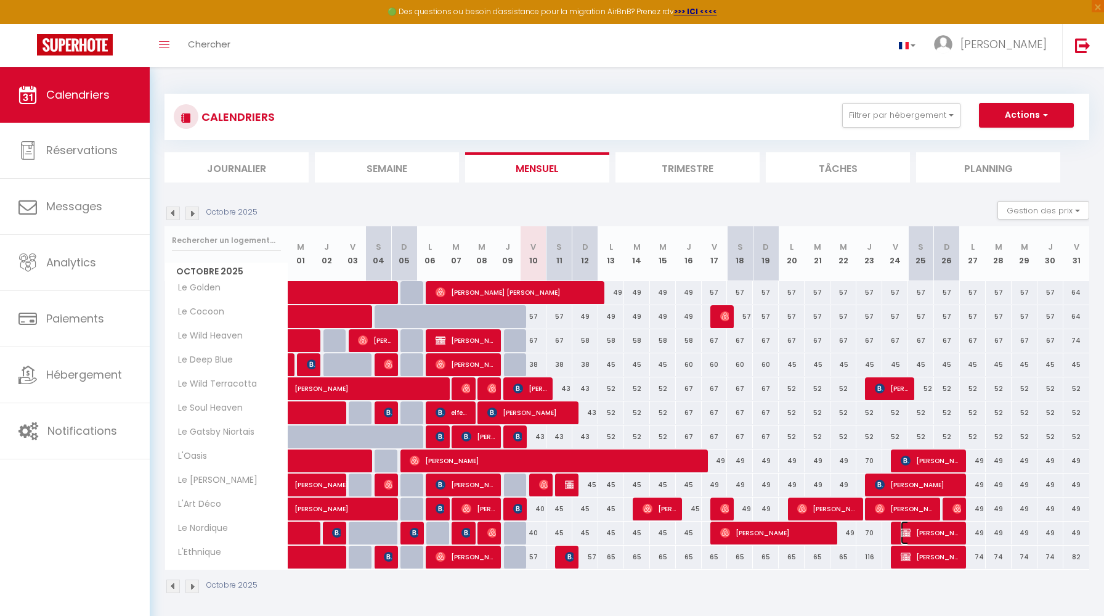
click at [931, 532] on span "[PERSON_NAME]" at bounding box center [931, 532] width 60 height 23
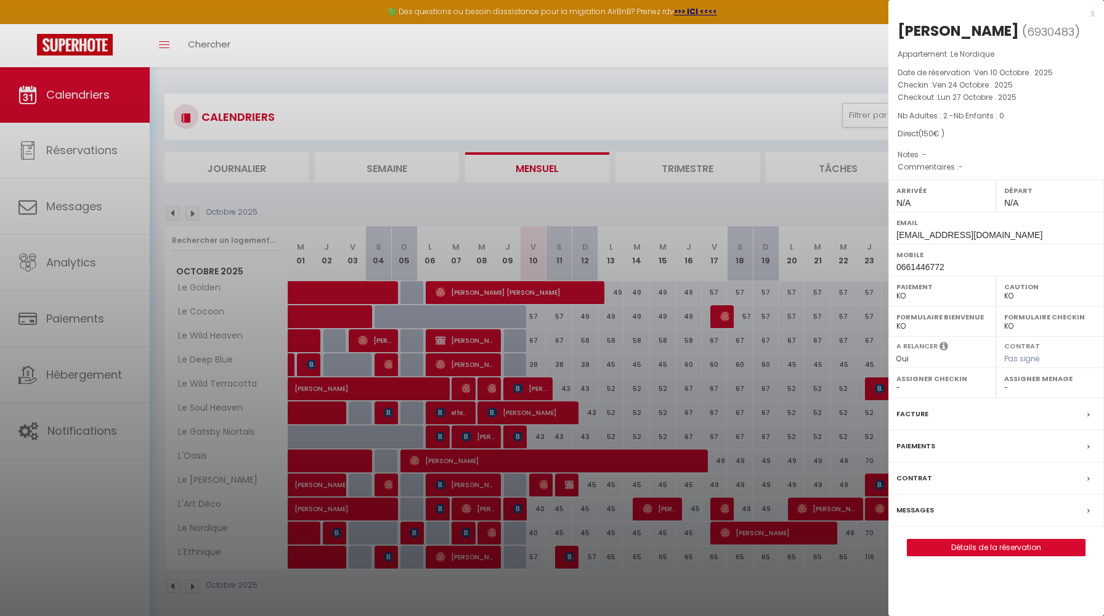
click at [915, 415] on label "Facture" at bounding box center [912, 413] width 32 height 13
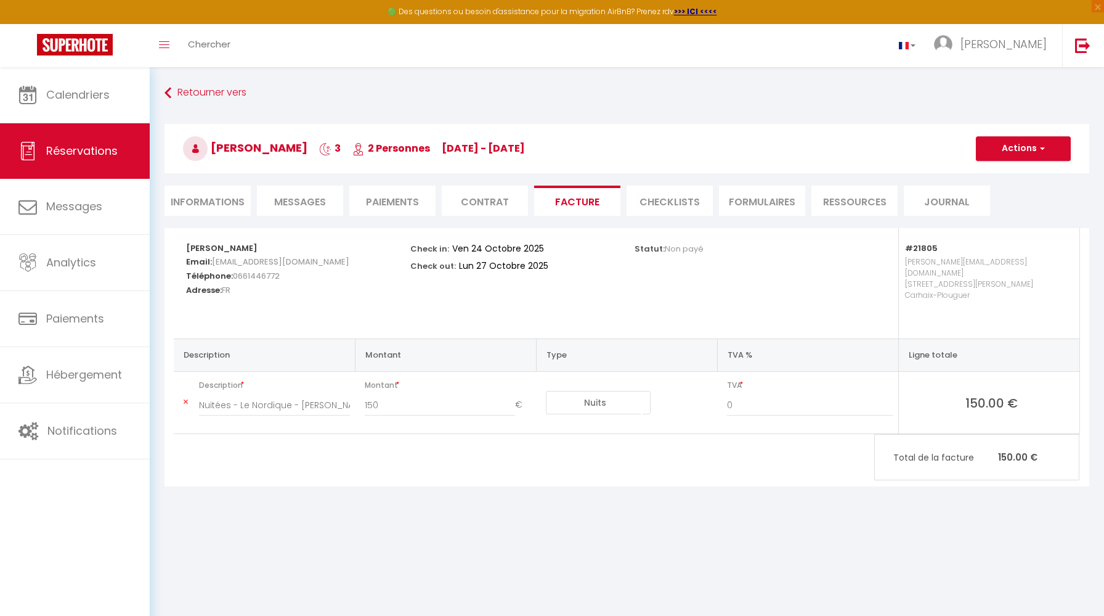
click at [245, 184] on div "Retourner vers [PERSON_NAME] 3 2 Personnes [DATE] - [DATE] Actions Enregistrer …" at bounding box center [626, 155] width 941 height 146
click at [241, 193] on li "Informations" at bounding box center [208, 200] width 86 height 30
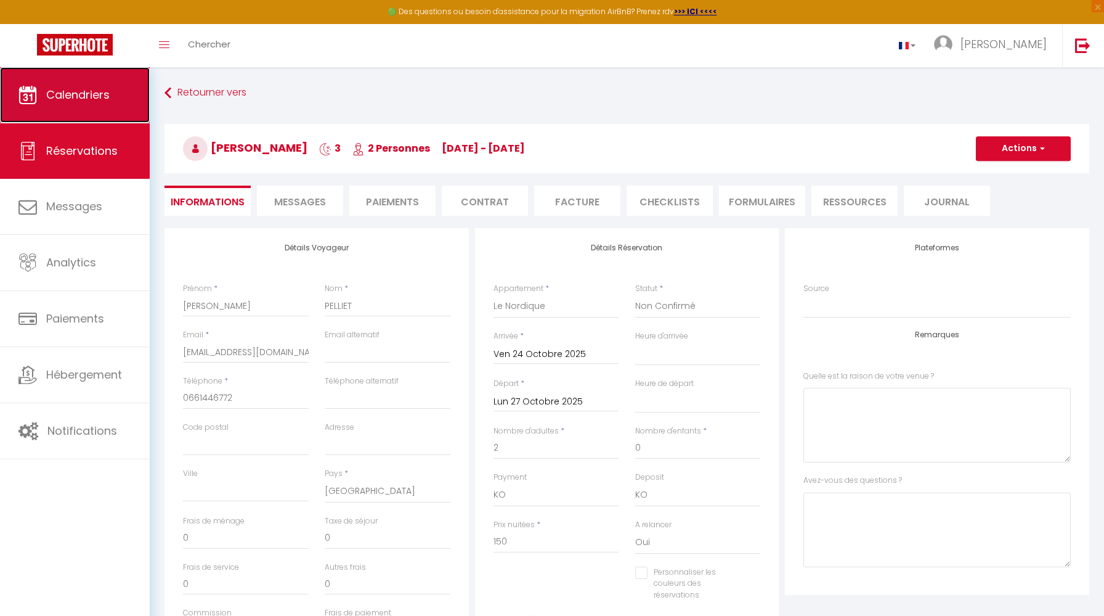
click at [98, 107] on link "Calendriers" at bounding box center [75, 94] width 150 height 55
